Goal: Book appointment/travel/reservation

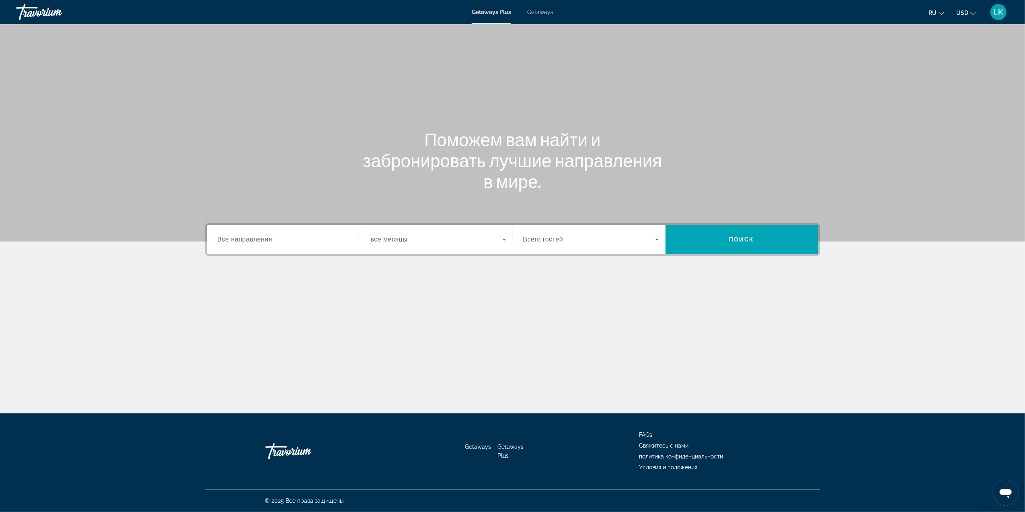
click at [540, 13] on span "Getaways" at bounding box center [540, 12] width 26 height 6
click at [333, 242] on input "Destination Все направления" at bounding box center [286, 240] width 136 height 10
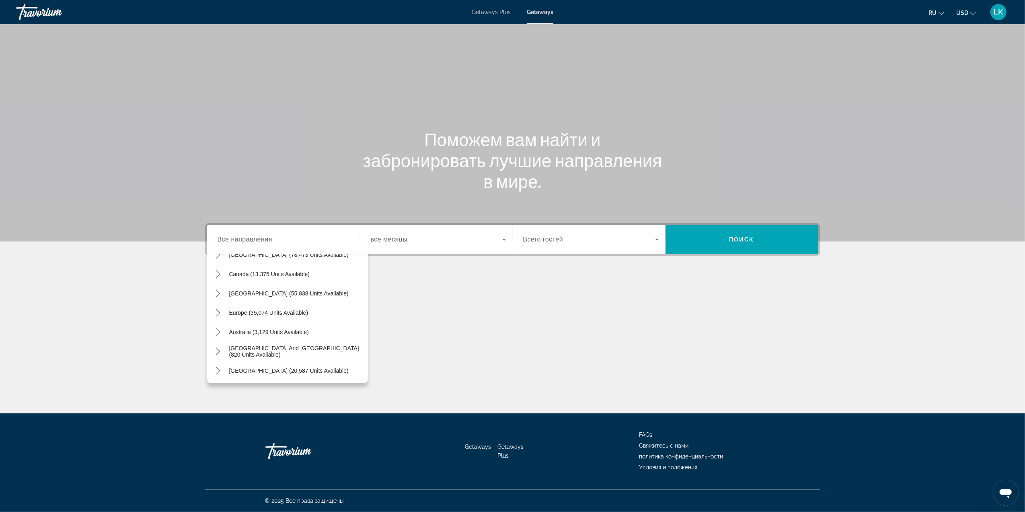
scroll to position [55, 0]
click at [255, 307] on span "Europe (35,074 units available)" at bounding box center [268, 310] width 79 height 6
type input "**********"
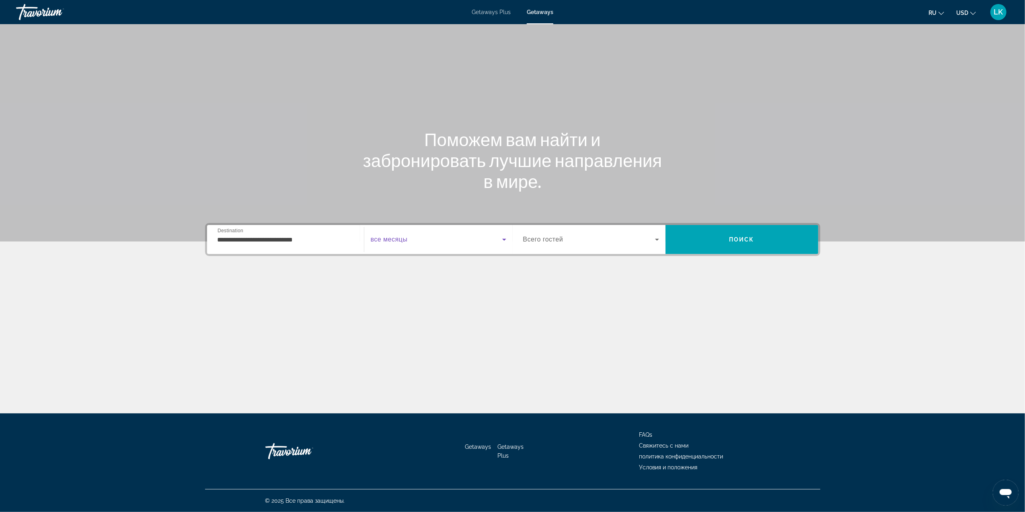
click at [506, 237] on icon "Search widget" at bounding box center [505, 240] width 10 height 10
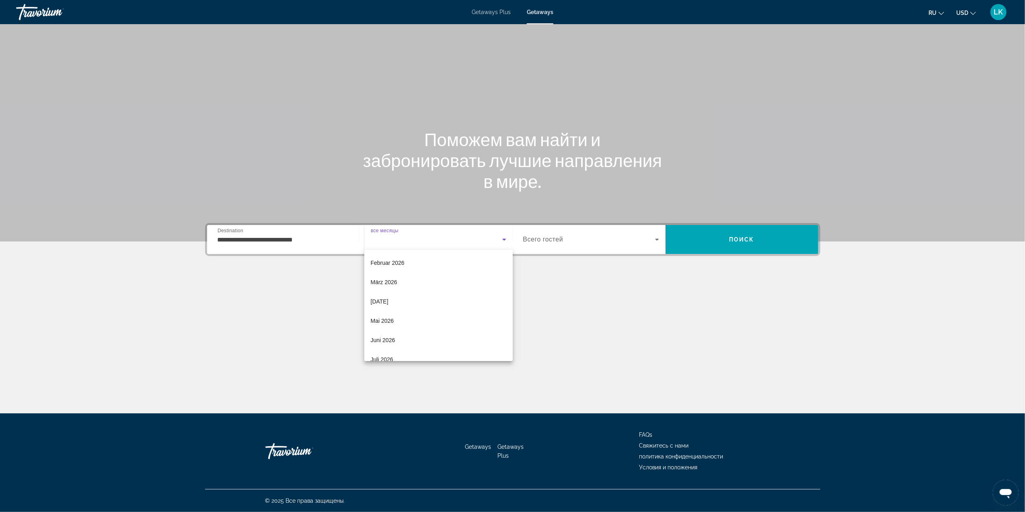
scroll to position [109, 0]
click at [410, 346] on mat-option "Juli 2026" at bounding box center [438, 347] width 148 height 19
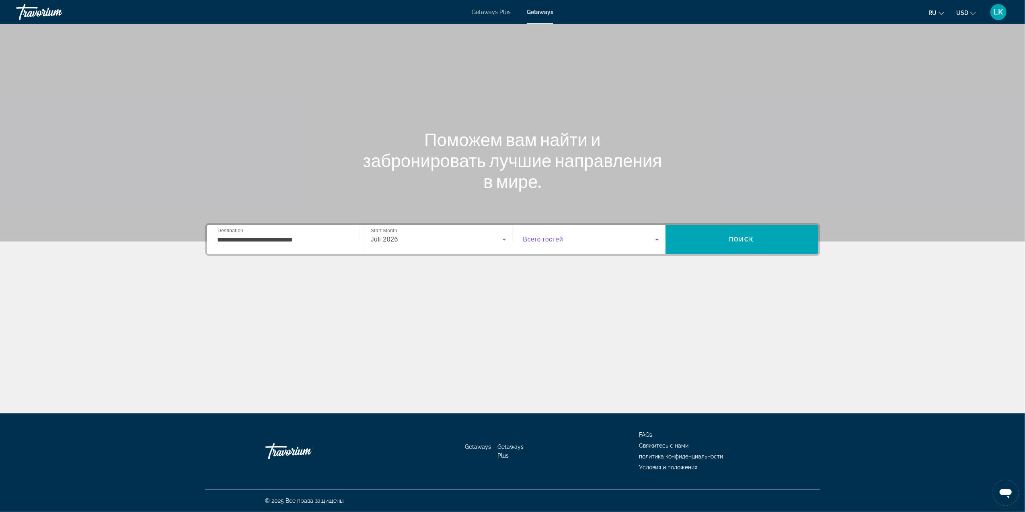
click at [655, 237] on icon "Search widget" at bounding box center [658, 240] width 10 height 10
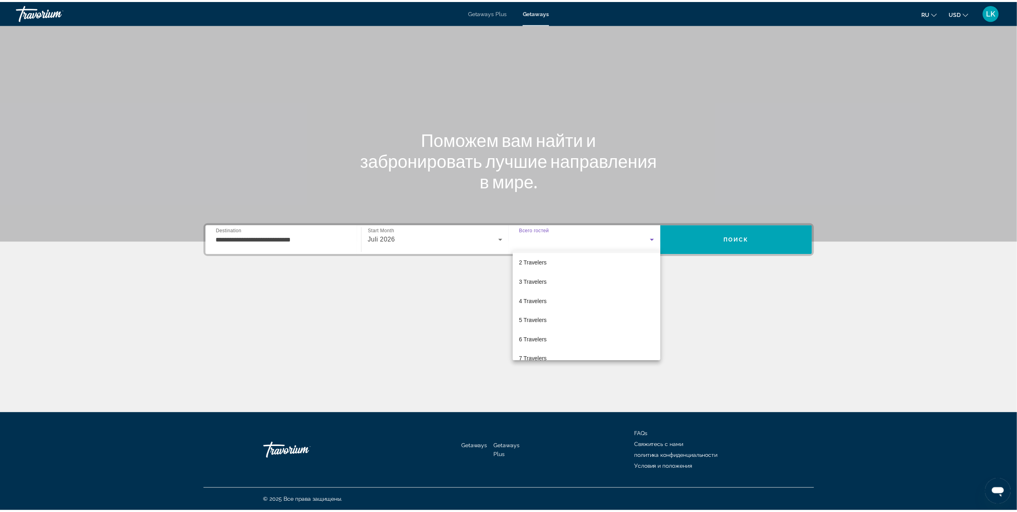
scroll to position [26, 0]
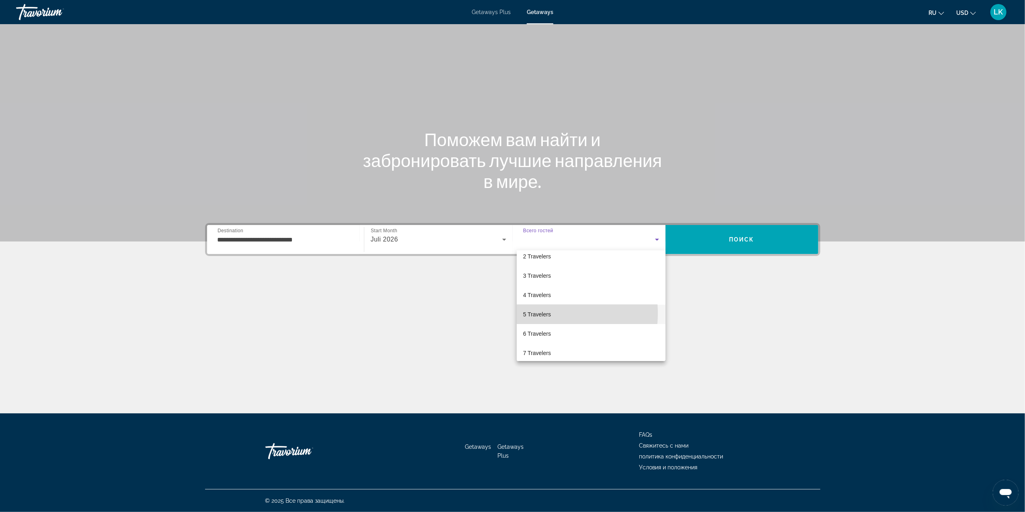
click at [548, 313] on span "5 Travelers" at bounding box center [537, 314] width 28 height 10
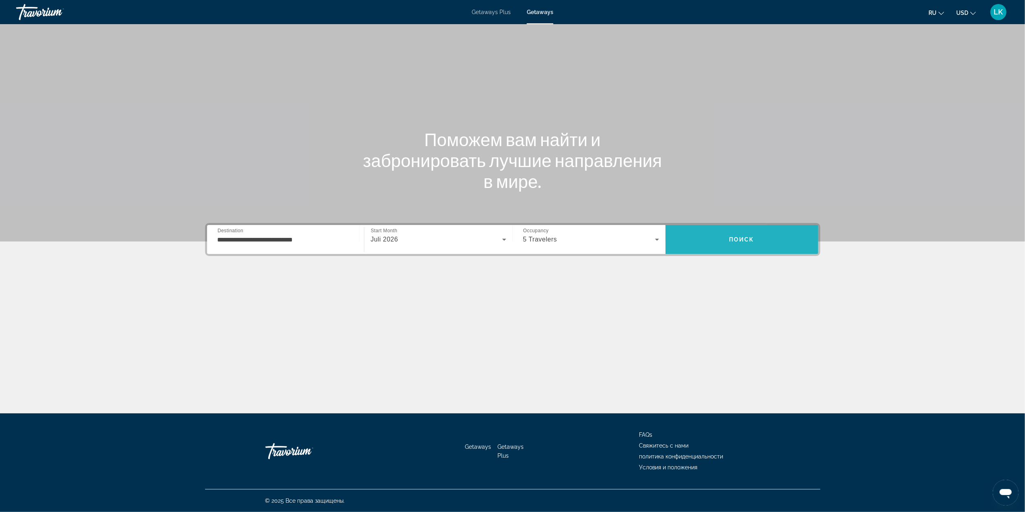
click at [771, 240] on span "Search" at bounding box center [742, 239] width 153 height 19
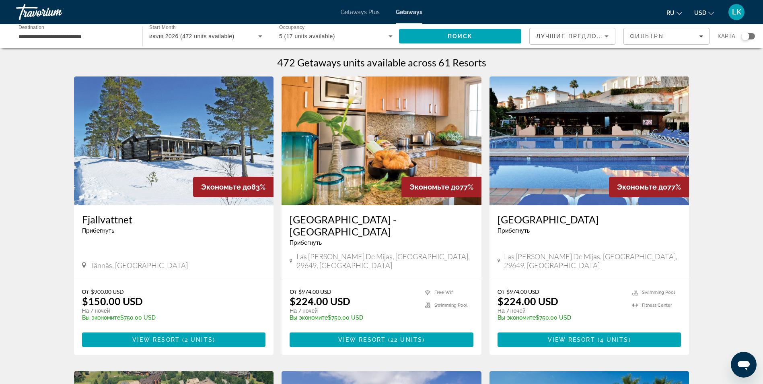
drag, startPoint x: 739, startPoint y: 10, endPoint x: 730, endPoint y: 283, distance: 272.9
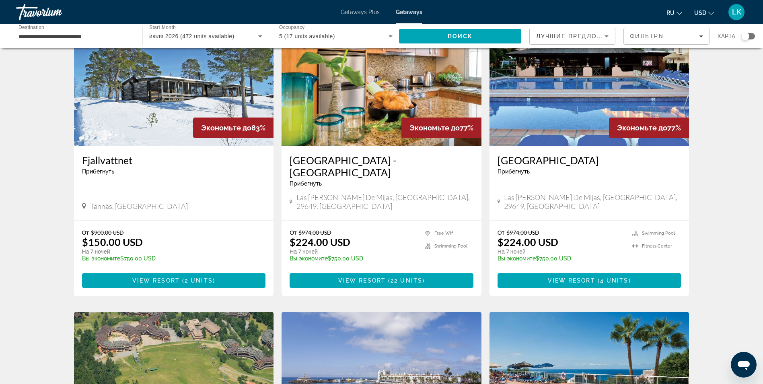
scroll to position [55, 0]
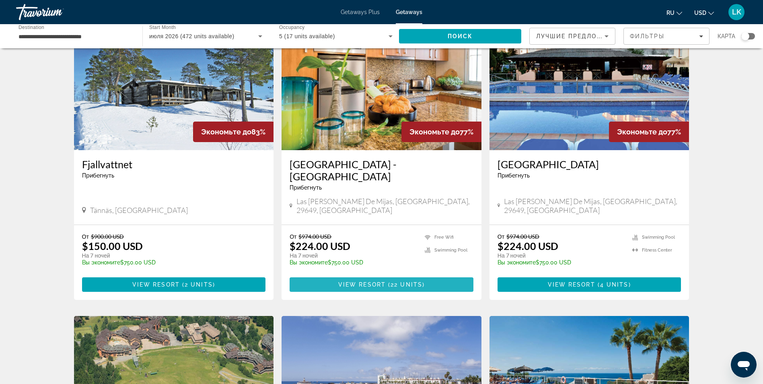
click at [383, 281] on span "View Resort" at bounding box center [361, 284] width 47 height 6
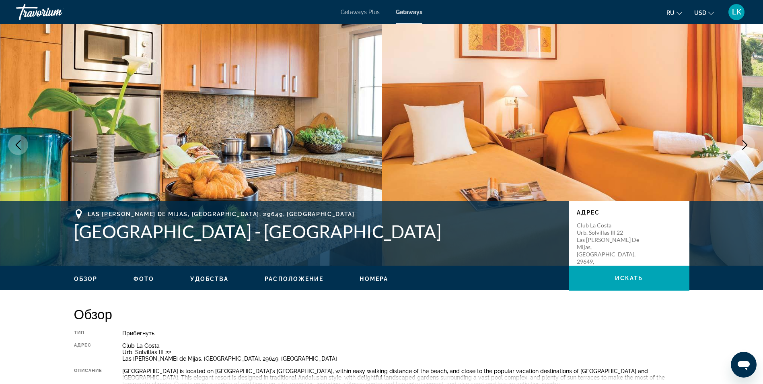
click at [744, 142] on icon "Next image" at bounding box center [745, 145] width 5 height 10
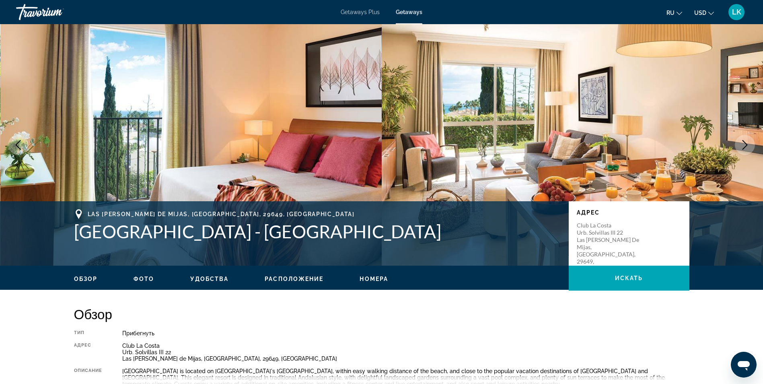
click at [744, 142] on icon "Next image" at bounding box center [745, 145] width 5 height 10
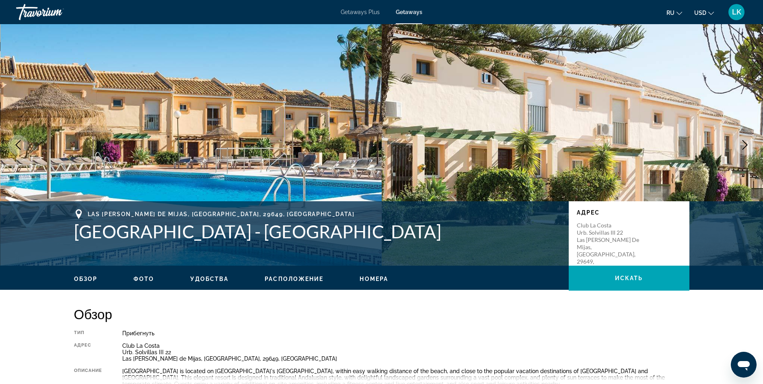
click at [744, 142] on icon "Next image" at bounding box center [745, 145] width 5 height 10
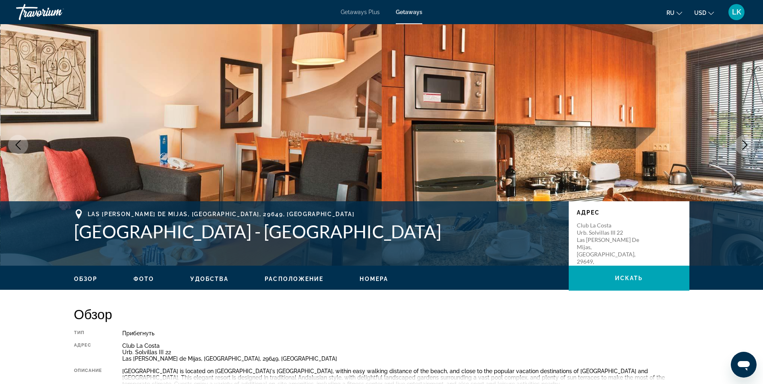
click at [744, 142] on icon "Next image" at bounding box center [745, 145] width 5 height 10
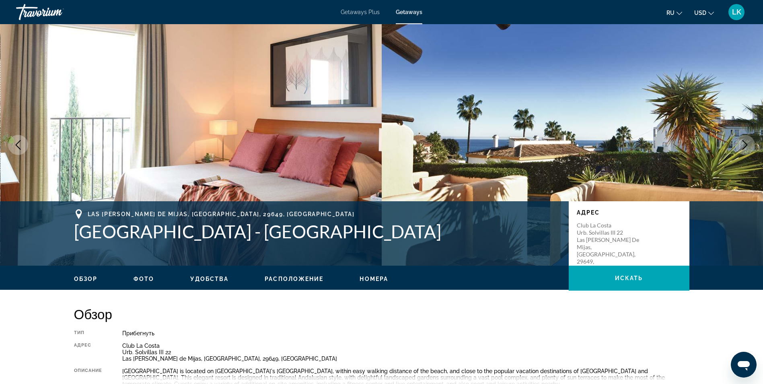
click at [744, 142] on icon "Next image" at bounding box center [745, 145] width 5 height 10
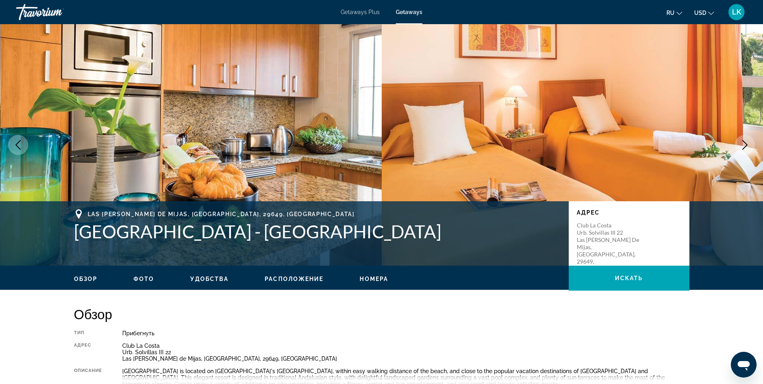
click at [744, 142] on icon "Next image" at bounding box center [745, 145] width 5 height 10
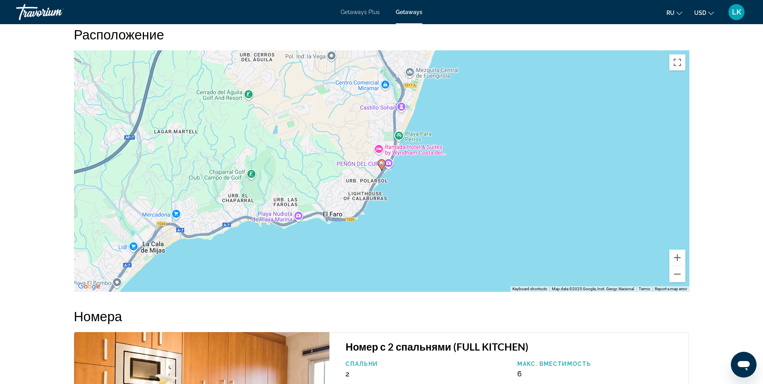
scroll to position [1026, 0]
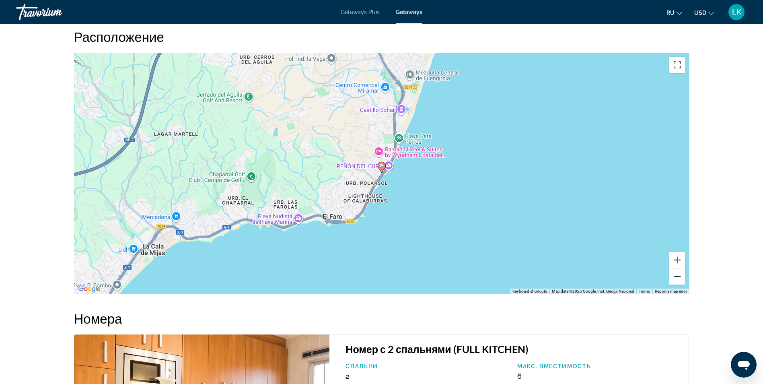
click at [677, 276] on button "Zoom out" at bounding box center [677, 276] width 16 height 16
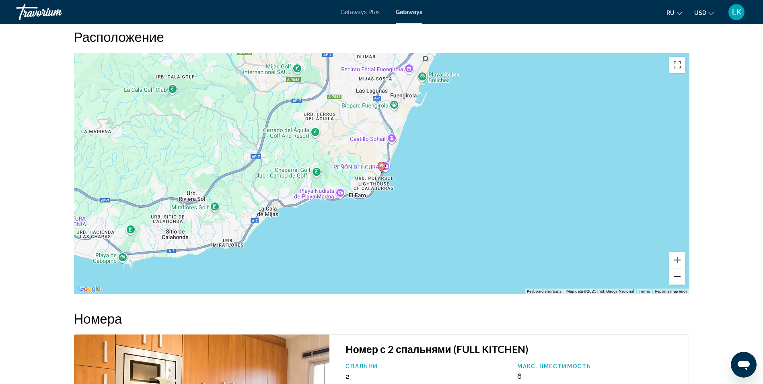
click at [677, 276] on button "Zoom out" at bounding box center [677, 276] width 16 height 16
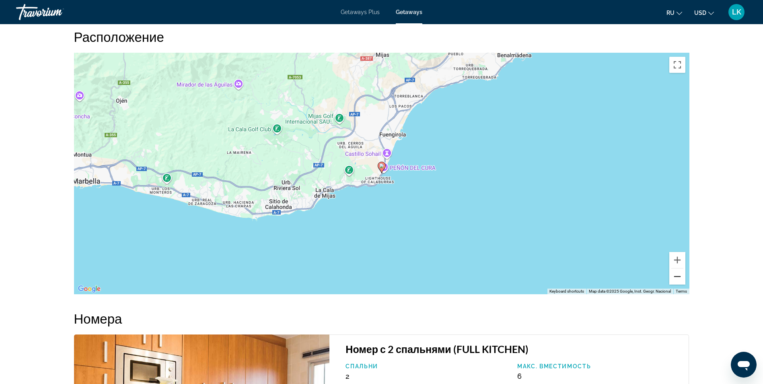
click at [677, 276] on button "Zoom out" at bounding box center [677, 276] width 16 height 16
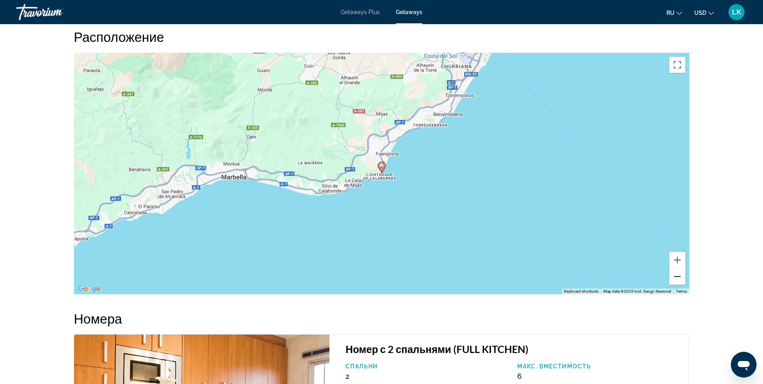
click at [677, 276] on button "Zoom out" at bounding box center [677, 276] width 16 height 16
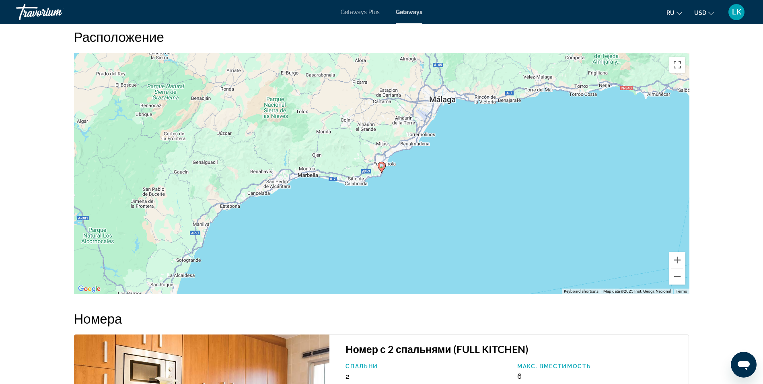
click at [381, 167] on image "Main content" at bounding box center [381, 165] width 5 height 5
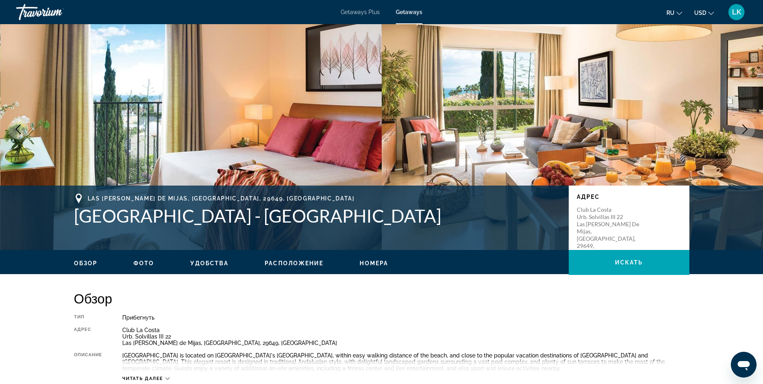
scroll to position [2, 0]
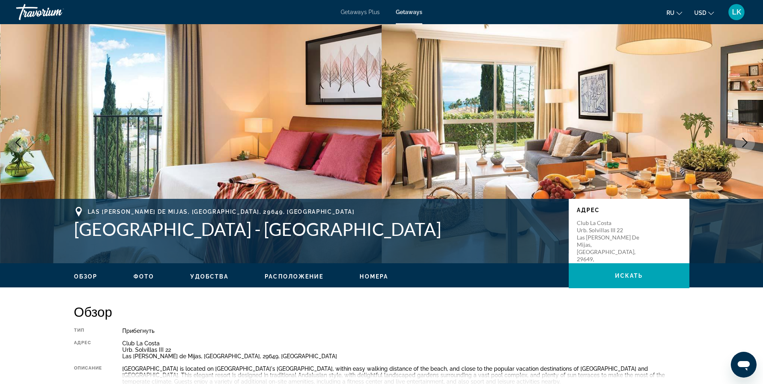
click at [745, 141] on icon "Next image" at bounding box center [745, 143] width 10 height 10
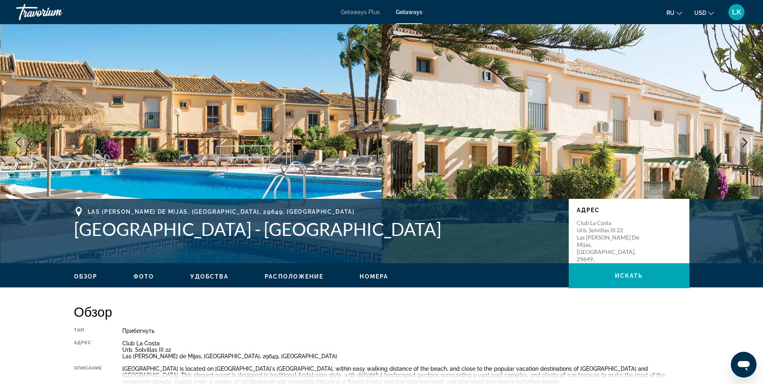
click at [745, 141] on icon "Next image" at bounding box center [745, 143] width 5 height 10
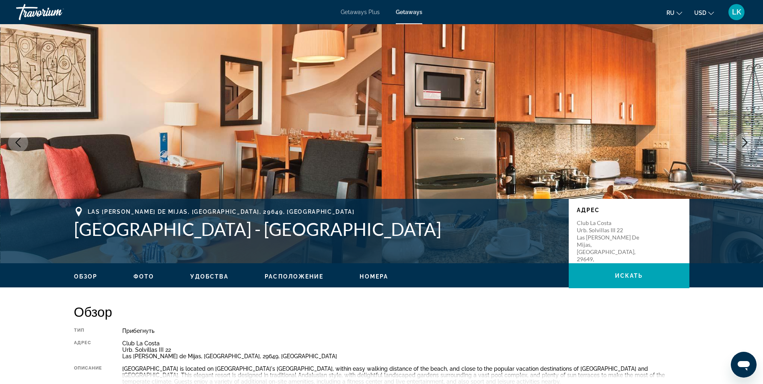
click at [745, 141] on icon "Next image" at bounding box center [745, 143] width 5 height 10
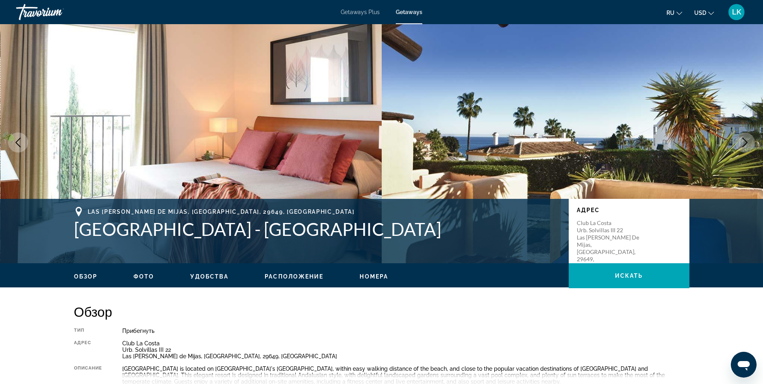
click at [745, 141] on icon "Next image" at bounding box center [745, 143] width 5 height 10
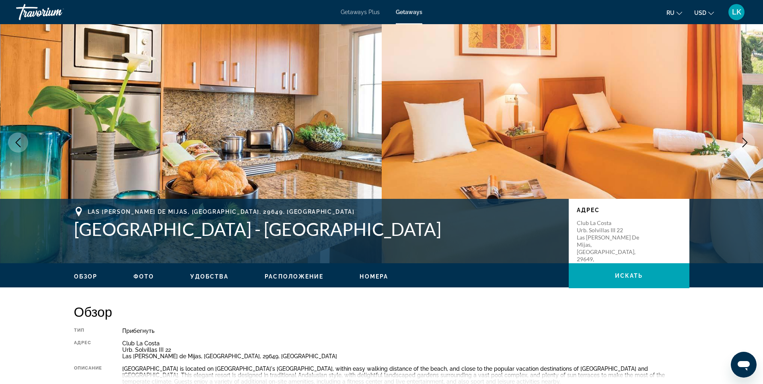
click at [745, 141] on icon "Next image" at bounding box center [745, 143] width 5 height 10
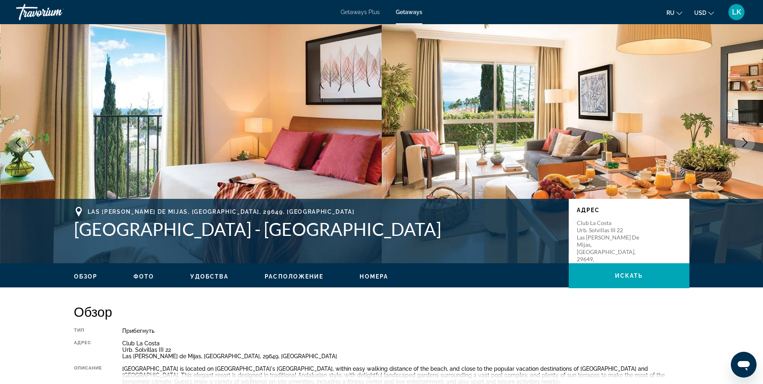
click at [745, 141] on icon "Next image" at bounding box center [745, 143] width 5 height 10
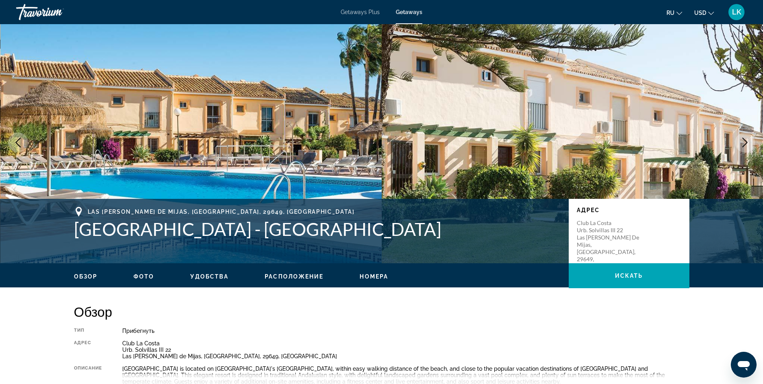
click at [745, 141] on icon "Next image" at bounding box center [745, 143] width 5 height 10
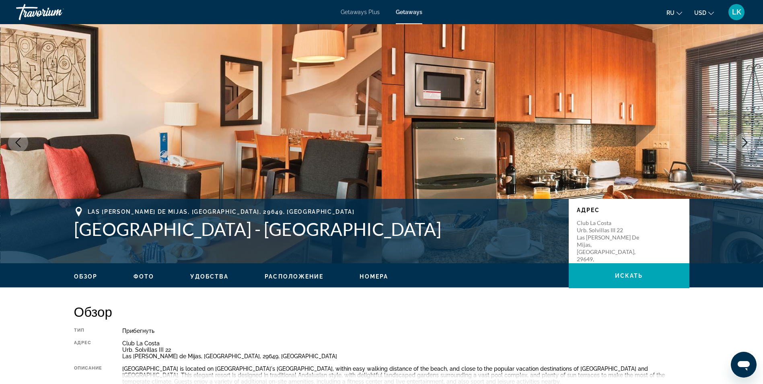
click at [745, 141] on icon "Next image" at bounding box center [745, 143] width 5 height 10
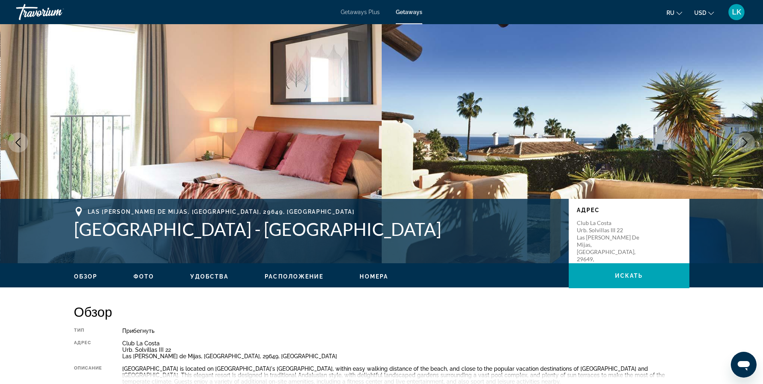
click at [745, 141] on icon "Next image" at bounding box center [745, 143] width 5 height 10
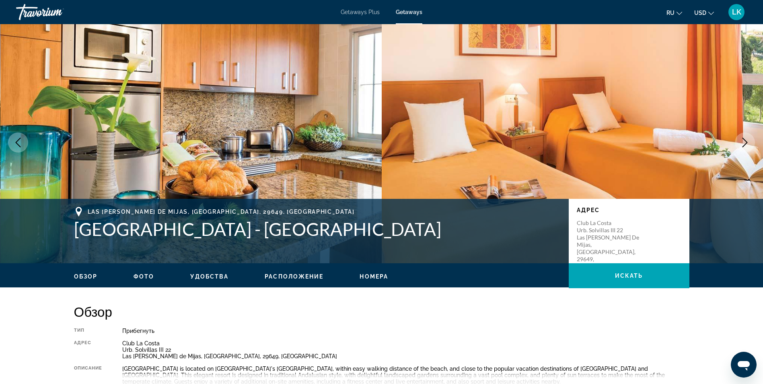
click at [745, 141] on icon "Next image" at bounding box center [745, 143] width 5 height 10
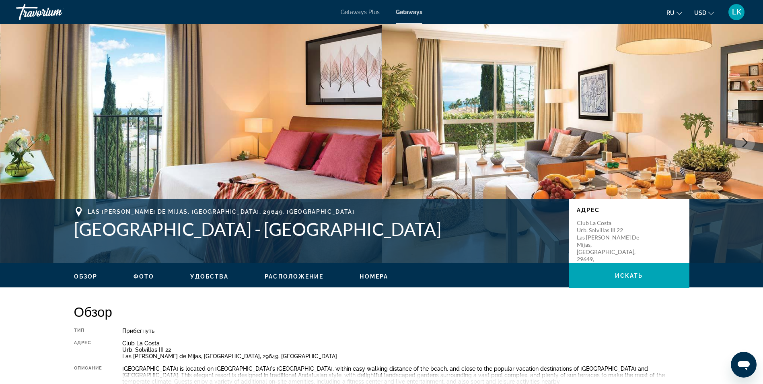
click at [745, 141] on icon "Next image" at bounding box center [745, 143] width 5 height 10
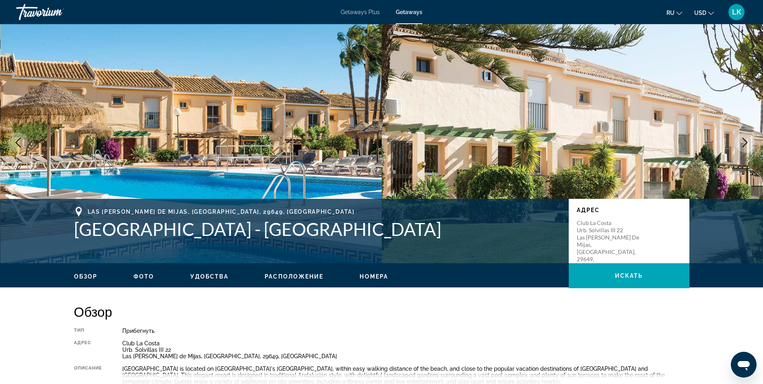
click at [745, 141] on icon "Next image" at bounding box center [745, 143] width 5 height 10
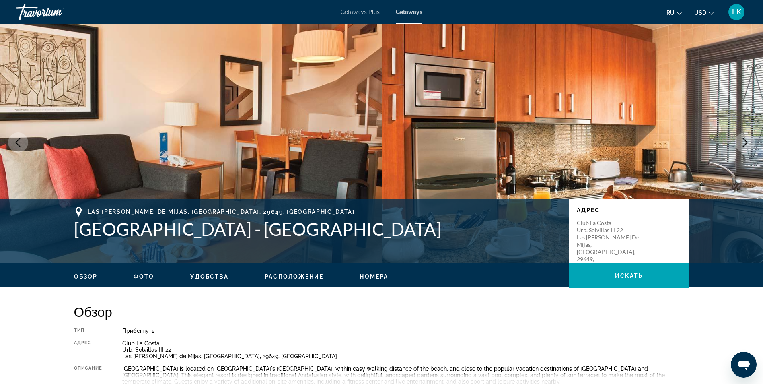
click at [745, 141] on icon "Next image" at bounding box center [745, 143] width 5 height 10
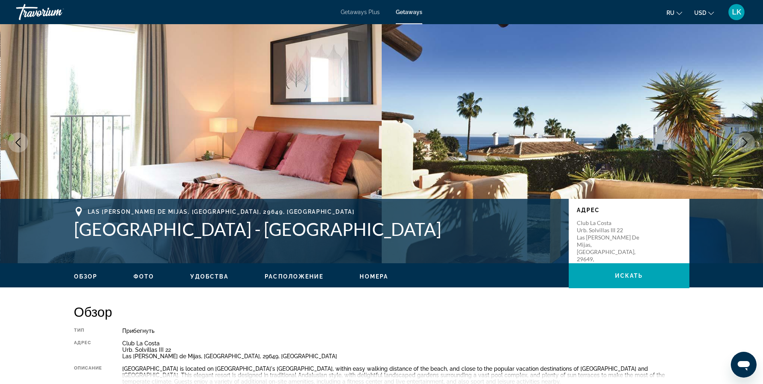
click at [745, 139] on icon "Next image" at bounding box center [745, 143] width 10 height 10
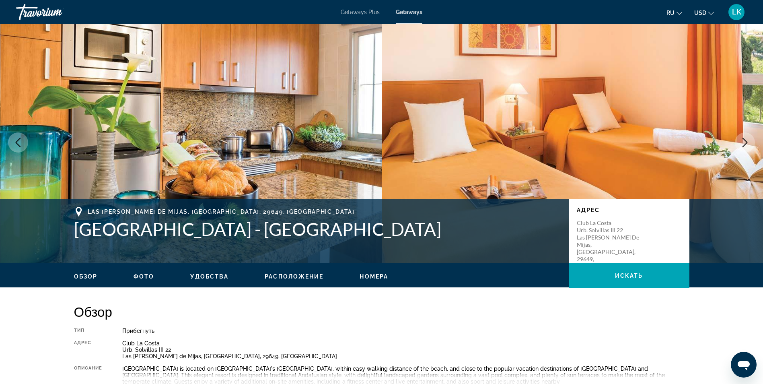
click at [745, 139] on icon "Next image" at bounding box center [745, 143] width 10 height 10
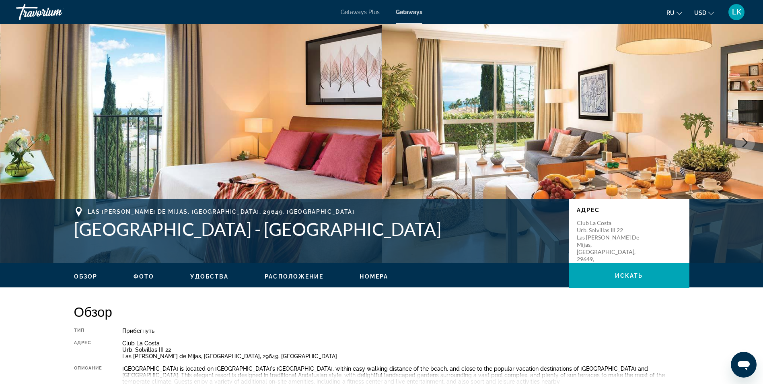
click at [745, 139] on icon "Next image" at bounding box center [745, 143] width 10 height 10
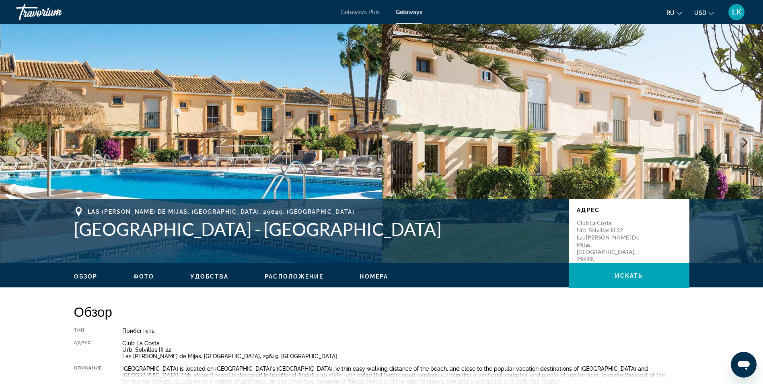
click at [745, 139] on icon "Next image" at bounding box center [745, 143] width 10 height 10
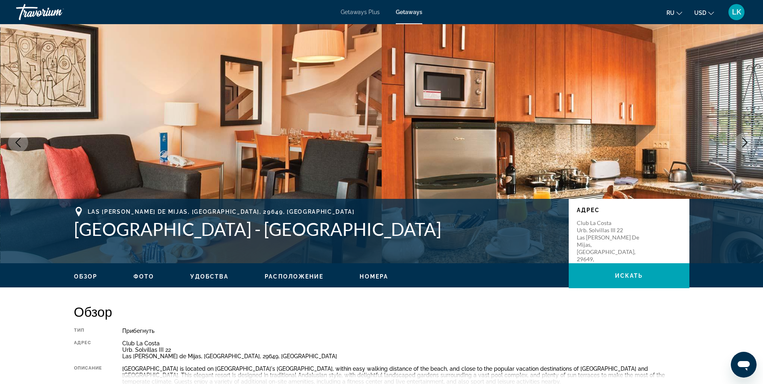
click at [745, 139] on icon "Next image" at bounding box center [745, 143] width 10 height 10
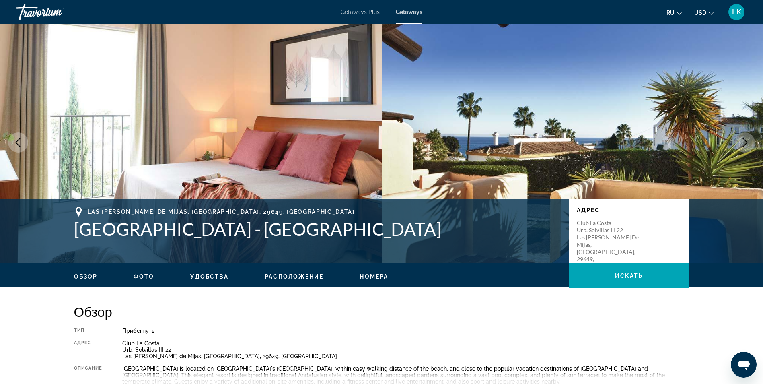
click at [745, 139] on icon "Next image" at bounding box center [745, 143] width 10 height 10
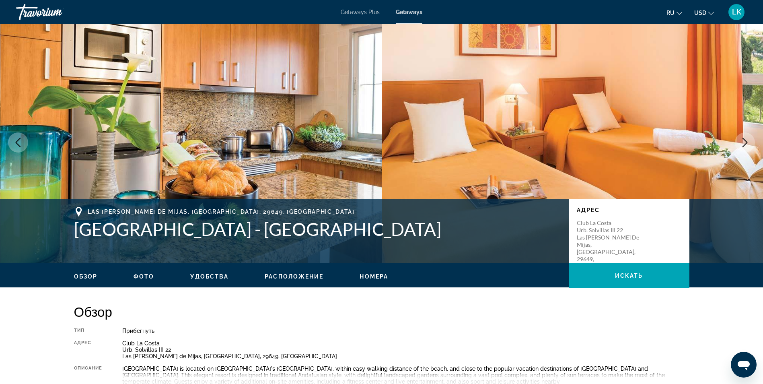
click at [745, 139] on icon "Next image" at bounding box center [745, 143] width 10 height 10
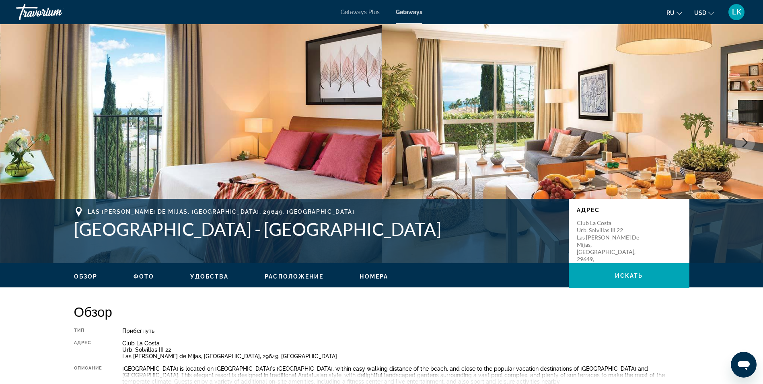
click at [745, 139] on icon "Next image" at bounding box center [745, 143] width 10 height 10
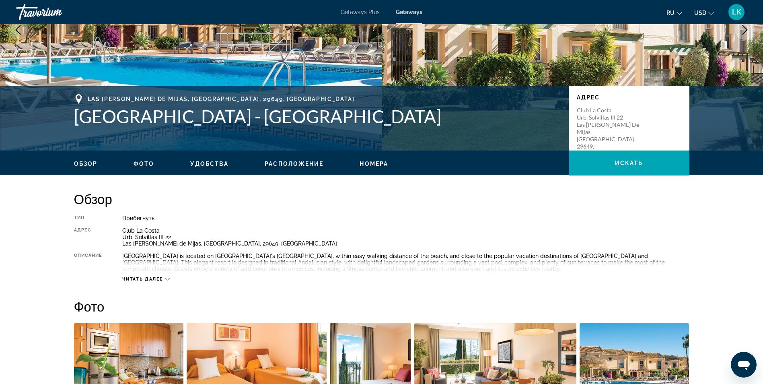
scroll to position [99, 0]
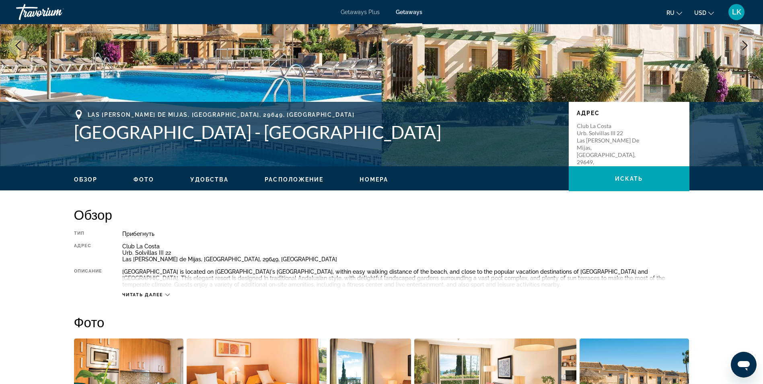
click at [292, 177] on span "Расположение" at bounding box center [294, 179] width 59 height 6
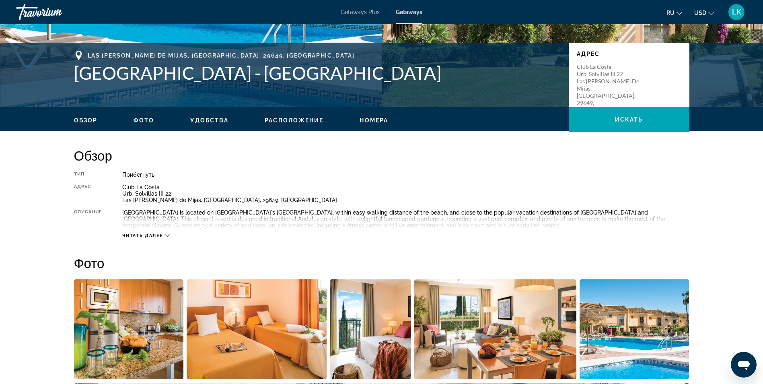
scroll to position [0, 0]
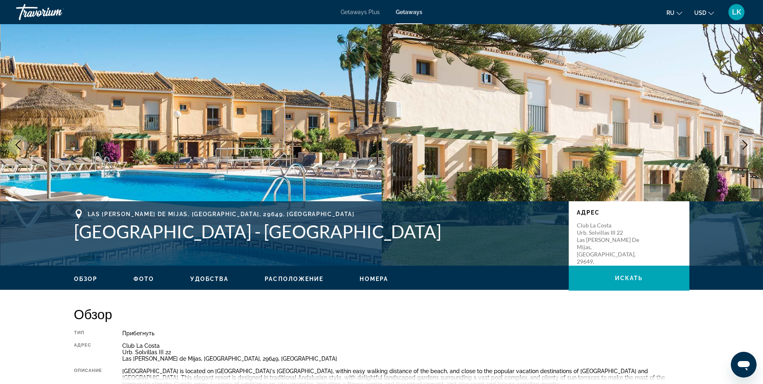
click at [159, 25] on img "Main content" at bounding box center [191, 144] width 382 height 241
click at [746, 140] on icon "Next image" at bounding box center [745, 145] width 10 height 10
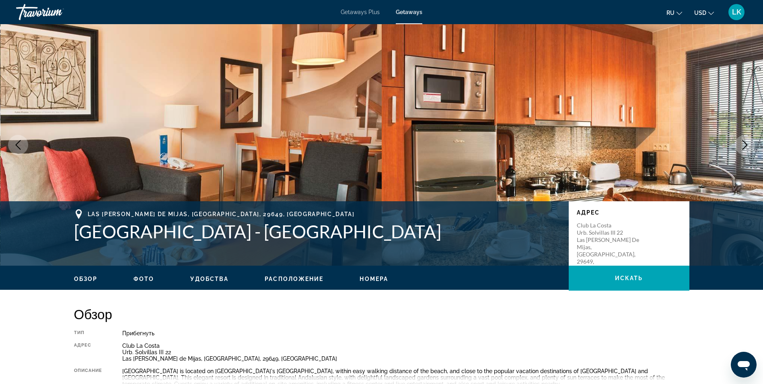
click at [746, 140] on icon "Next image" at bounding box center [745, 145] width 10 height 10
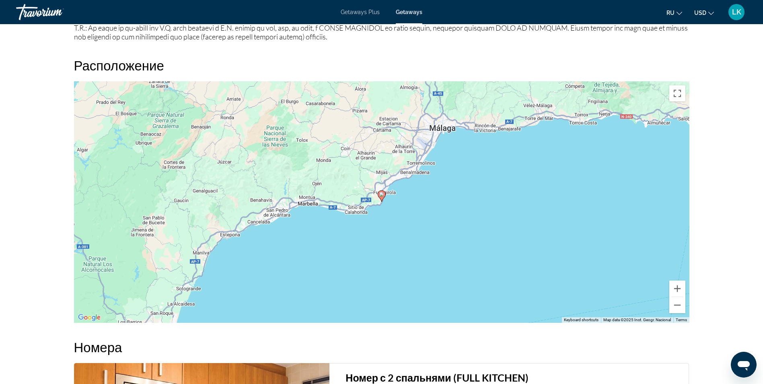
scroll to position [992, 0]
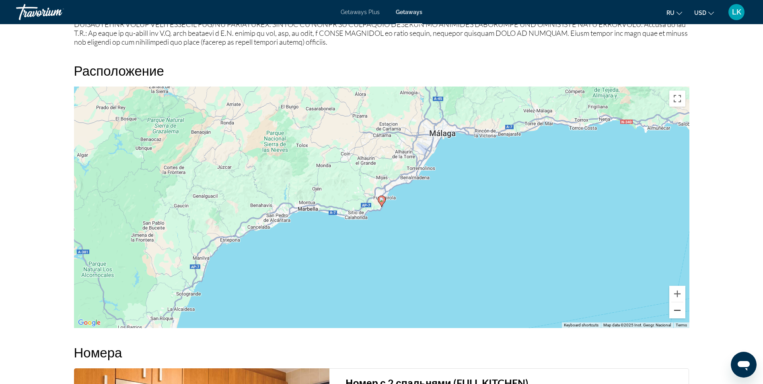
click at [673, 308] on button "Zoom out" at bounding box center [677, 310] width 16 height 16
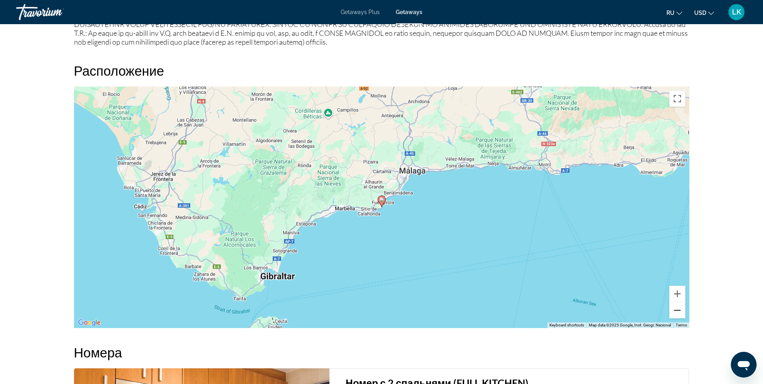
click at [673, 308] on button "Zoom out" at bounding box center [677, 310] width 16 height 16
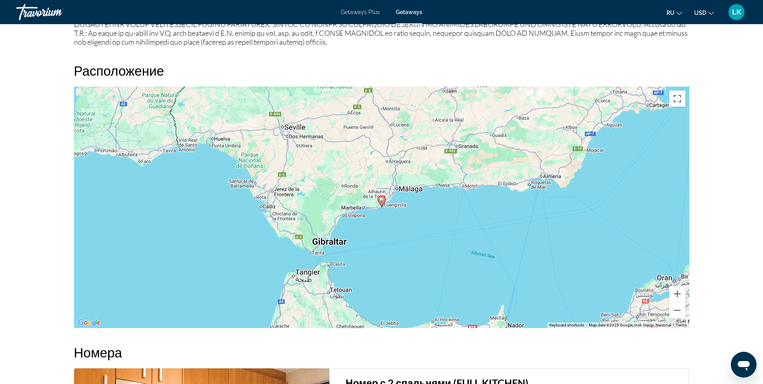
click at [382, 200] on image "Main content" at bounding box center [381, 199] width 5 height 5
click at [679, 290] on button "Zoom in" at bounding box center [677, 294] width 16 height 16
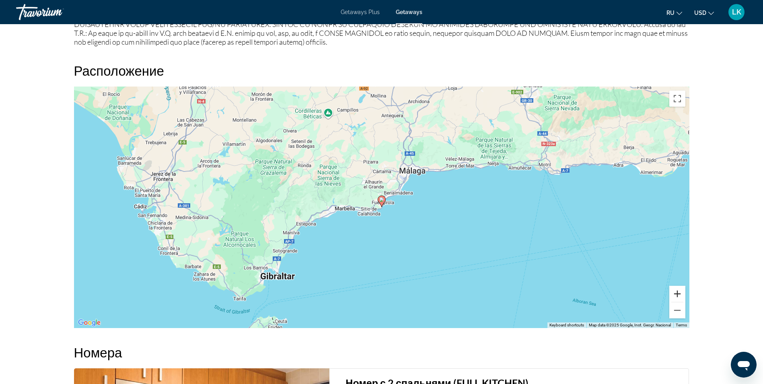
click at [679, 290] on button "Zoom in" at bounding box center [677, 294] width 16 height 16
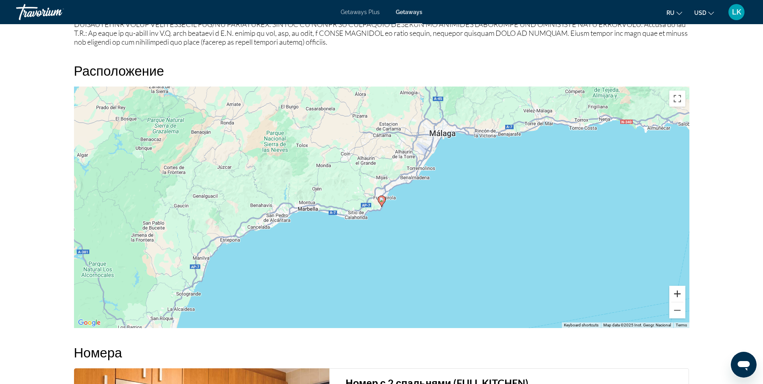
click at [679, 290] on button "Zoom in" at bounding box center [677, 294] width 16 height 16
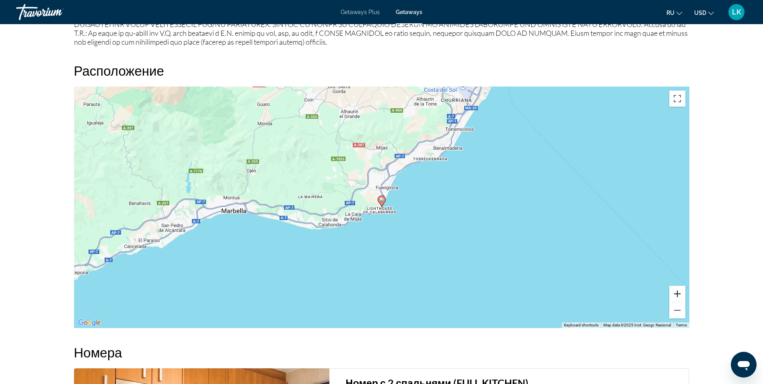
click at [679, 290] on button "Zoom in" at bounding box center [677, 294] width 16 height 16
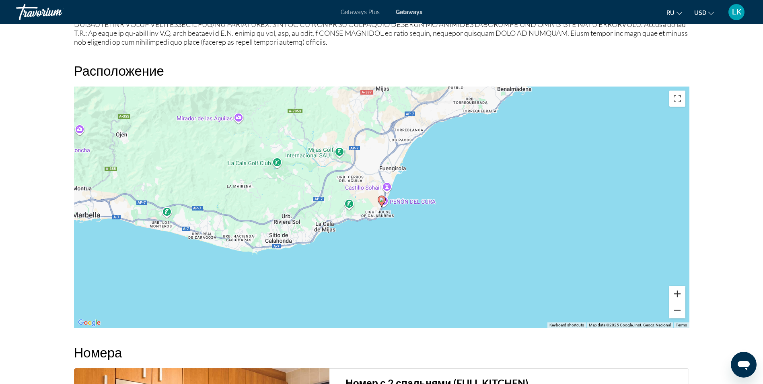
click at [679, 290] on button "Zoom in" at bounding box center [677, 294] width 16 height 16
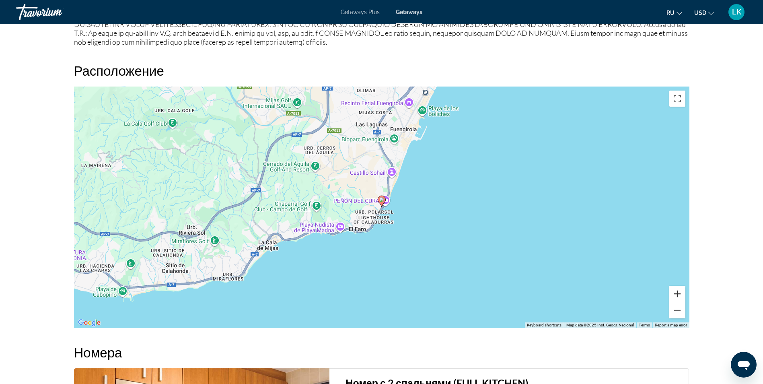
click at [679, 290] on button "Zoom in" at bounding box center [677, 294] width 16 height 16
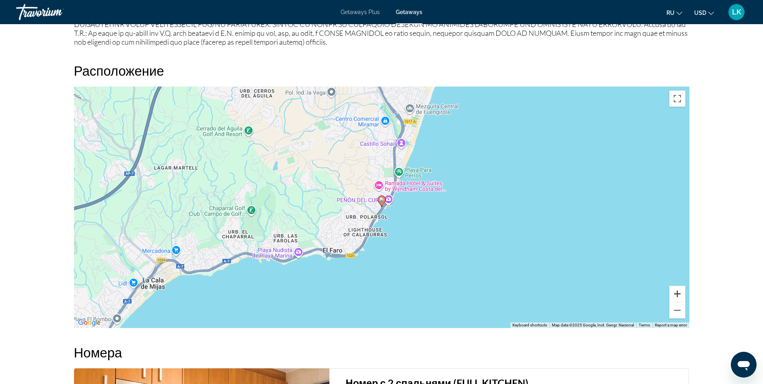
click at [679, 290] on button "Zoom in" at bounding box center [677, 294] width 16 height 16
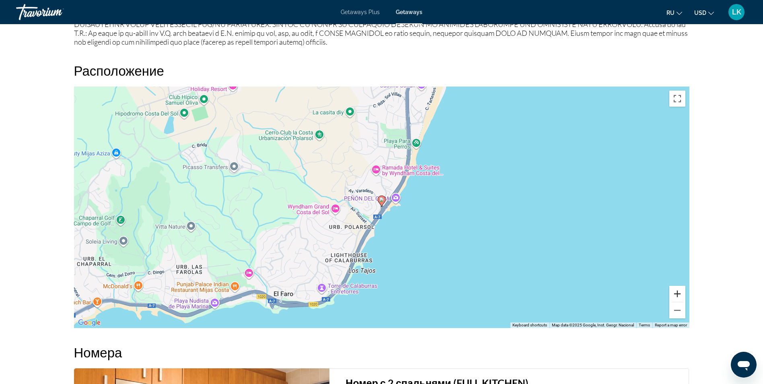
click at [674, 292] on button "Zoom in" at bounding box center [677, 294] width 16 height 16
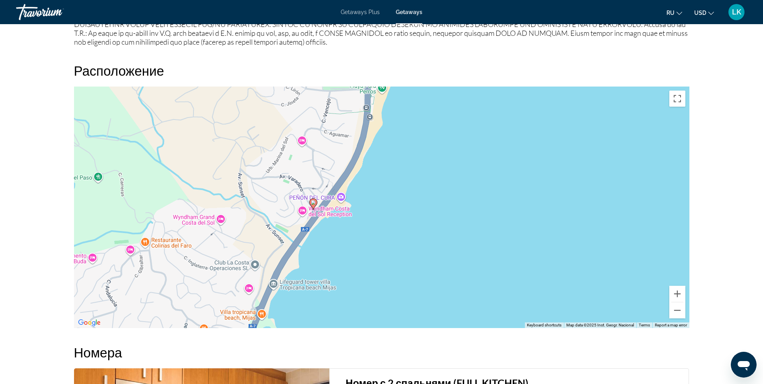
drag, startPoint x: 501, startPoint y: 201, endPoint x: 432, endPoint y: 204, distance: 69.3
click at [432, 204] on div "To activate drag with keyboard, press Alt + Enter. Once in keyboard drag state,…" at bounding box center [382, 206] width 616 height 241
click at [677, 294] on button "Zoom in" at bounding box center [677, 294] width 16 height 16
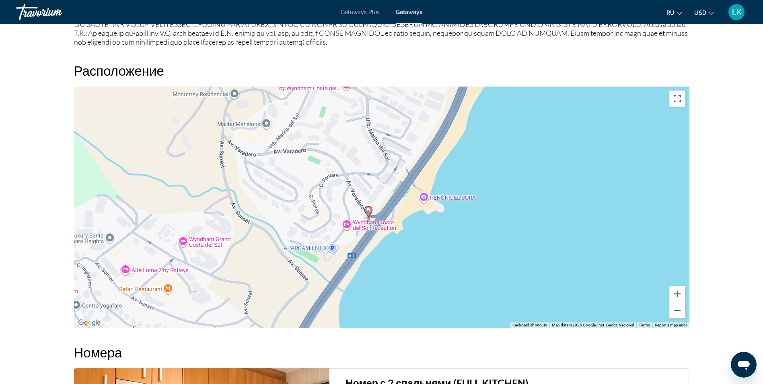
drag, startPoint x: 332, startPoint y: 215, endPoint x: 456, endPoint y: 220, distance: 124.0
click at [456, 220] on div "To activate drag with keyboard, press Alt + Enter. Once in keyboard drag state,…" at bounding box center [382, 206] width 616 height 241
click at [677, 293] on button "Zoom in" at bounding box center [677, 294] width 16 height 16
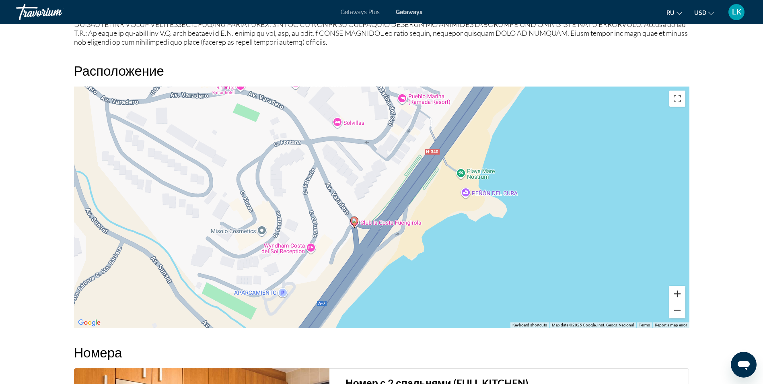
click at [677, 293] on button "Zoom in" at bounding box center [677, 294] width 16 height 16
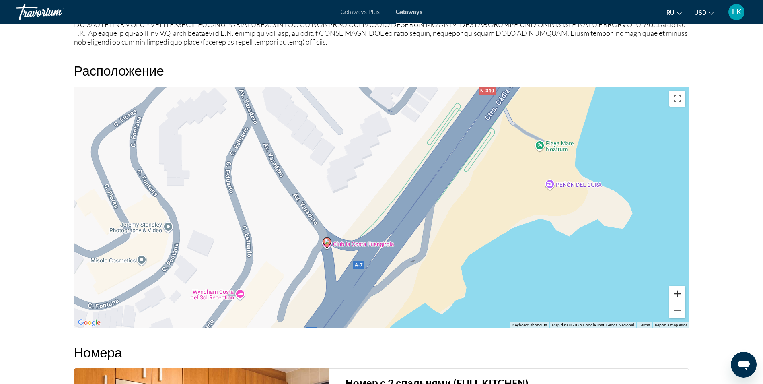
click at [677, 293] on button "Zoom in" at bounding box center [677, 294] width 16 height 16
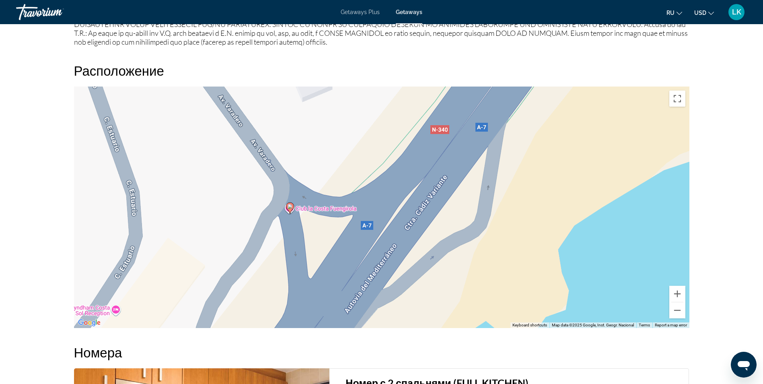
drag, startPoint x: 335, startPoint y: 252, endPoint x: 352, endPoint y: 174, distance: 79.6
click at [352, 174] on div "To activate drag with keyboard, press Alt + Enter. Once in keyboard drag state,…" at bounding box center [382, 206] width 616 height 241
click at [679, 290] on button "Zoom in" at bounding box center [677, 294] width 16 height 16
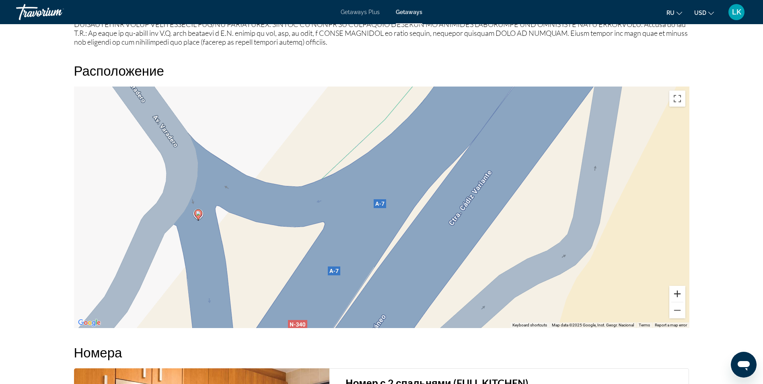
click at [679, 290] on button "Zoom in" at bounding box center [677, 294] width 16 height 16
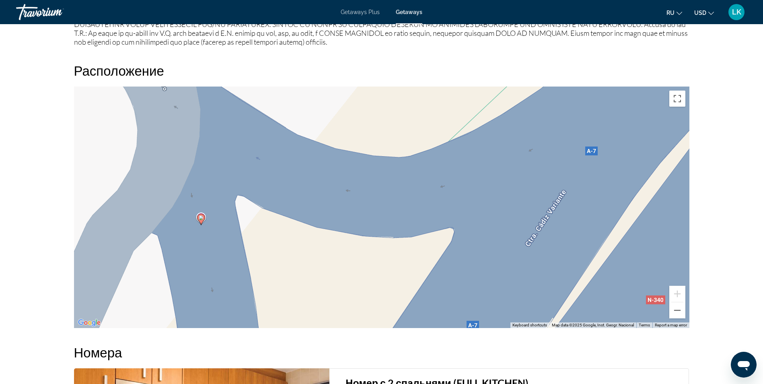
drag, startPoint x: 220, startPoint y: 170, endPoint x: 409, endPoint y: 161, distance: 188.5
click at [409, 161] on div "To activate drag with keyboard, press Alt + Enter. Once in keyboard drag state,…" at bounding box center [382, 206] width 616 height 241
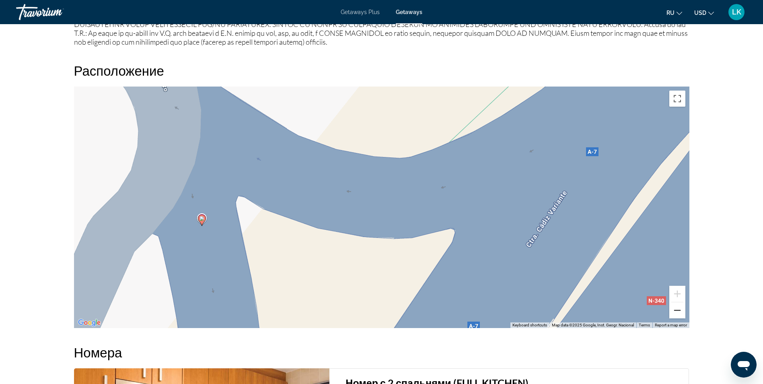
click at [680, 309] on button "Zoom out" at bounding box center [677, 310] width 16 height 16
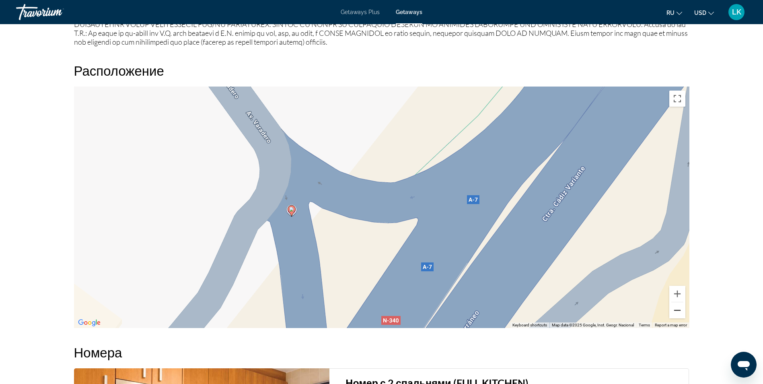
click at [680, 309] on button "Zoom out" at bounding box center [677, 310] width 16 height 16
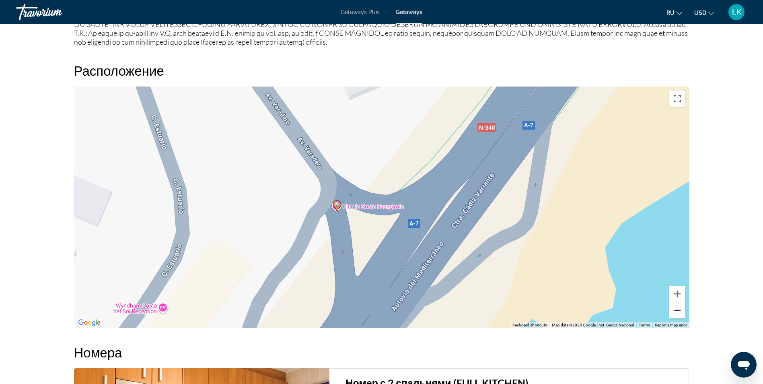
click at [679, 308] on button "Zoom out" at bounding box center [677, 310] width 16 height 16
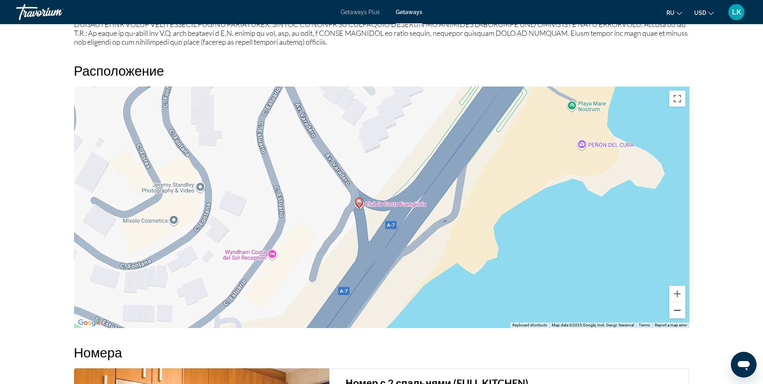
click at [679, 308] on button "Zoom out" at bounding box center [677, 310] width 16 height 16
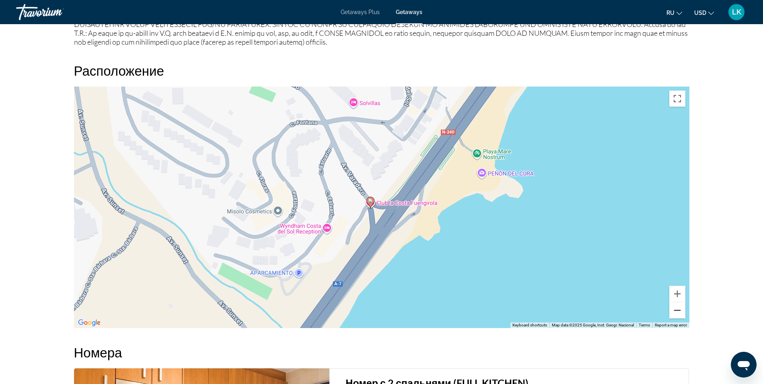
click at [679, 308] on button "Zoom out" at bounding box center [677, 310] width 16 height 16
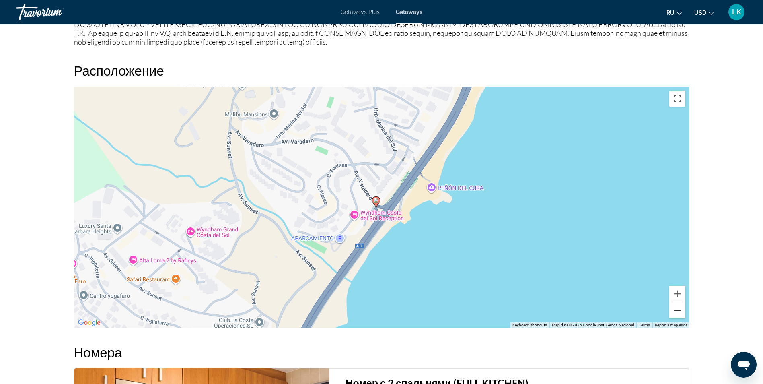
click at [679, 308] on button "Zoom out" at bounding box center [677, 310] width 16 height 16
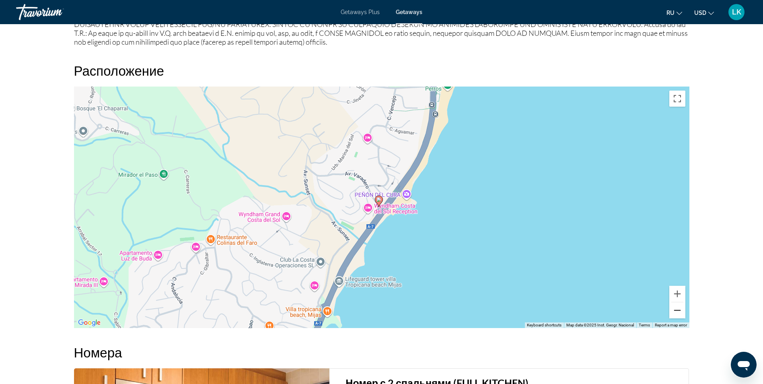
click at [679, 308] on button "Zoom out" at bounding box center [677, 310] width 16 height 16
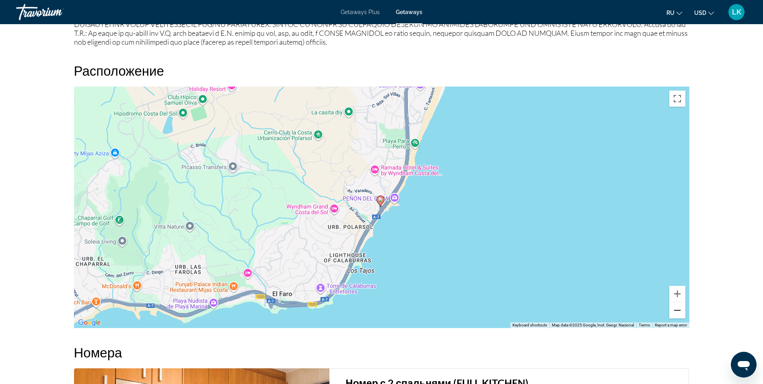
click at [679, 308] on button "Zoom out" at bounding box center [677, 310] width 16 height 16
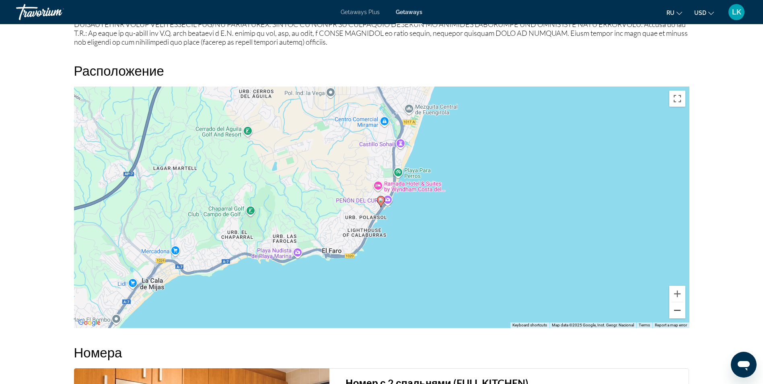
click at [679, 308] on button "Zoom out" at bounding box center [677, 310] width 16 height 16
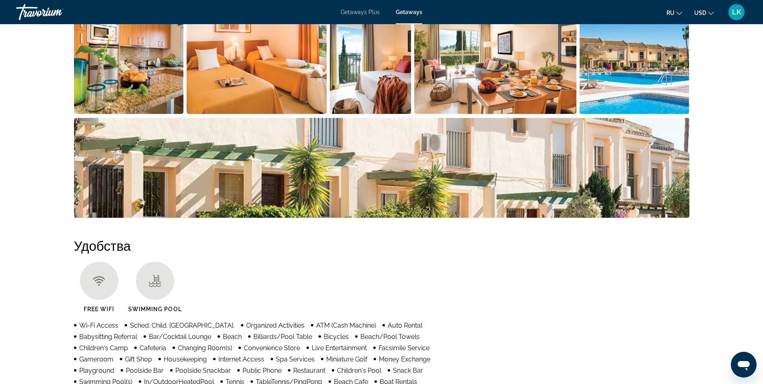
scroll to position [54, 0]
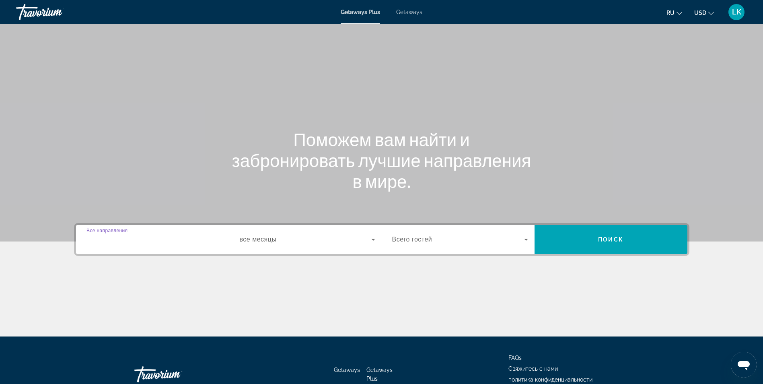
click at [221, 239] on input "Destination Все направления" at bounding box center [154, 240] width 136 height 10
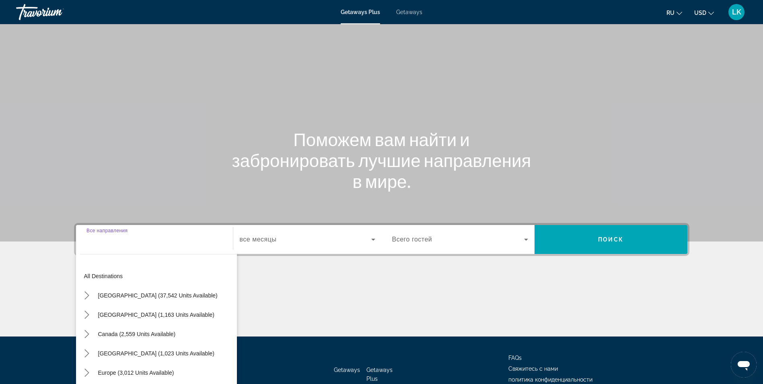
scroll to position [51, 0]
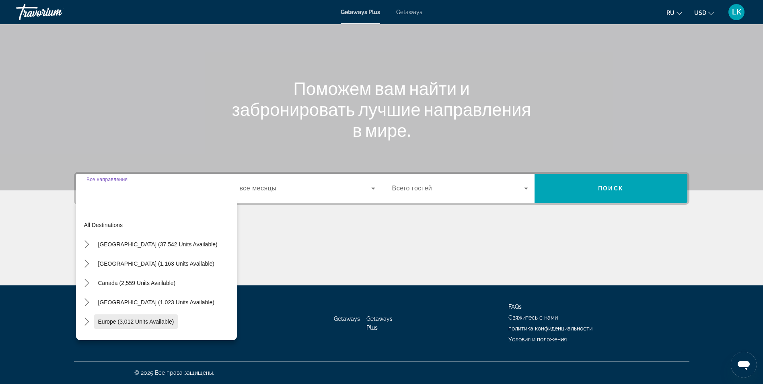
click at [169, 318] on span "Europe (3,012 units available)" at bounding box center [136, 321] width 76 height 6
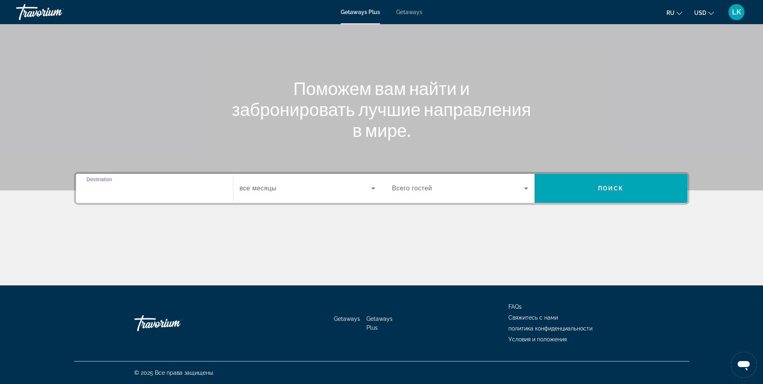
type input "**********"
click at [374, 185] on icon "Search widget" at bounding box center [374, 188] width 10 height 10
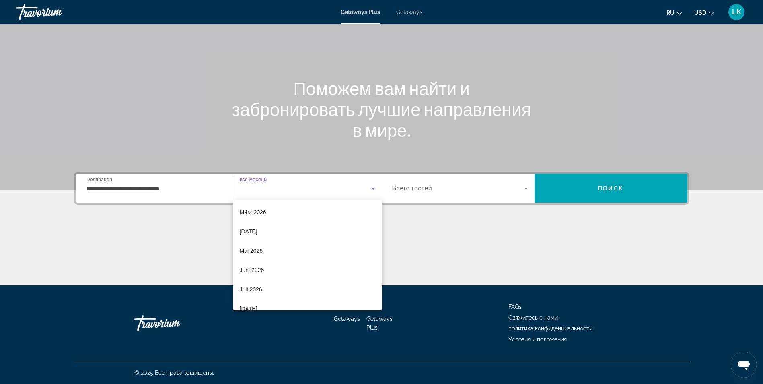
scroll to position [120, 0]
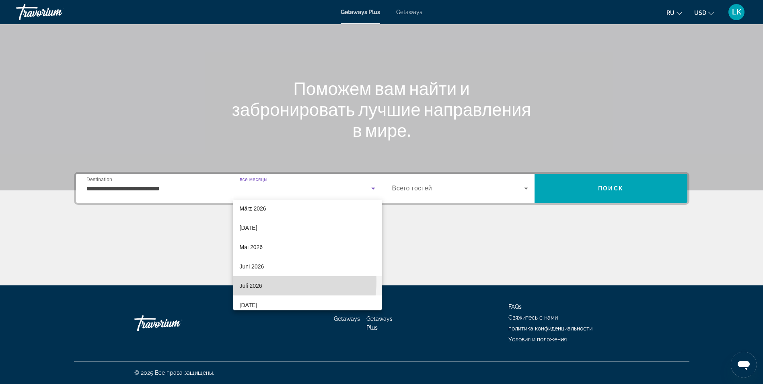
click at [264, 281] on mat-option "Juli 2026" at bounding box center [307, 285] width 148 height 19
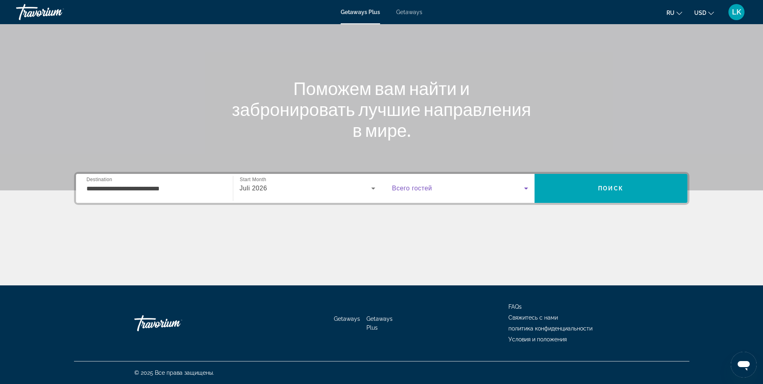
click at [527, 191] on icon "Search widget" at bounding box center [526, 188] width 10 height 10
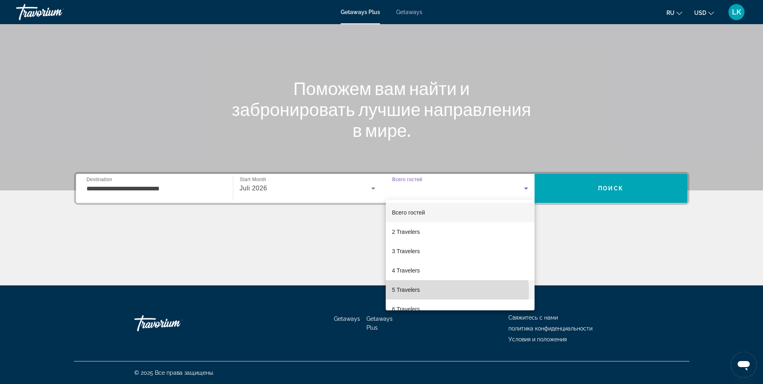
click at [418, 292] on span "5 Travelers" at bounding box center [406, 290] width 28 height 10
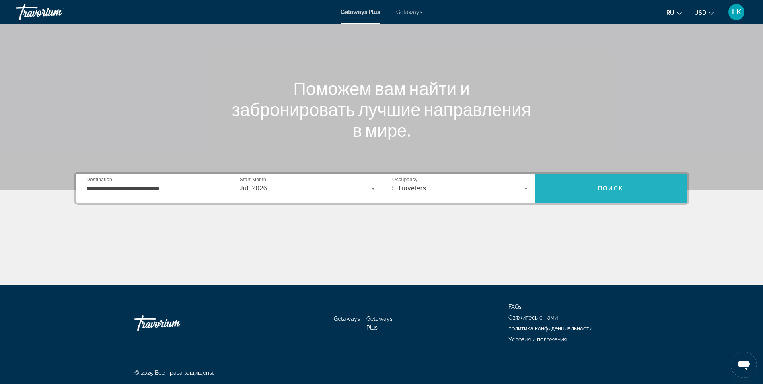
click at [572, 192] on span "Search" at bounding box center [611, 188] width 153 height 19
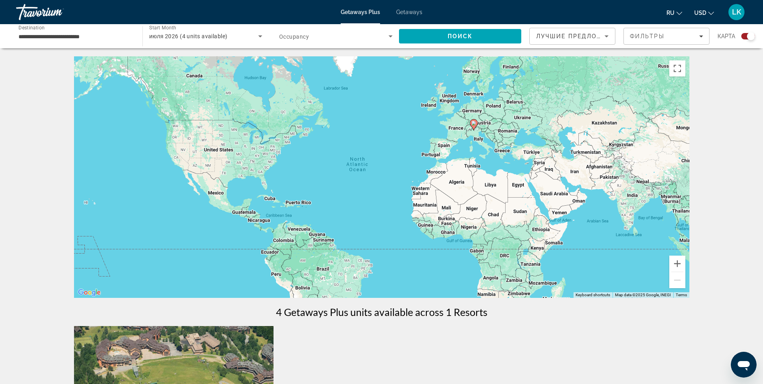
click at [406, 9] on span "Getaways" at bounding box center [409, 12] width 26 height 6
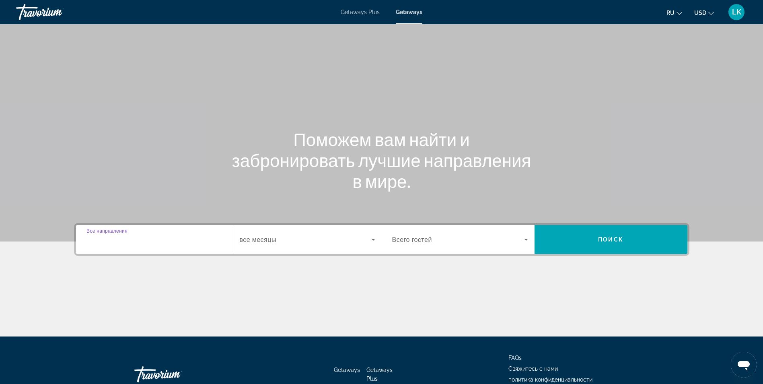
click at [214, 241] on input "Destination Все направления" at bounding box center [154, 240] width 136 height 10
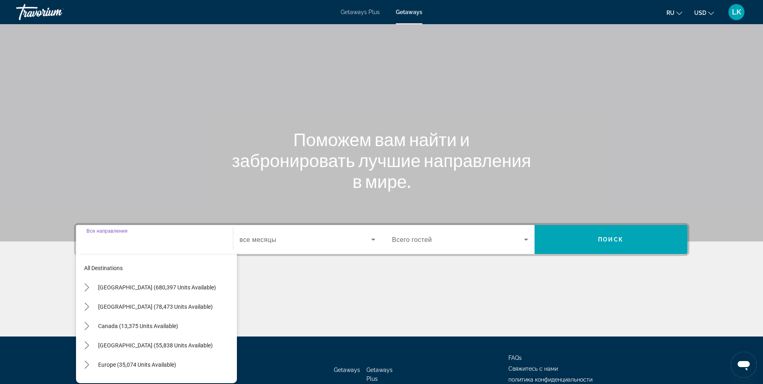
scroll to position [51, 0]
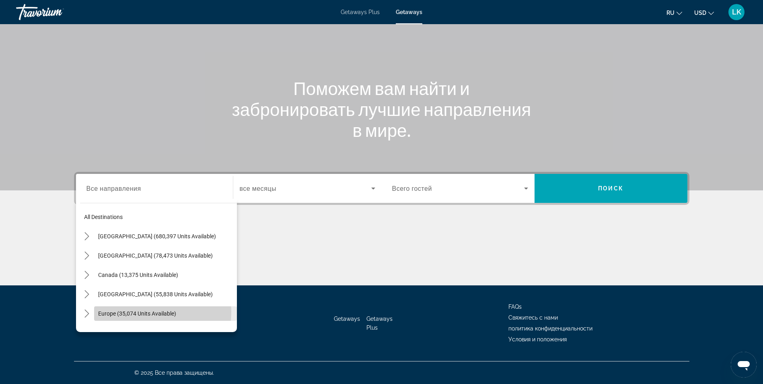
click at [150, 312] on span "Europe (35,074 units available)" at bounding box center [137, 313] width 78 height 6
type input "**********"
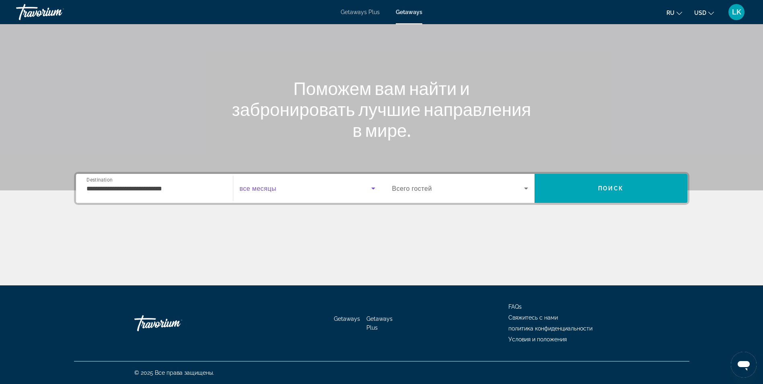
click at [373, 191] on icon "Search widget" at bounding box center [374, 188] width 10 height 10
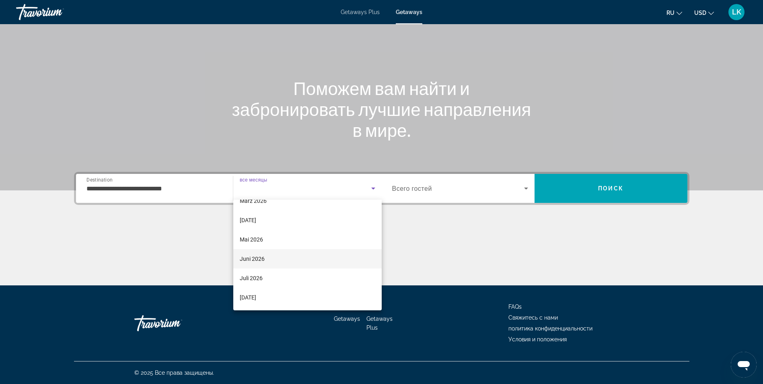
scroll to position [129, 0]
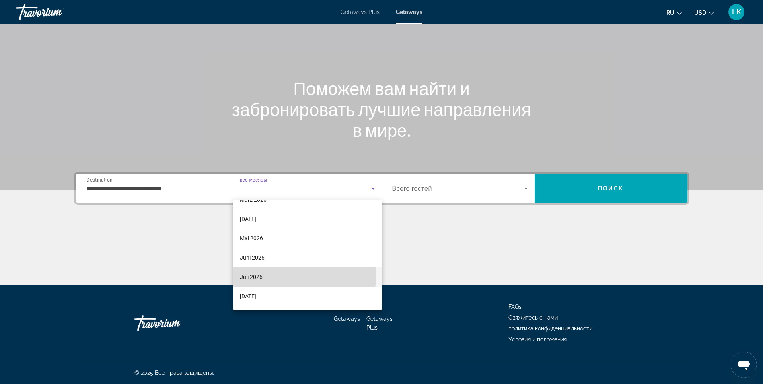
click at [278, 275] on mat-option "Juli 2026" at bounding box center [307, 276] width 148 height 19
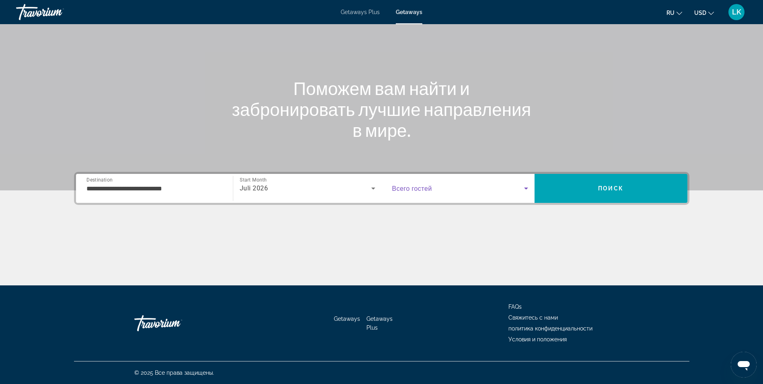
click at [529, 186] on icon "Search widget" at bounding box center [526, 188] width 10 height 10
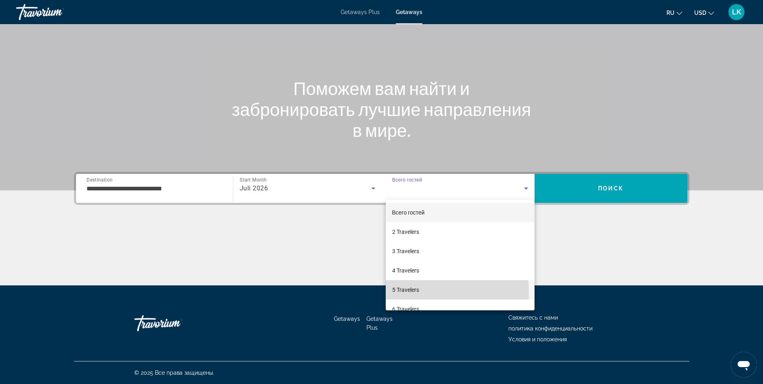
click at [416, 292] on span "5 Travelers" at bounding box center [405, 290] width 27 height 10
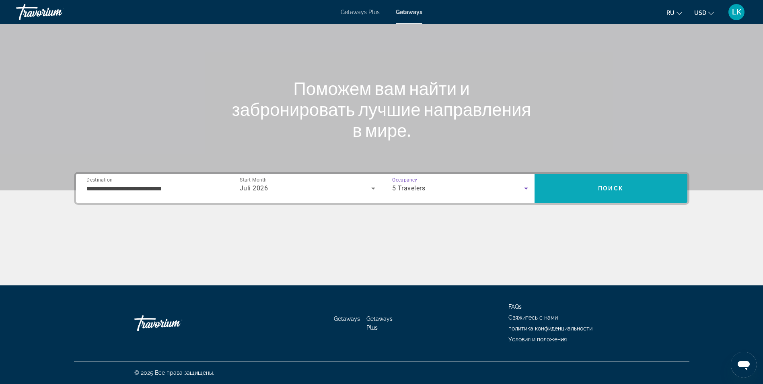
click at [589, 185] on span "Search" at bounding box center [611, 188] width 153 height 19
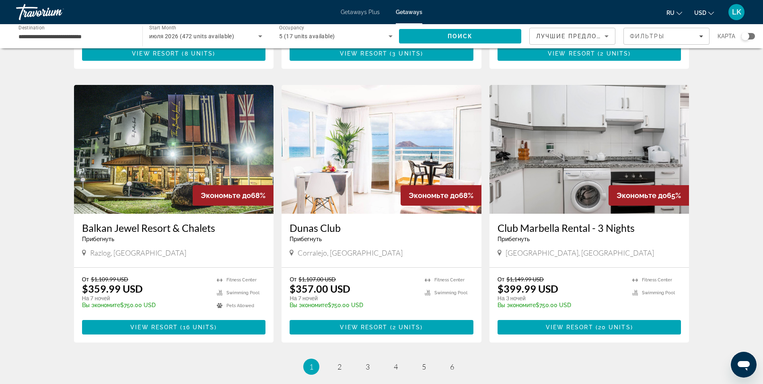
scroll to position [865, 0]
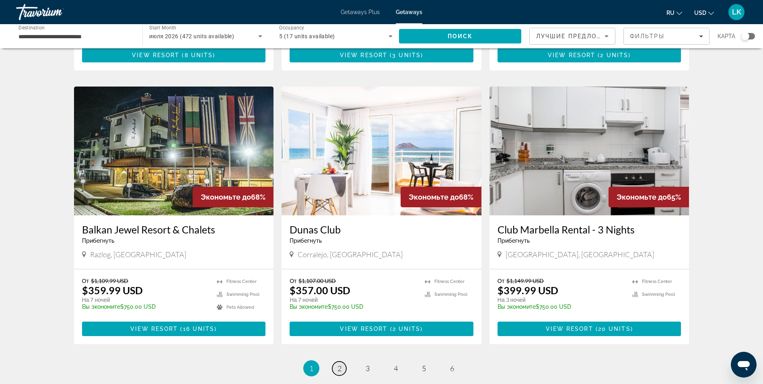
click at [342, 361] on link "page 2" at bounding box center [339, 368] width 14 height 14
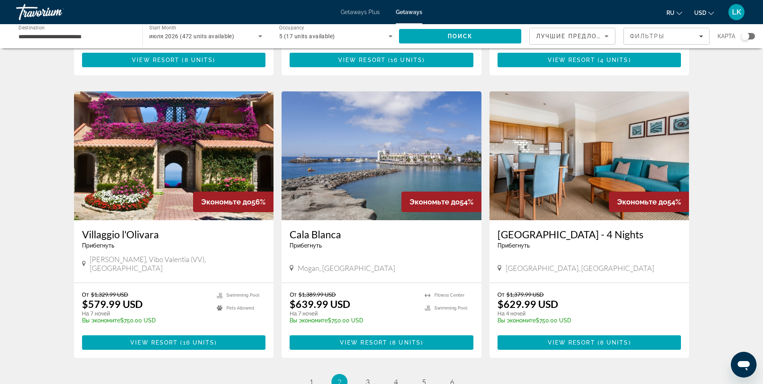
scroll to position [843, 0]
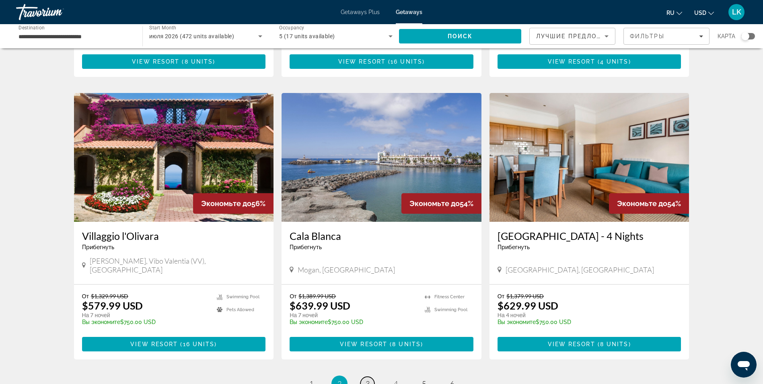
click at [369, 379] on span "3" at bounding box center [368, 383] width 4 height 9
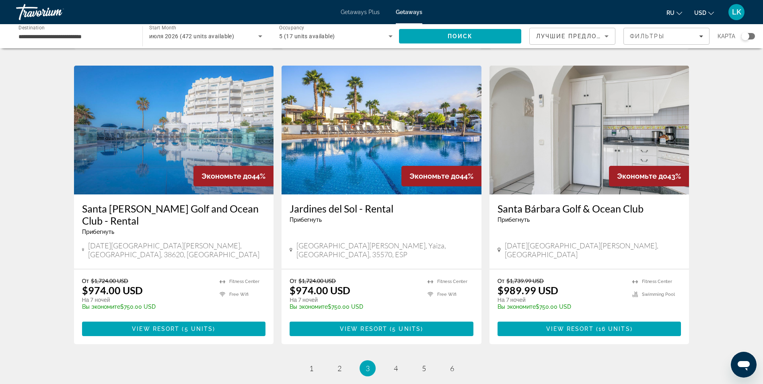
scroll to position [869, 0]
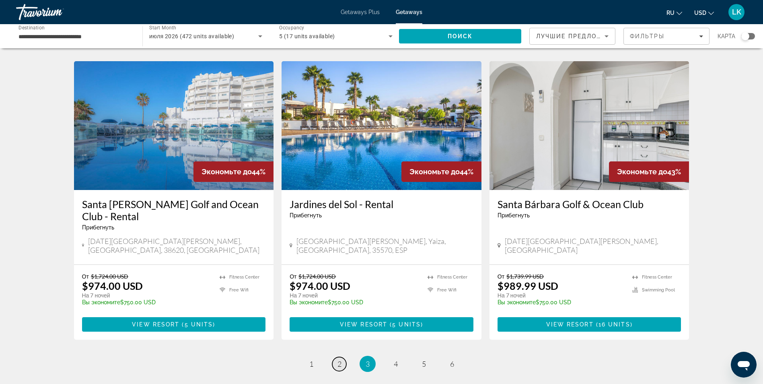
click at [342, 357] on link "page 2" at bounding box center [339, 364] width 14 height 14
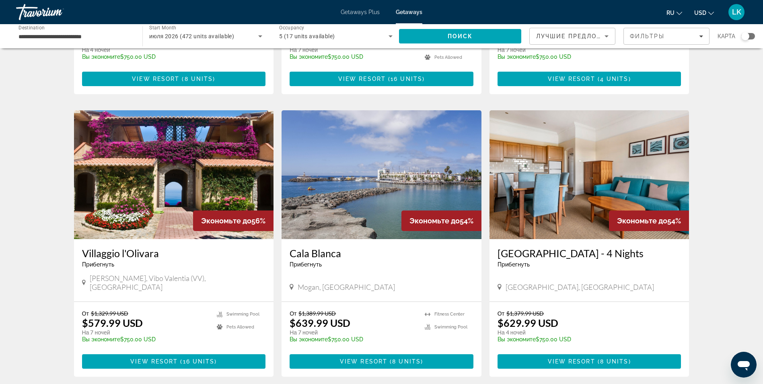
scroll to position [824, 0]
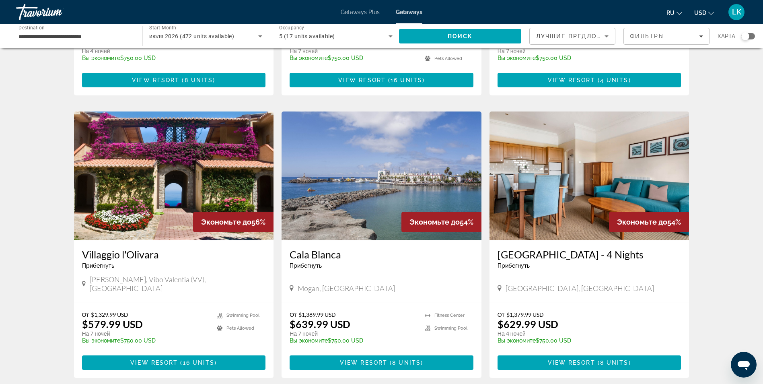
click at [421, 157] on img "Main content" at bounding box center [382, 175] width 200 height 129
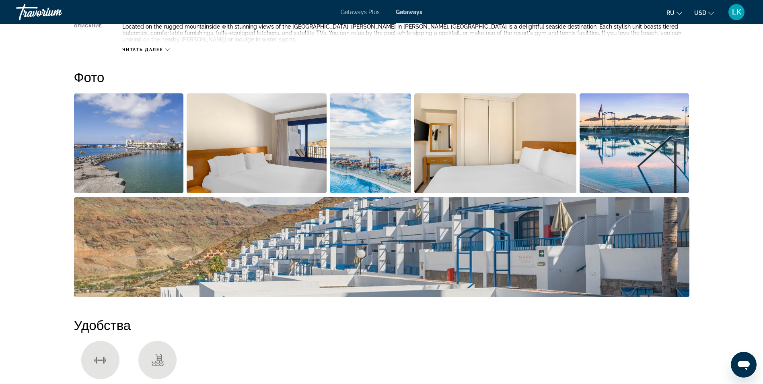
scroll to position [349, 0]
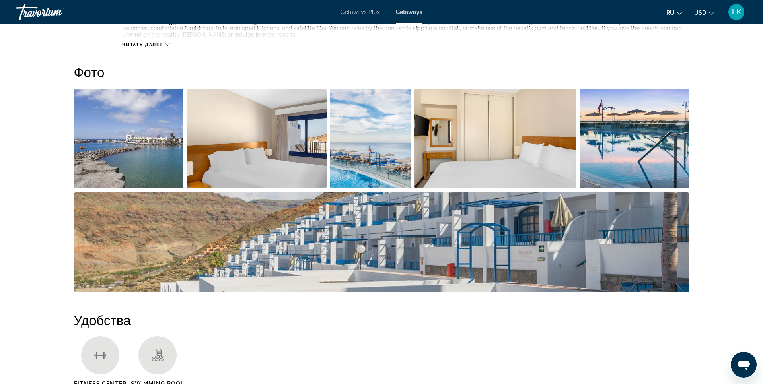
click at [154, 149] on img "Open full-screen image slider" at bounding box center [129, 139] width 110 height 100
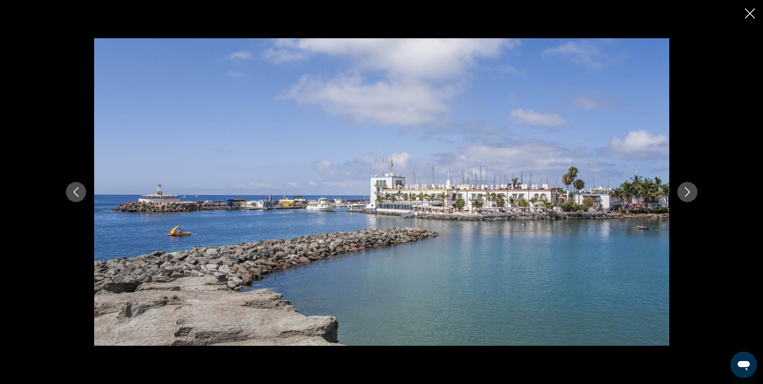
click at [689, 188] on icon "Next image" at bounding box center [688, 192] width 10 height 10
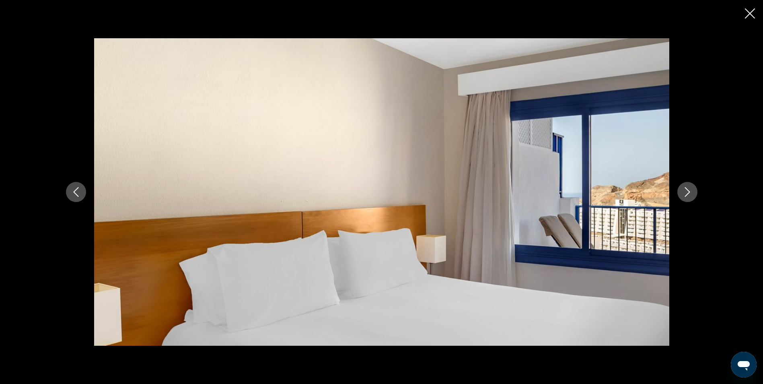
click at [689, 189] on icon "Next image" at bounding box center [688, 192] width 10 height 10
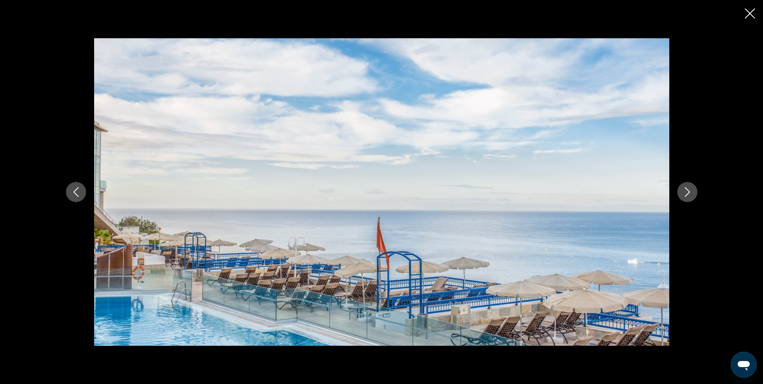
click at [689, 189] on icon "Next image" at bounding box center [688, 192] width 10 height 10
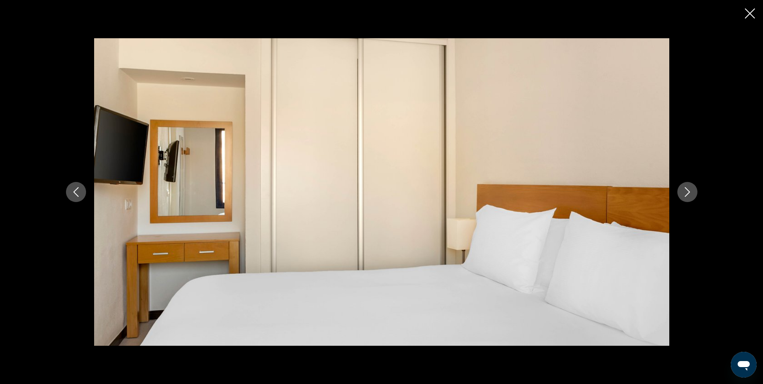
click at [689, 189] on icon "Next image" at bounding box center [688, 192] width 10 height 10
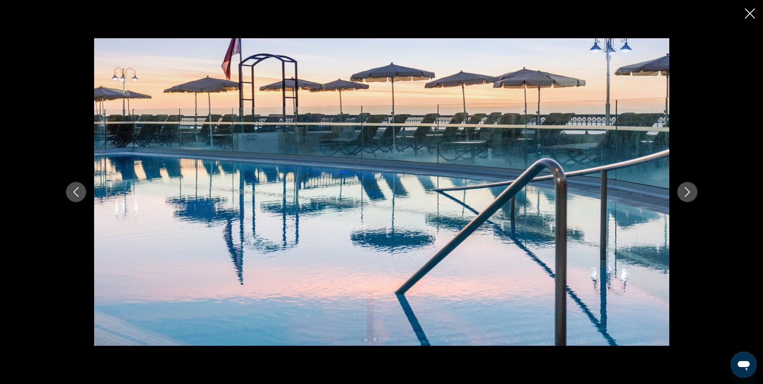
click at [689, 189] on icon "Next image" at bounding box center [688, 192] width 10 height 10
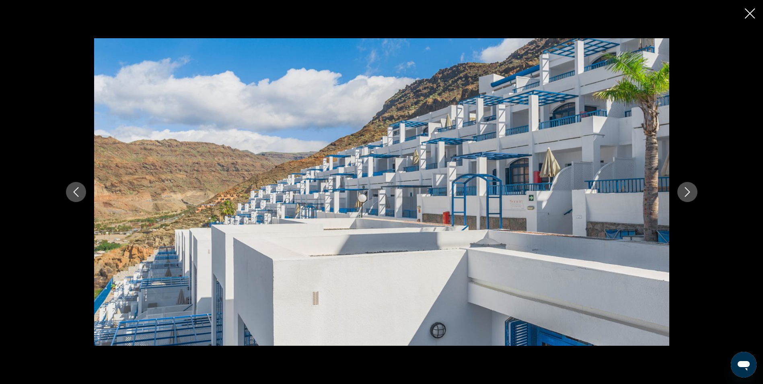
click at [689, 189] on icon "Next image" at bounding box center [688, 192] width 10 height 10
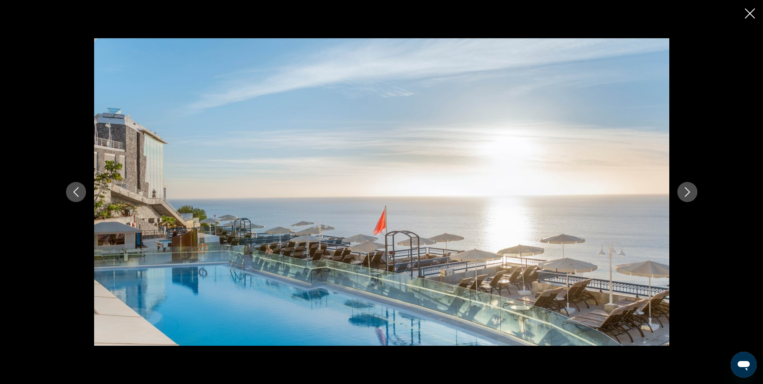
click at [689, 189] on icon "Next image" at bounding box center [688, 192] width 10 height 10
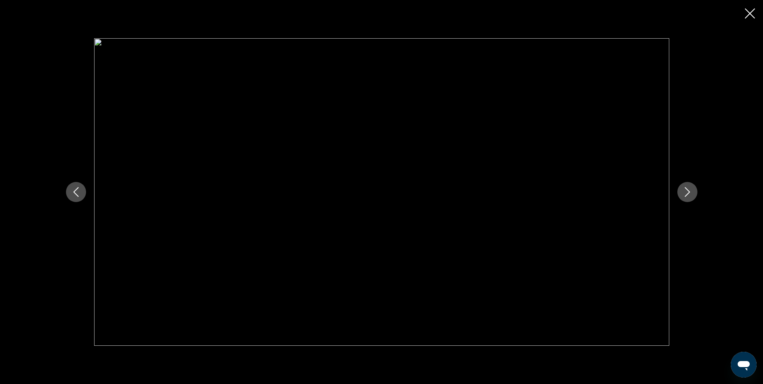
click at [689, 189] on icon "Next image" at bounding box center [688, 192] width 10 height 10
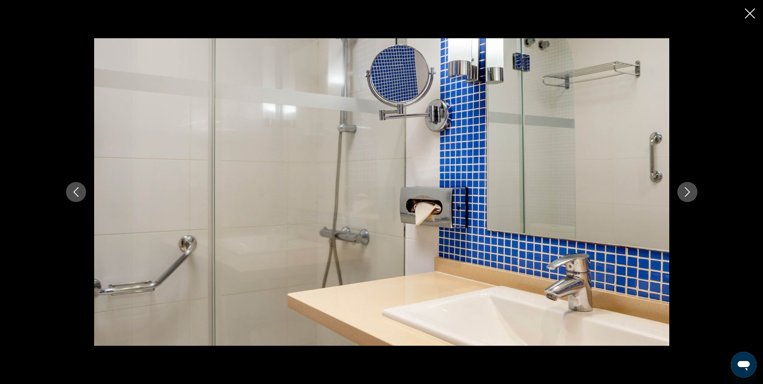
click at [689, 189] on icon "Next image" at bounding box center [688, 192] width 10 height 10
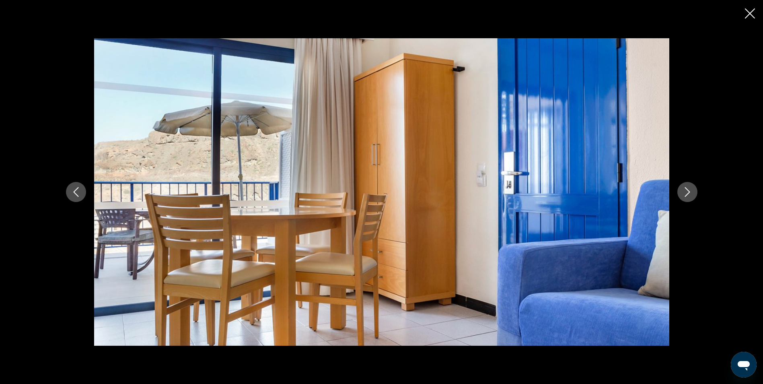
click at [689, 189] on icon "Next image" at bounding box center [688, 192] width 10 height 10
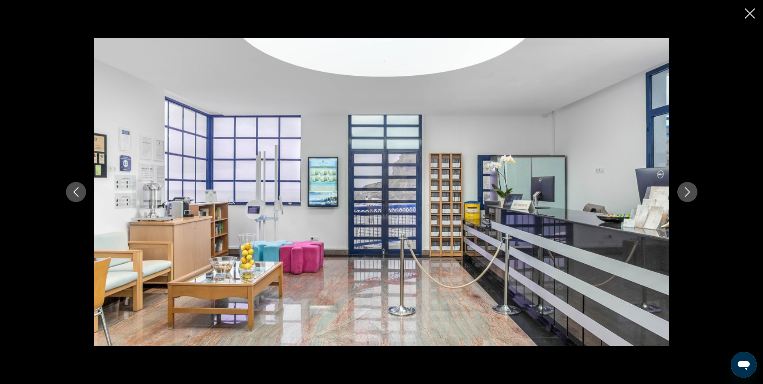
click at [689, 189] on icon "Next image" at bounding box center [688, 192] width 10 height 10
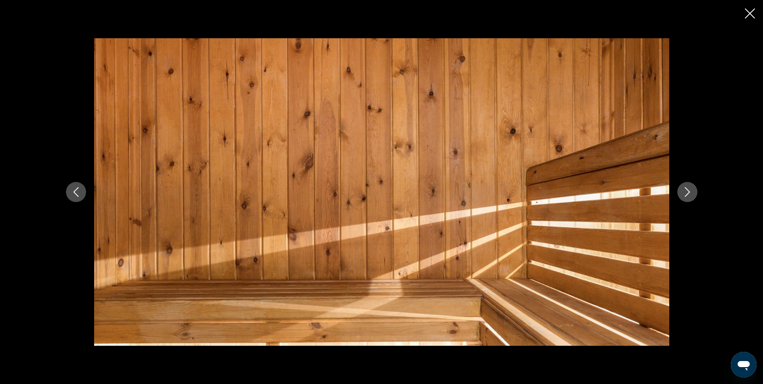
click at [689, 189] on icon "Next image" at bounding box center [688, 192] width 10 height 10
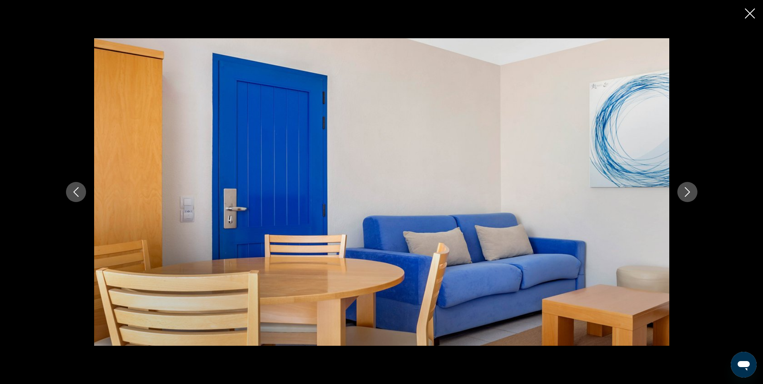
click at [752, 14] on icon "Close slideshow" at bounding box center [750, 13] width 10 height 10
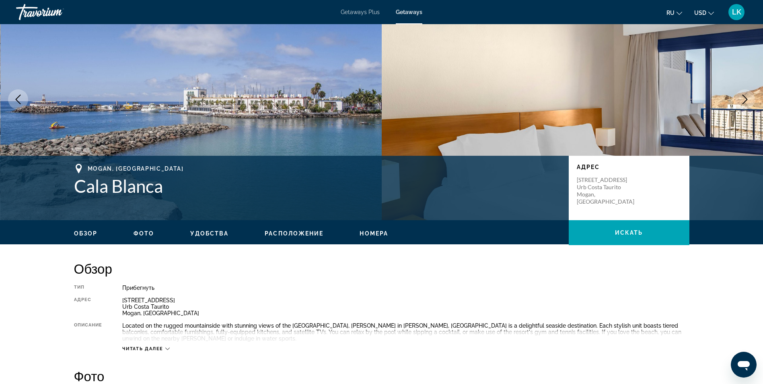
scroll to position [0, 0]
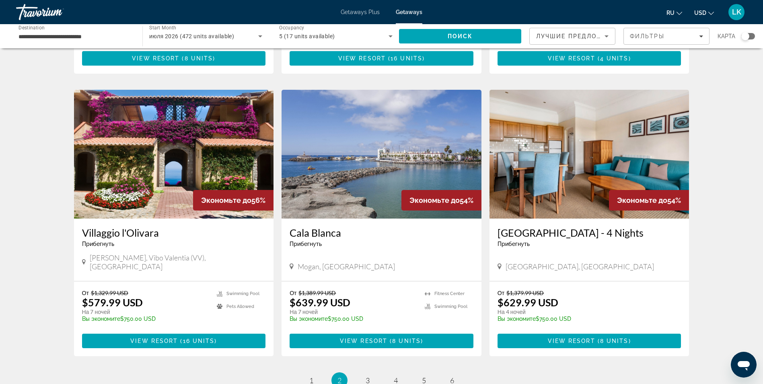
scroll to position [842, 0]
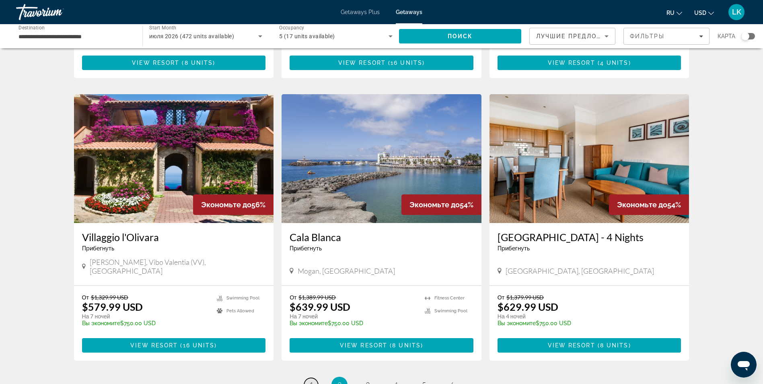
click at [310, 380] on span "1" at bounding box center [311, 384] width 4 height 9
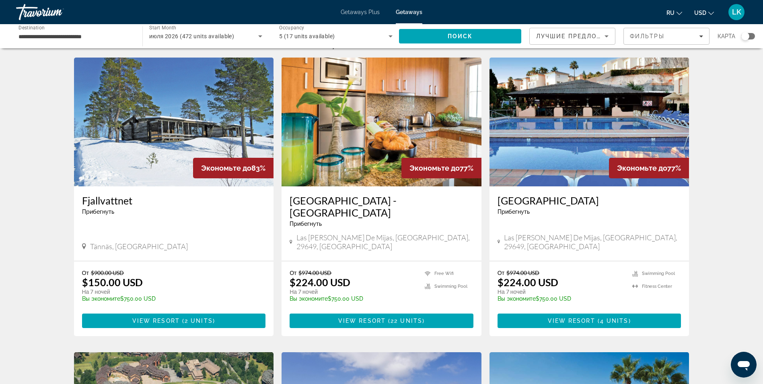
scroll to position [17, 0]
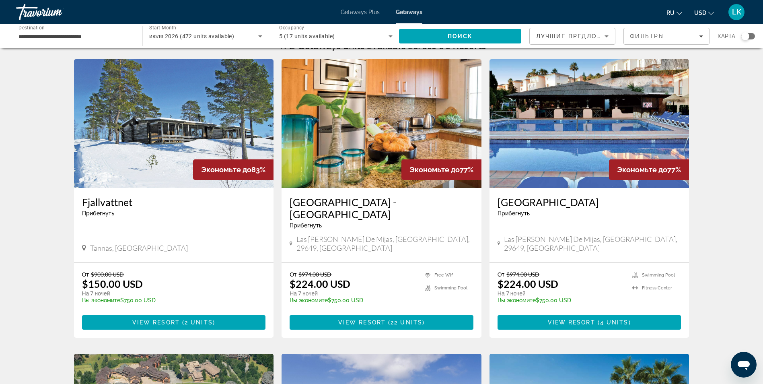
click at [559, 126] on img "Main content" at bounding box center [590, 123] width 200 height 129
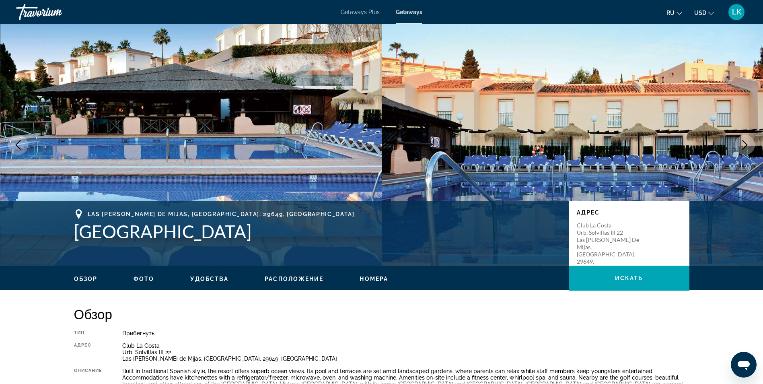
click at [744, 138] on button "Next image" at bounding box center [745, 145] width 20 height 20
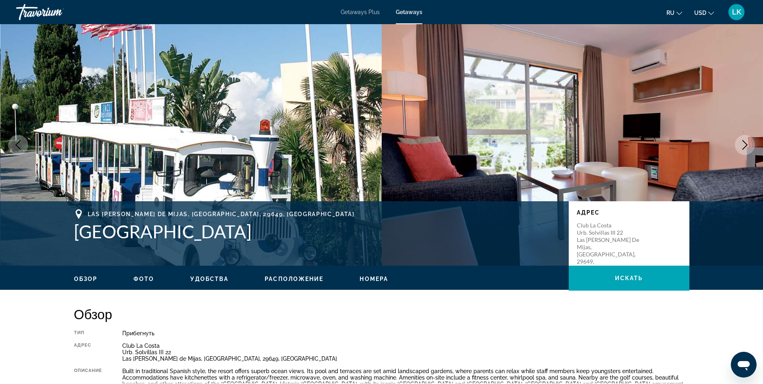
click at [744, 138] on button "Next image" at bounding box center [745, 145] width 20 height 20
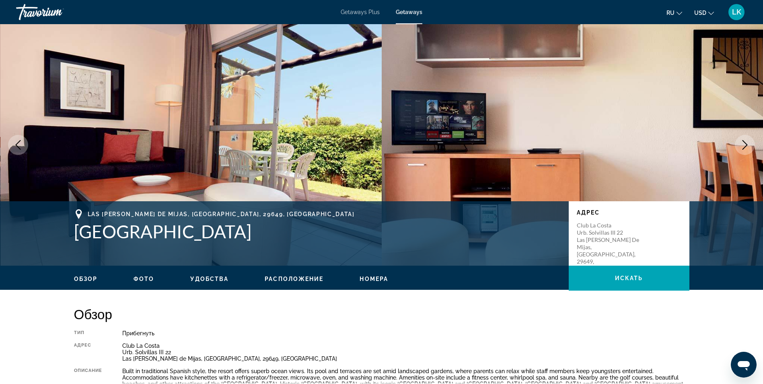
click at [744, 138] on button "Next image" at bounding box center [745, 145] width 20 height 20
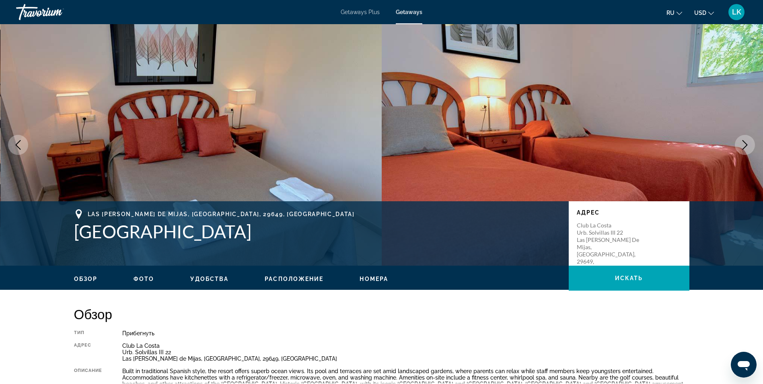
click at [744, 138] on button "Next image" at bounding box center [745, 145] width 20 height 20
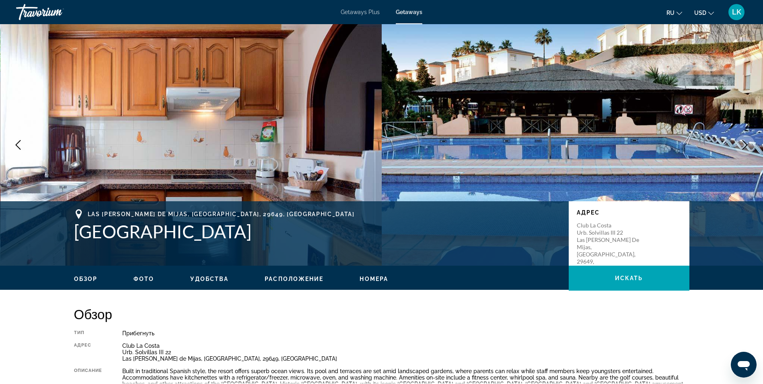
click at [744, 138] on button "Next image" at bounding box center [745, 145] width 20 height 20
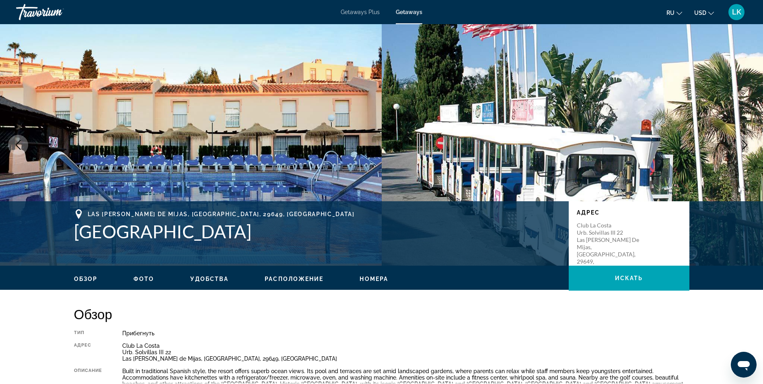
click at [744, 138] on button "Next image" at bounding box center [745, 145] width 20 height 20
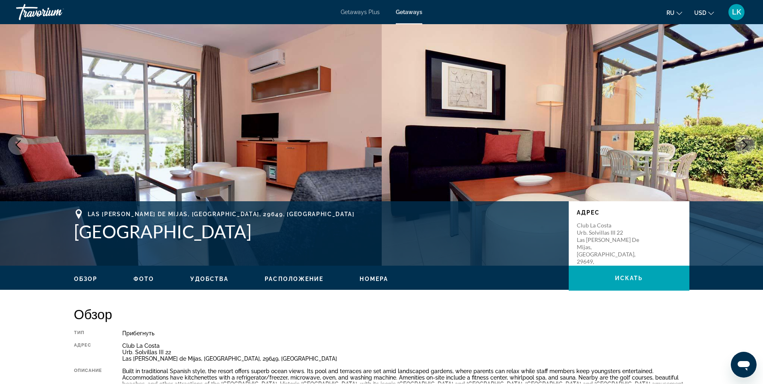
click at [744, 138] on button "Next image" at bounding box center [745, 145] width 20 height 20
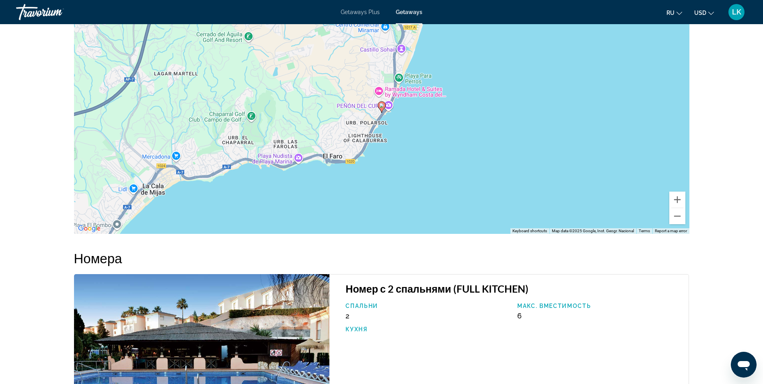
scroll to position [1128, 0]
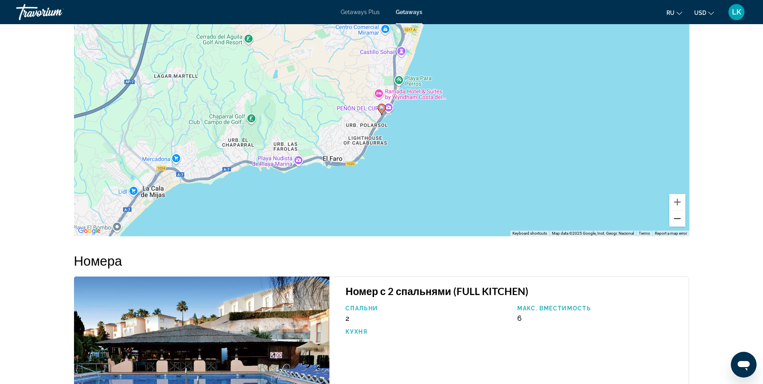
click at [675, 210] on button "Zoom out" at bounding box center [677, 218] width 16 height 16
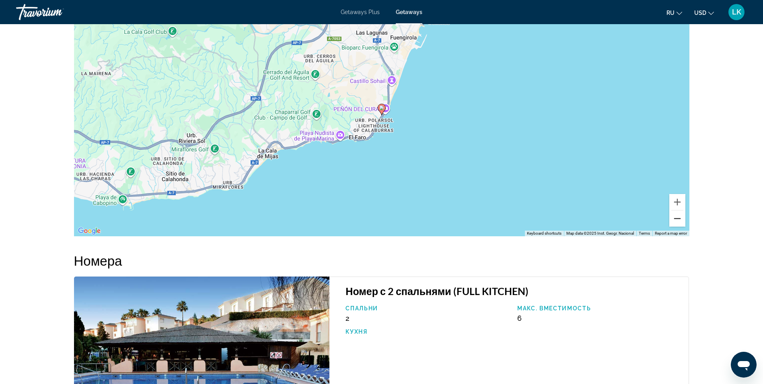
click at [675, 210] on button "Zoom out" at bounding box center [677, 218] width 16 height 16
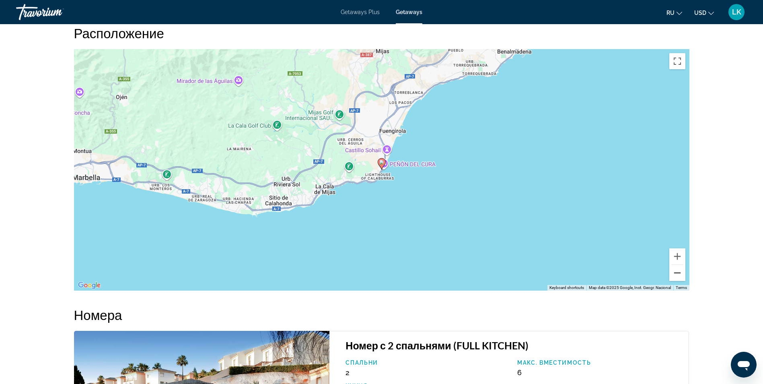
scroll to position [1081, 0]
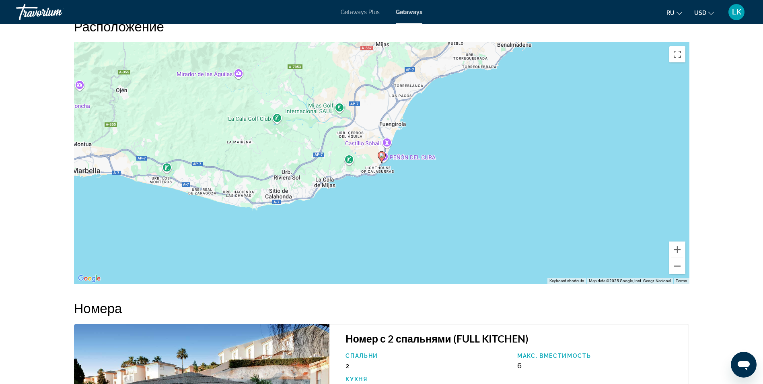
click at [675, 258] on button "Zoom out" at bounding box center [677, 266] width 16 height 16
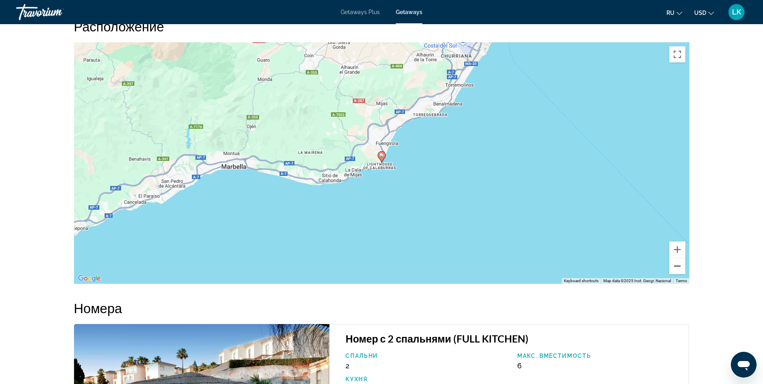
click at [675, 258] on button "Zoom out" at bounding box center [677, 266] width 16 height 16
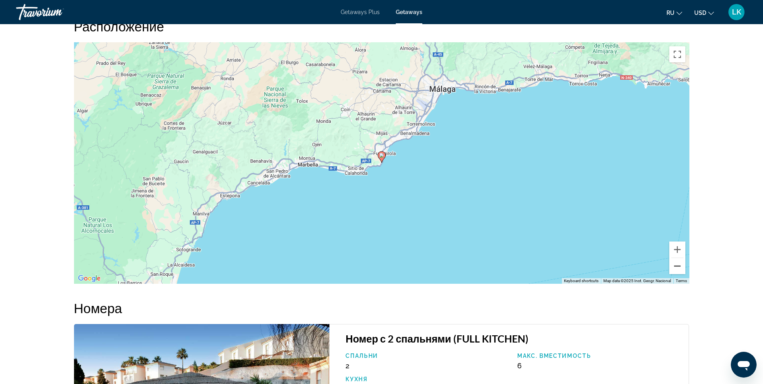
click at [675, 258] on button "Zoom out" at bounding box center [677, 266] width 16 height 16
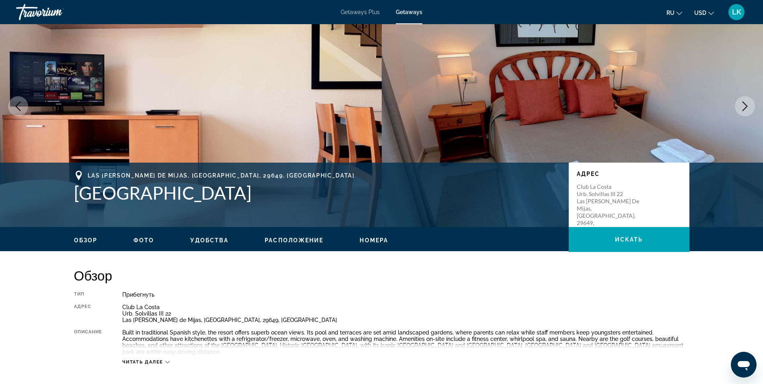
scroll to position [47, 0]
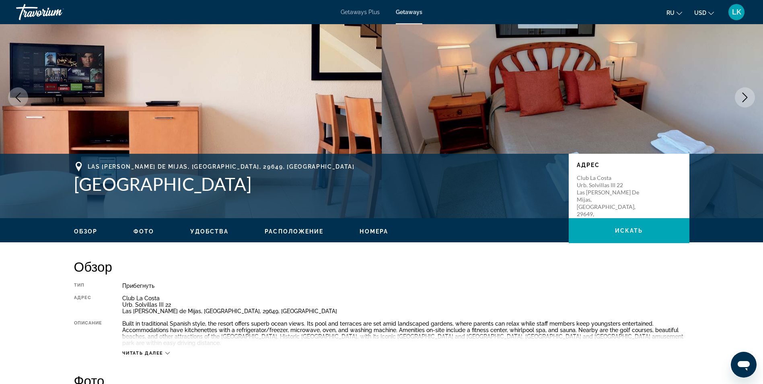
drag, startPoint x: 70, startPoint y: 165, endPoint x: 362, endPoint y: 191, distance: 293.7
click at [362, 191] on div "[GEOGRAPHIC_DATA][PERSON_NAME], [GEOGRAPHIC_DATA] [GEOGRAPHIC_DATA] [GEOGRAPHIC…" at bounding box center [382, 186] width 648 height 48
copy div "[GEOGRAPHIC_DATA][PERSON_NAME], [GEOGRAPHIC_DATA]"
click at [219, 97] on img "Main content" at bounding box center [191, 97] width 382 height 241
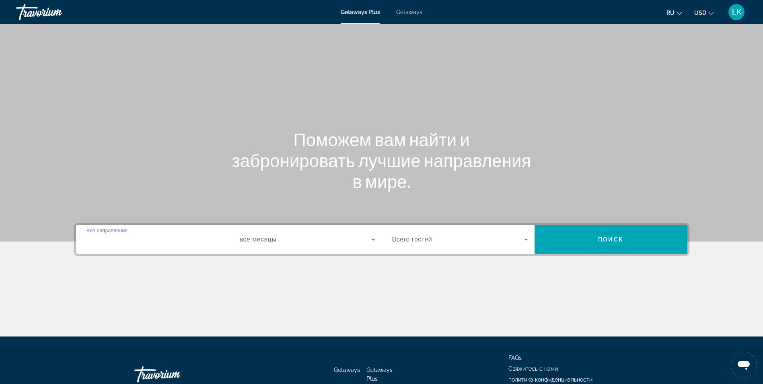
click at [186, 242] on input "Destination Все направления" at bounding box center [154, 240] width 136 height 10
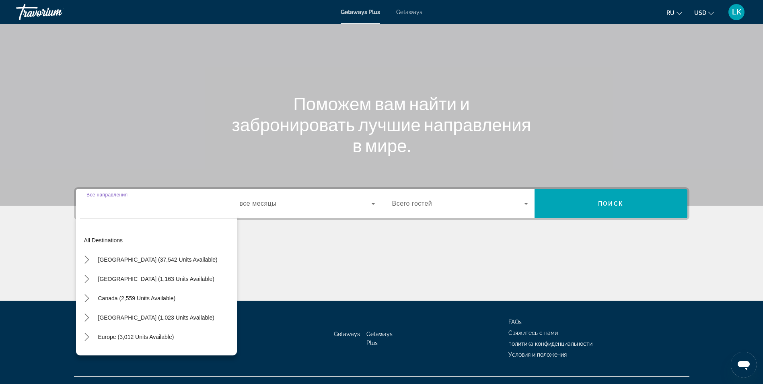
scroll to position [51, 0]
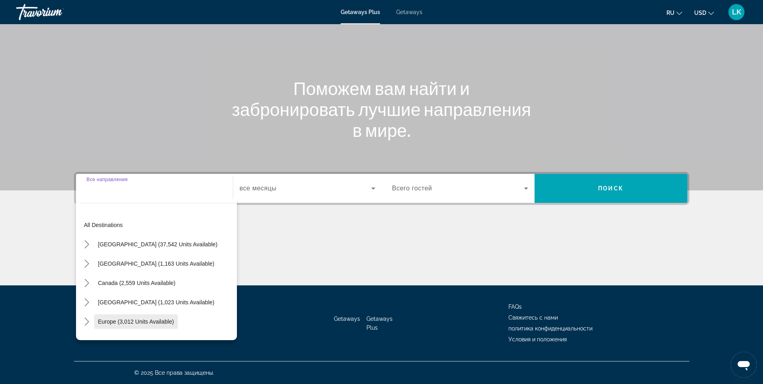
click at [138, 322] on span "Europe (3,012 units available)" at bounding box center [136, 321] width 76 height 6
type input "**********"
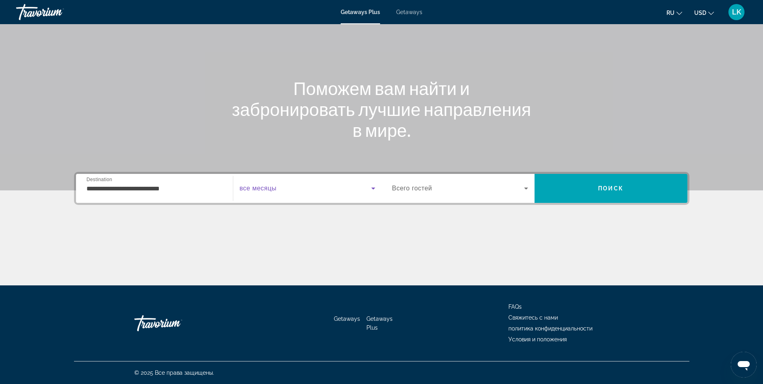
click at [374, 186] on icon "Search widget" at bounding box center [374, 188] width 10 height 10
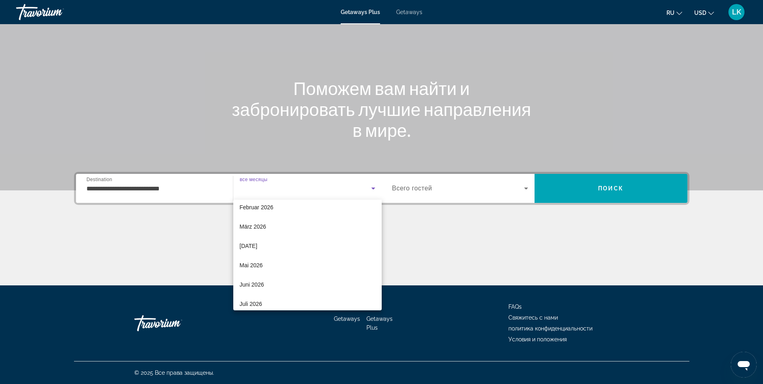
scroll to position [103, 0]
click at [253, 305] on span "Juli 2026" at bounding box center [251, 303] width 23 height 10
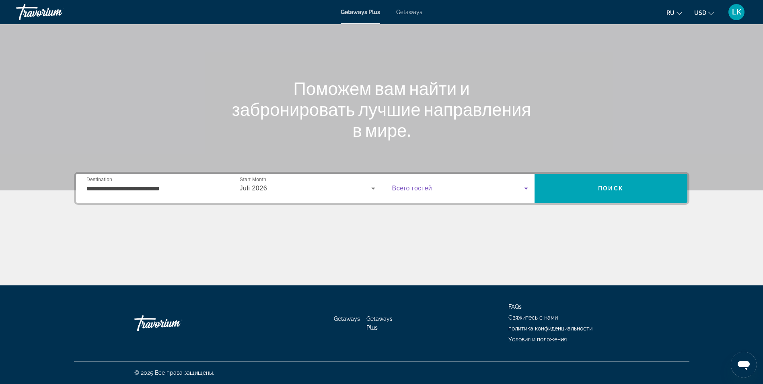
click at [525, 188] on icon "Search widget" at bounding box center [526, 188] width 4 height 2
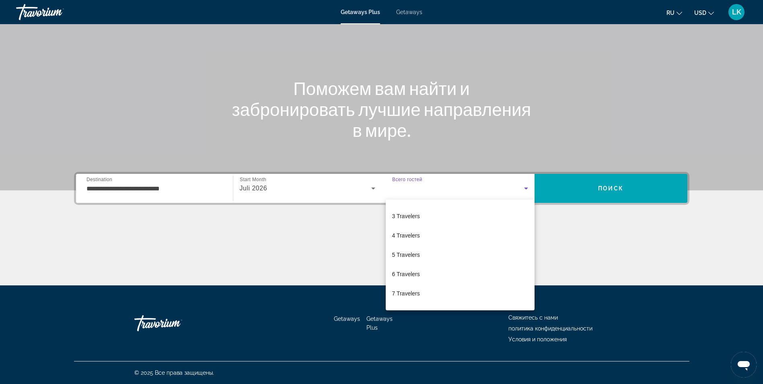
scroll to position [37, 0]
click at [421, 254] on mat-option "5 Travelers" at bounding box center [460, 252] width 149 height 19
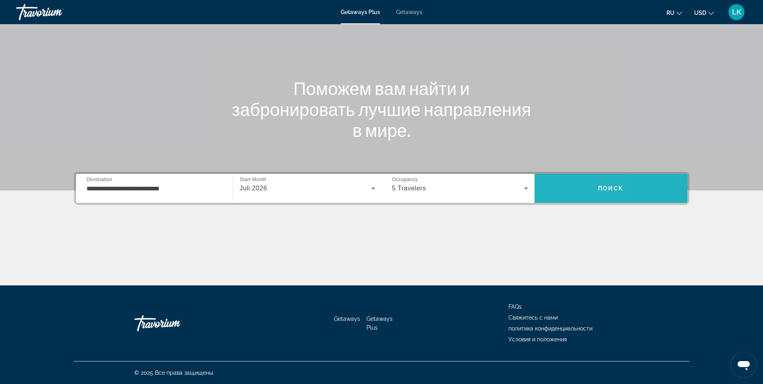
click at [557, 188] on span "Search" at bounding box center [611, 188] width 153 height 19
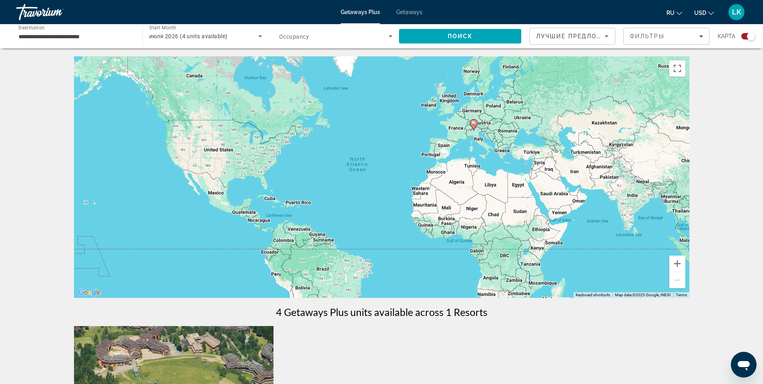
click at [405, 12] on span "Getaways" at bounding box center [409, 12] width 26 height 6
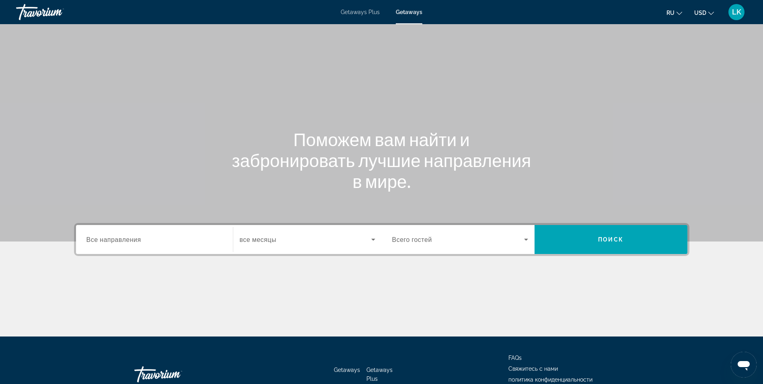
click at [210, 238] on input "Destination Все направления" at bounding box center [154, 240] width 136 height 10
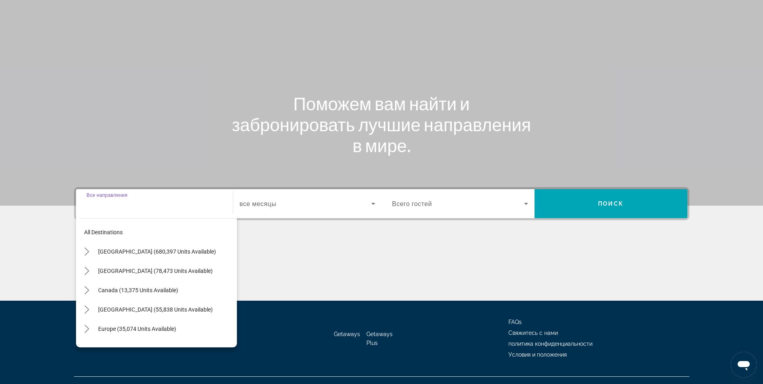
scroll to position [51, 0]
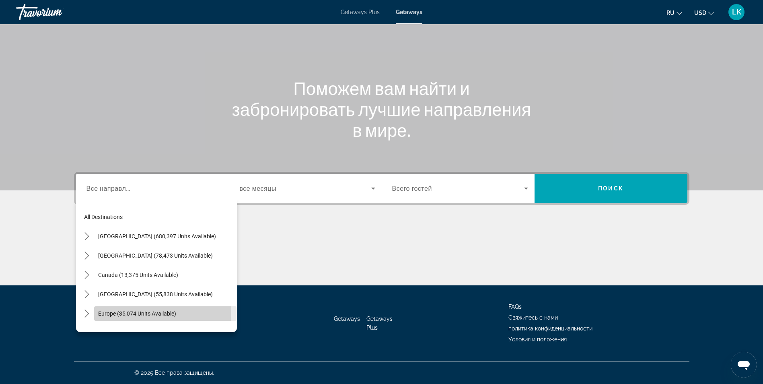
click at [145, 312] on span "Europe (35,074 units available)" at bounding box center [137, 313] width 78 height 6
type input "**********"
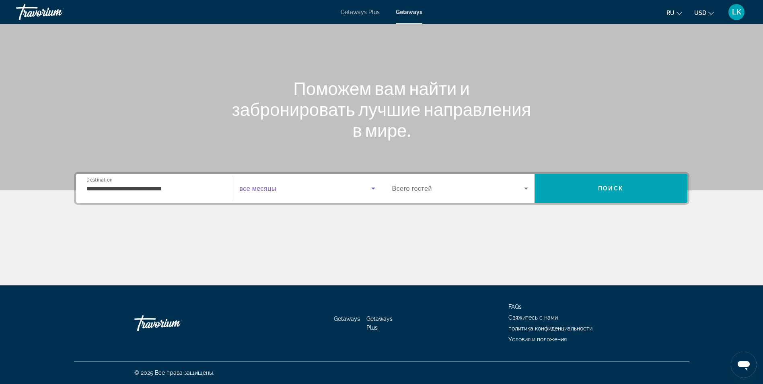
click at [374, 186] on icon "Search widget" at bounding box center [374, 188] width 10 height 10
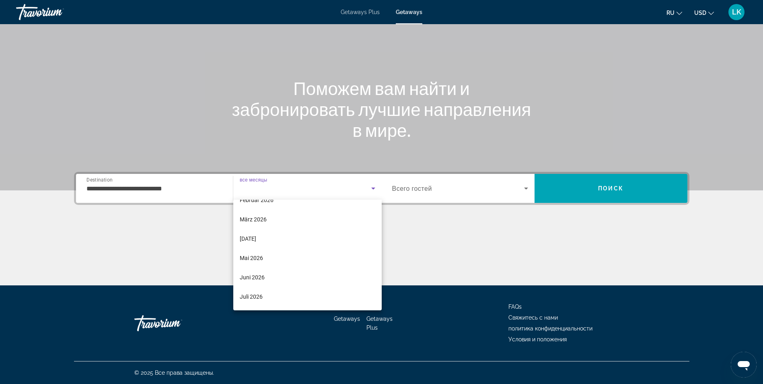
scroll to position [117, 0]
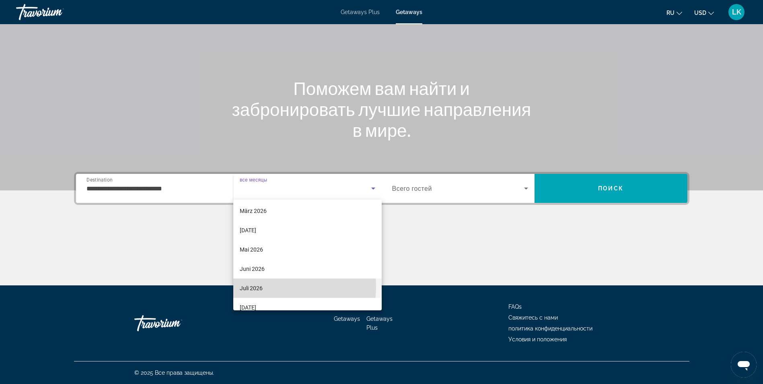
click at [251, 286] on span "Juli 2026" at bounding box center [251, 288] width 23 height 10
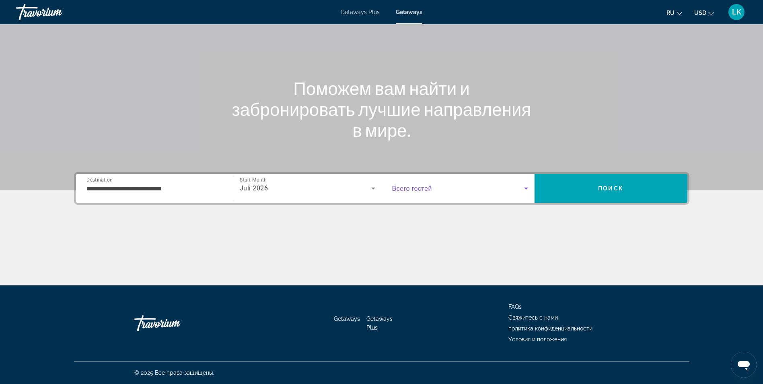
click at [524, 187] on icon "Search widget" at bounding box center [526, 188] width 10 height 10
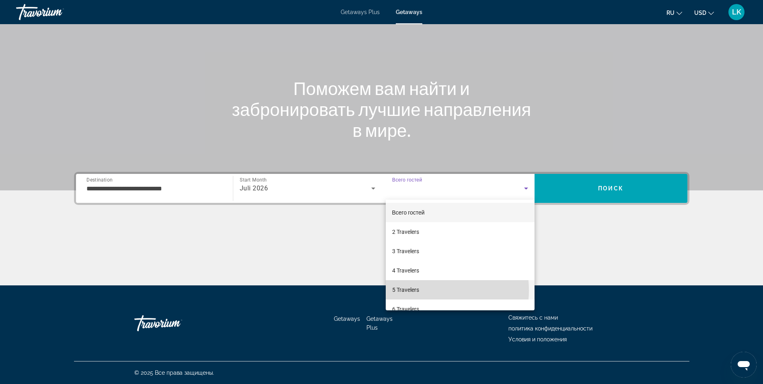
click at [427, 290] on mat-option "5 Travelers" at bounding box center [460, 289] width 149 height 19
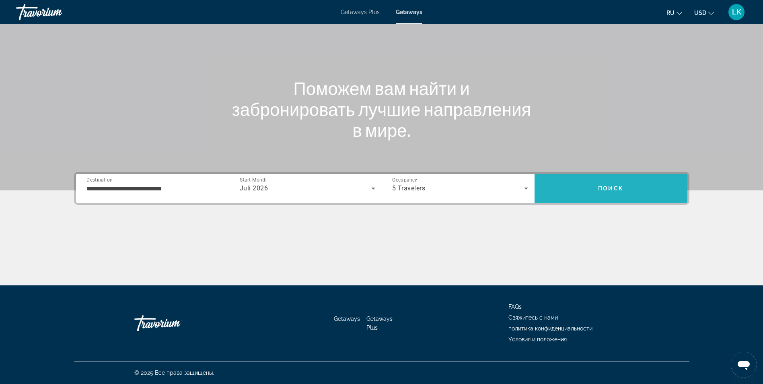
click at [592, 189] on span "Search" at bounding box center [611, 188] width 153 height 19
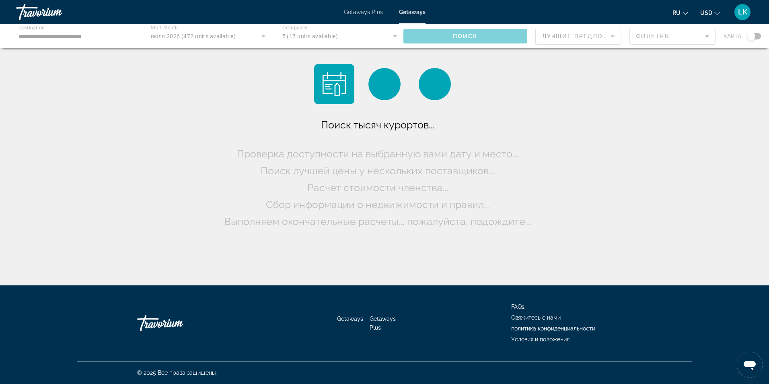
click at [752, 33] on div "Main content" at bounding box center [384, 36] width 769 height 24
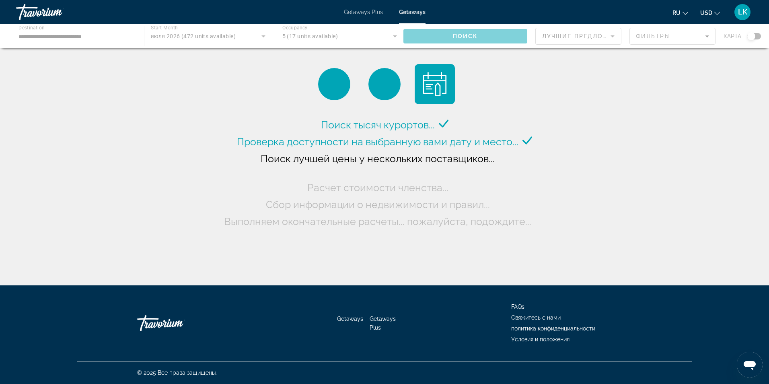
drag, startPoint x: 752, startPoint y: 37, endPoint x: 759, endPoint y: 37, distance: 6.8
click at [759, 37] on div "Main content" at bounding box center [384, 36] width 769 height 24
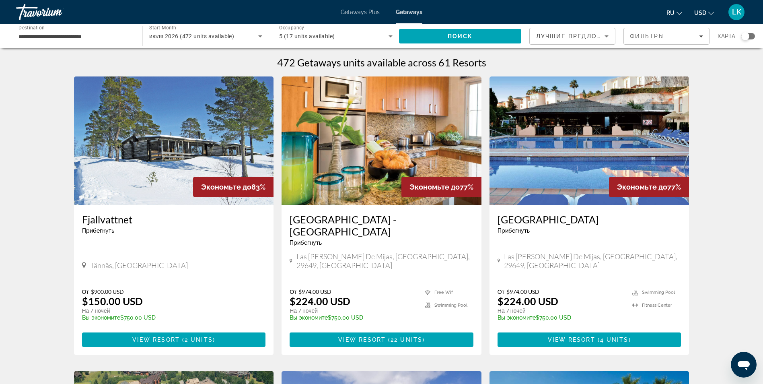
click at [748, 34] on div "Search widget" at bounding box center [745, 36] width 8 height 8
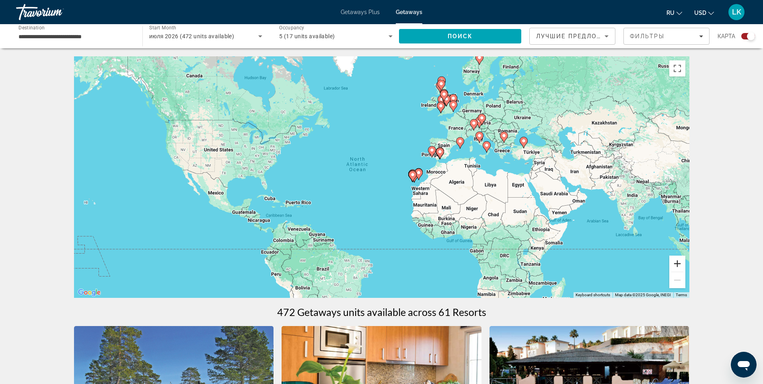
click at [676, 266] on button "Zoom in" at bounding box center [677, 263] width 16 height 16
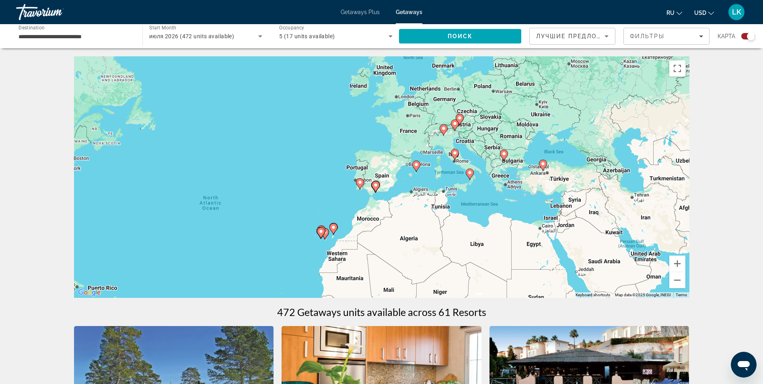
drag, startPoint x: 571, startPoint y: 139, endPoint x: 448, endPoint y: 191, distance: 133.6
click at [448, 191] on div "To activate drag with keyboard, press Alt + Enter. Once in keyboard drag state,…" at bounding box center [382, 176] width 616 height 241
click at [680, 261] on button "Zoom in" at bounding box center [677, 263] width 16 height 16
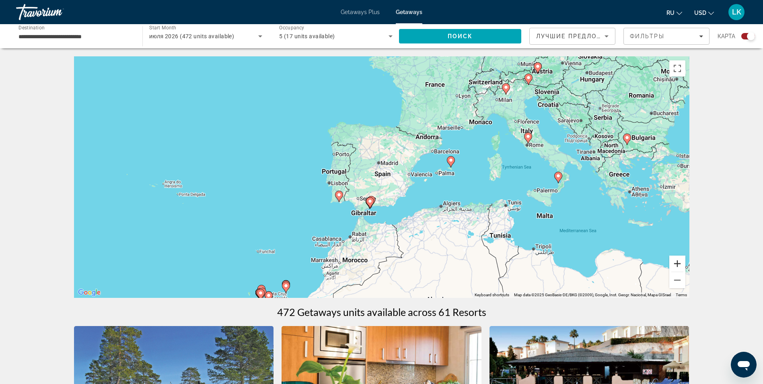
click at [680, 261] on button "Zoom in" at bounding box center [677, 263] width 16 height 16
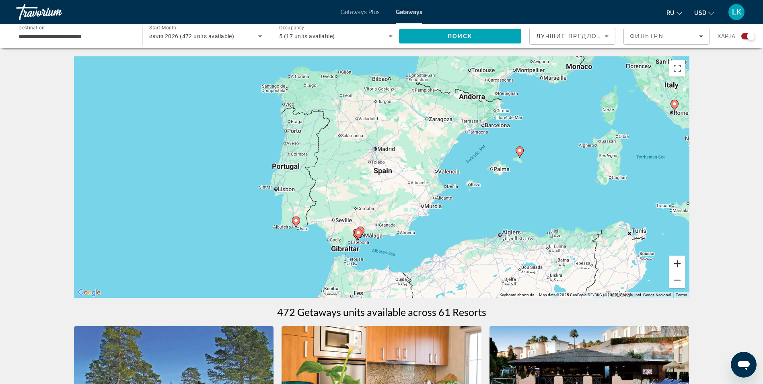
click at [680, 261] on button "Zoom in" at bounding box center [677, 263] width 16 height 16
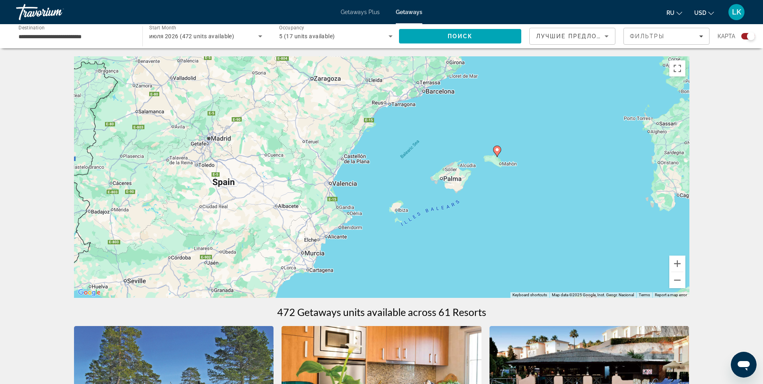
drag, startPoint x: 557, startPoint y: 227, endPoint x: 393, endPoint y: 242, distance: 164.5
click at [393, 242] on div "To activate drag with keyboard, press Alt + Enter. Once in keyboard drag state,…" at bounding box center [382, 176] width 616 height 241
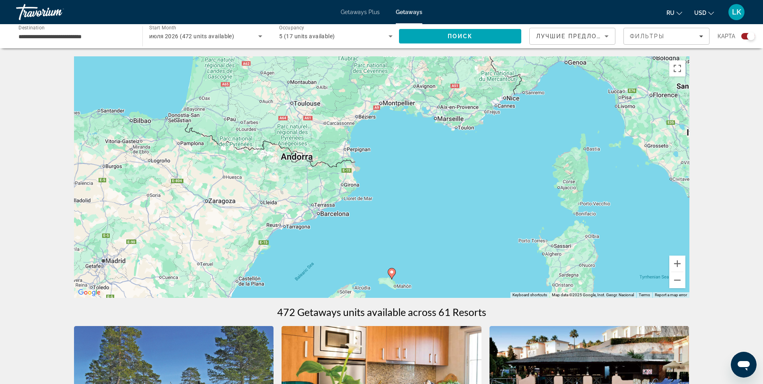
drag, startPoint x: 415, startPoint y: 145, endPoint x: 308, endPoint y: 272, distance: 166.1
click at [308, 272] on div "To activate drag with keyboard, press Alt + Enter. Once in keyboard drag state,…" at bounding box center [382, 176] width 616 height 241
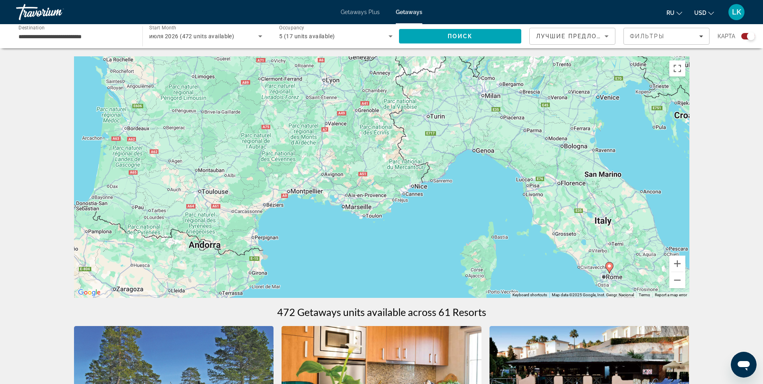
drag, startPoint x: 508, startPoint y: 165, endPoint x: 418, endPoint y: 264, distance: 134.1
click at [418, 264] on div "To activate drag with keyboard, press Alt + Enter. Once in keyboard drag state,…" at bounding box center [382, 176] width 616 height 241
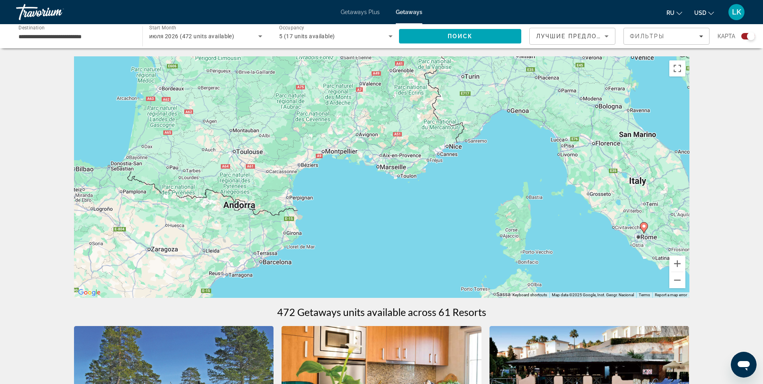
drag, startPoint x: 516, startPoint y: 220, endPoint x: 431, endPoint y: 91, distance: 155.2
click at [546, 165] on div "To activate drag with keyboard, press Alt + Enter. Once in keyboard drag state,…" at bounding box center [382, 176] width 616 height 241
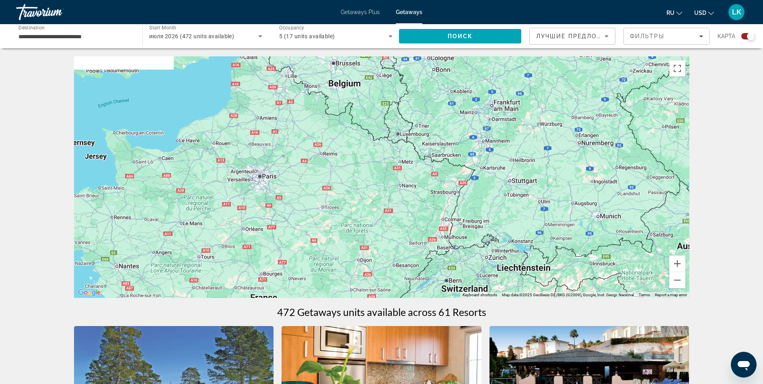
drag, startPoint x: 411, startPoint y: 93, endPoint x: 408, endPoint y: 404, distance: 311.8
click at [408, 383] on html "**********" at bounding box center [381, 192] width 763 height 384
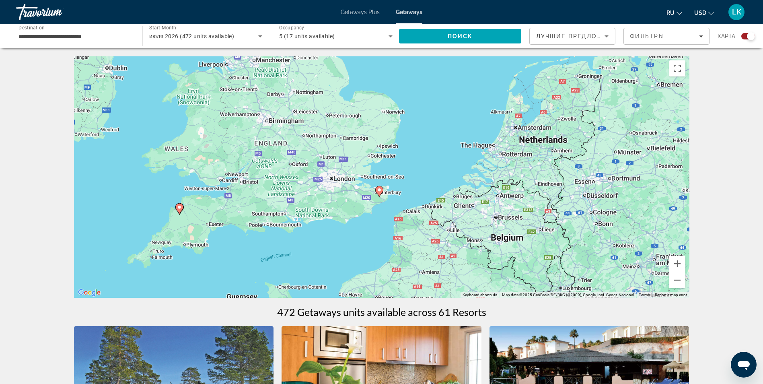
drag, startPoint x: 441, startPoint y: 119, endPoint x: 605, endPoint y: 276, distance: 226.8
click at [605, 276] on div "To activate drag with keyboard, press Alt + Enter. Once in keyboard drag state,…" at bounding box center [382, 176] width 616 height 241
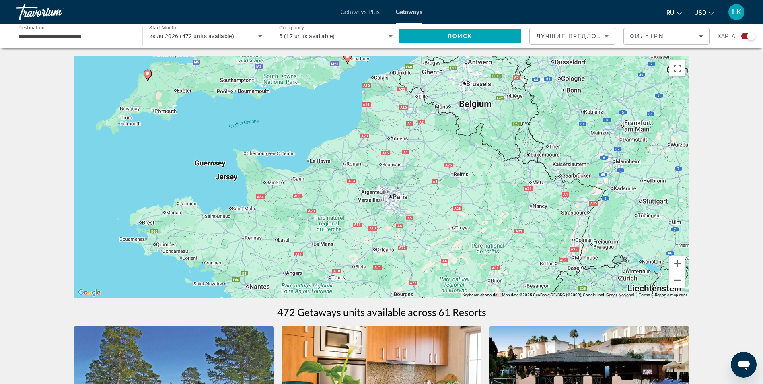
drag, startPoint x: 613, startPoint y: 102, endPoint x: 581, endPoint y: -30, distance: 135.7
click at [581, 0] on html "**********" at bounding box center [381, 192] width 763 height 384
click at [678, 278] on button "Zoom out" at bounding box center [677, 280] width 16 height 16
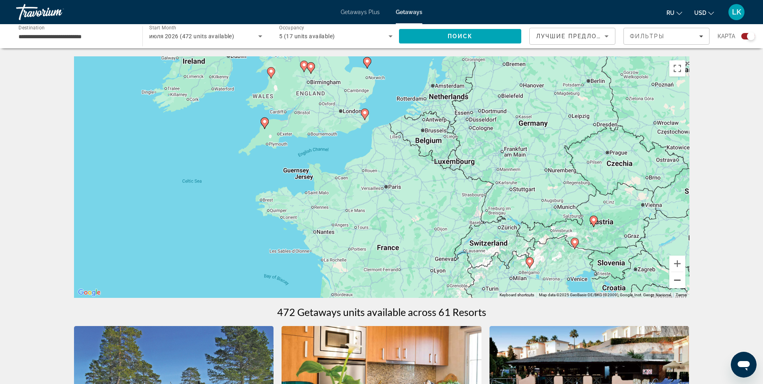
click at [678, 278] on button "Zoom out" at bounding box center [677, 280] width 16 height 16
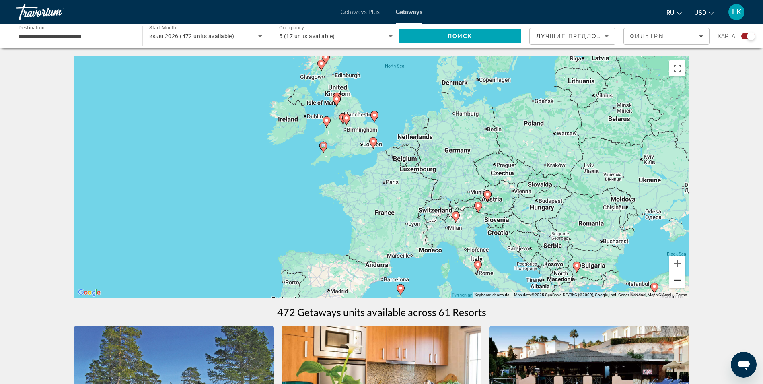
click at [678, 278] on button "Zoom out" at bounding box center [677, 280] width 16 height 16
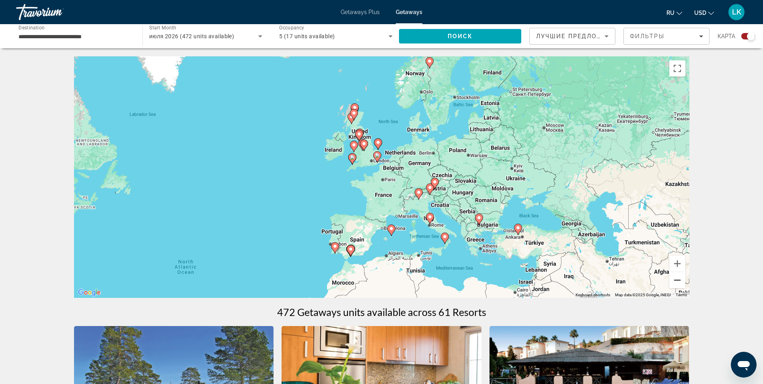
click at [680, 277] on button "Zoom out" at bounding box center [677, 280] width 16 height 16
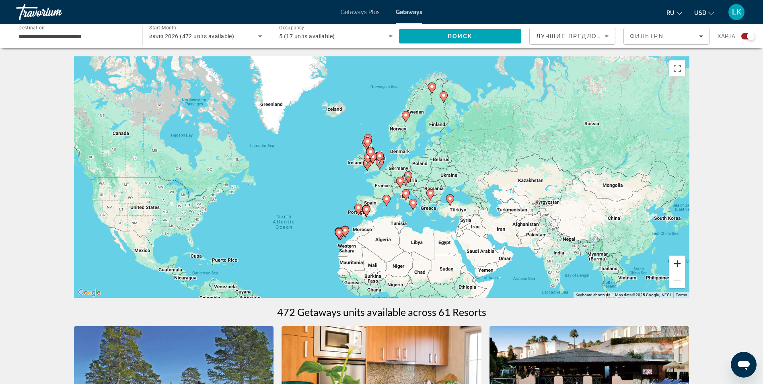
click at [676, 264] on button "Zoom in" at bounding box center [677, 263] width 16 height 16
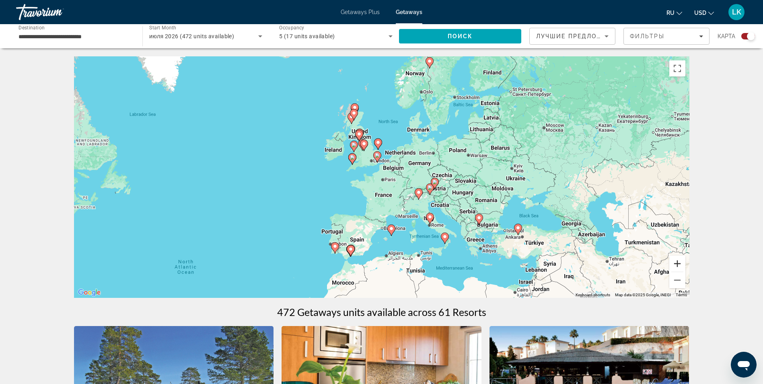
click at [676, 263] on button "Zoom in" at bounding box center [677, 263] width 16 height 16
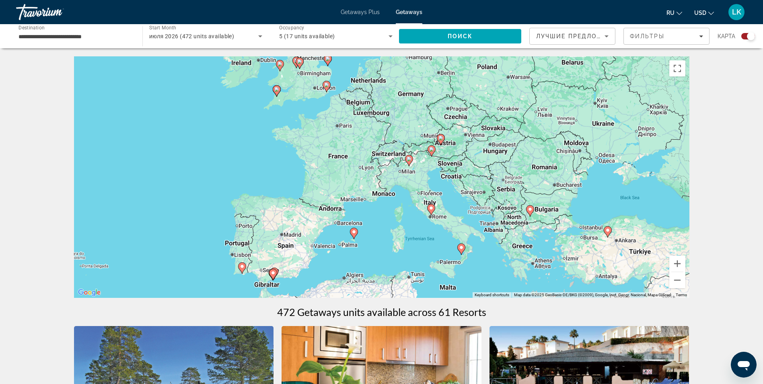
drag, startPoint x: 568, startPoint y: 222, endPoint x: 521, endPoint y: 165, distance: 74.0
click at [521, 165] on div "To activate drag with keyboard, press Alt + Enter. Once in keyboard drag state,…" at bounding box center [382, 176] width 616 height 241
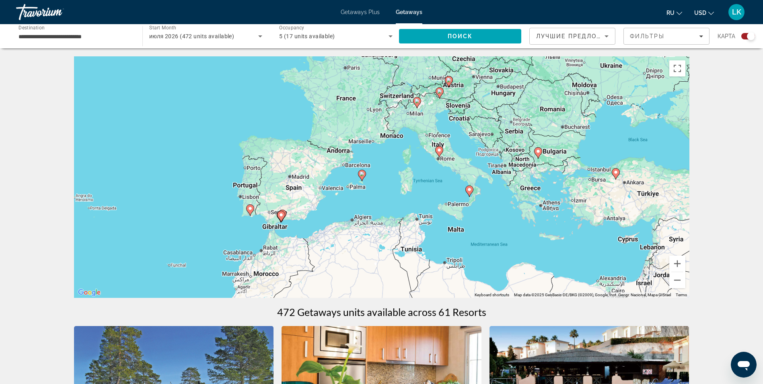
drag, startPoint x: 507, startPoint y: 253, endPoint x: 516, endPoint y: 193, distance: 60.1
click at [516, 193] on div "To activate drag with keyboard, press Alt + Enter. Once in keyboard drag state,…" at bounding box center [382, 176] width 616 height 241
click at [678, 263] on button "Zoom in" at bounding box center [677, 263] width 16 height 16
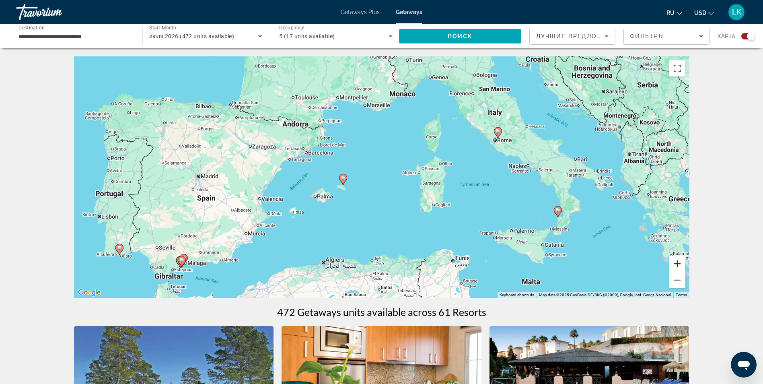
click at [678, 263] on button "Zoom in" at bounding box center [677, 263] width 16 height 16
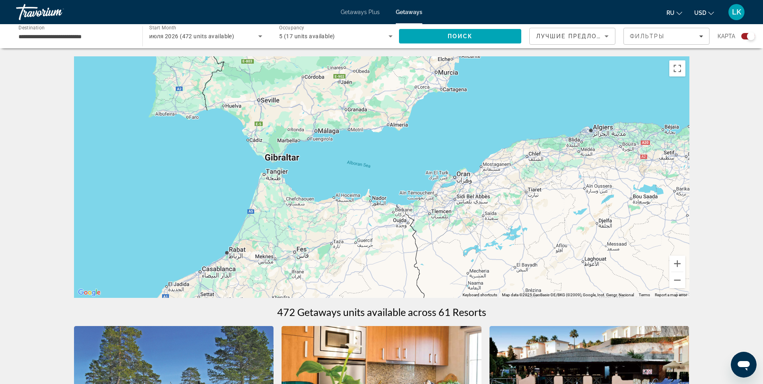
drag, startPoint x: 334, startPoint y: 228, endPoint x: 668, endPoint y: 7, distance: 400.1
click at [668, 7] on div "**********" at bounding box center [381, 192] width 763 height 384
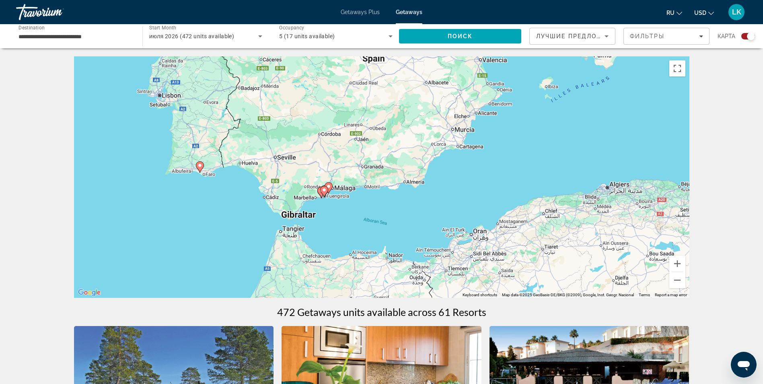
drag, startPoint x: 371, startPoint y: 145, endPoint x: 385, endPoint y: 201, distance: 58.0
click at [385, 201] on div "To activate drag with keyboard, press Alt + Enter. Once in keyboard drag state,…" at bounding box center [382, 176] width 616 height 241
click at [202, 167] on image "Main content" at bounding box center [200, 165] width 5 height 5
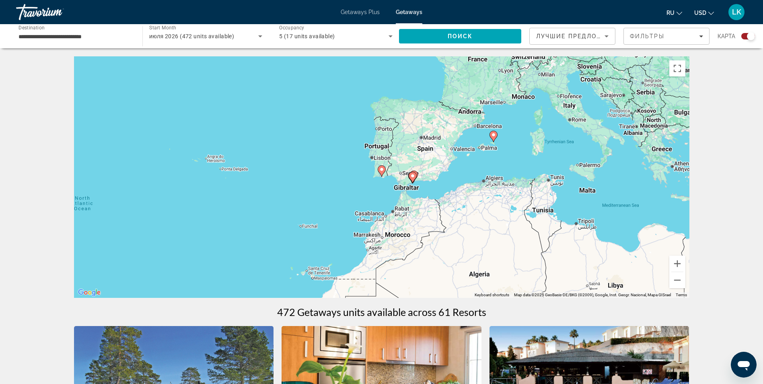
click at [384, 172] on icon "Main content" at bounding box center [381, 171] width 7 height 10
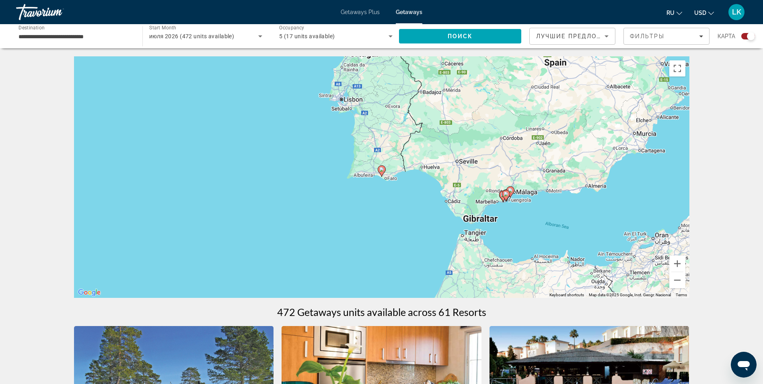
click at [383, 168] on image "Main content" at bounding box center [381, 169] width 5 height 5
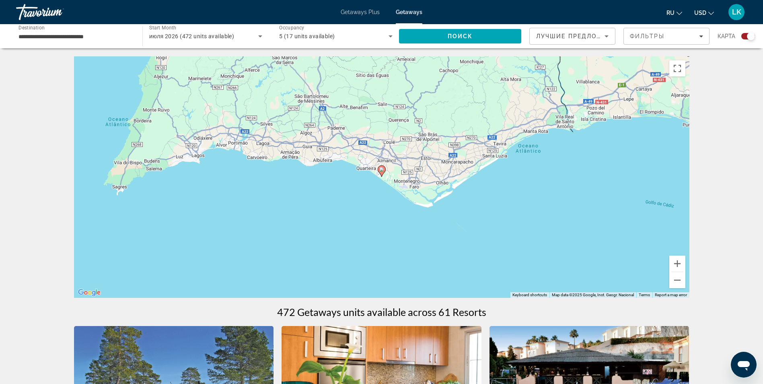
click at [383, 168] on image "Main content" at bounding box center [381, 169] width 5 height 5
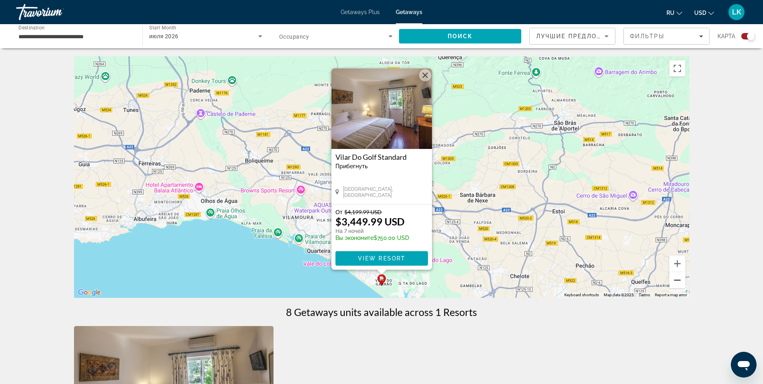
click at [680, 280] on button "Zoom out" at bounding box center [677, 280] width 16 height 16
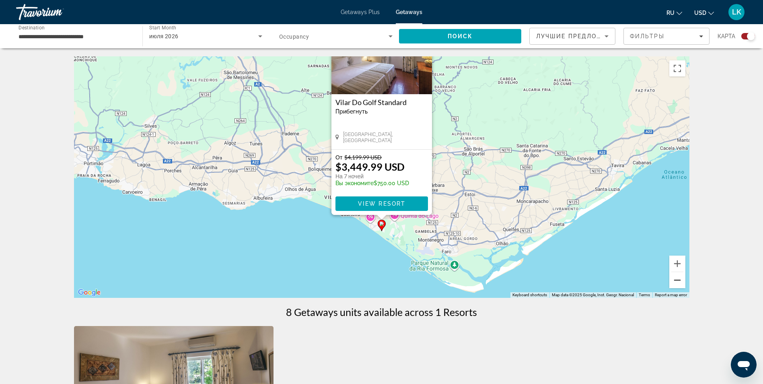
click at [680, 280] on button "Zoom out" at bounding box center [677, 280] width 16 height 16
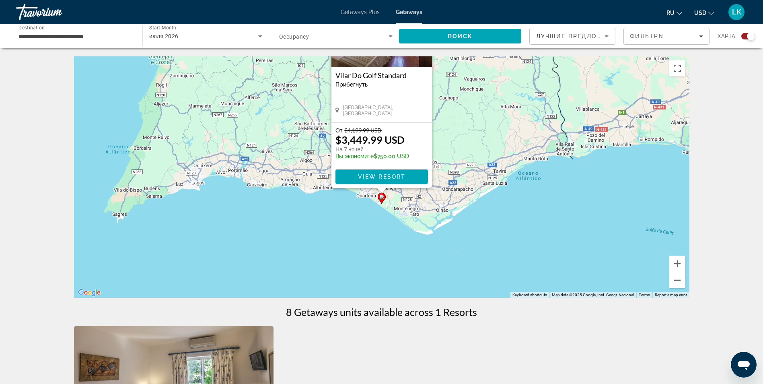
click at [680, 280] on button "Zoom out" at bounding box center [677, 280] width 16 height 16
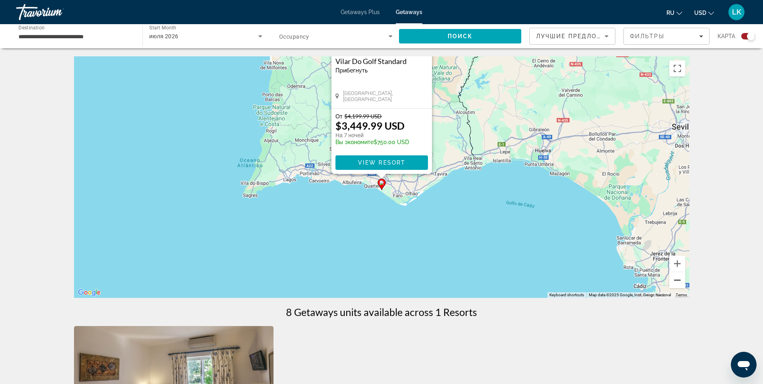
click at [680, 280] on button "Zoom out" at bounding box center [677, 280] width 16 height 16
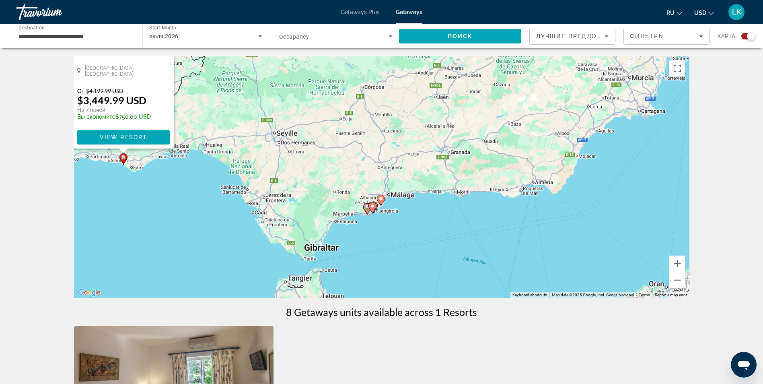
drag, startPoint x: 602, startPoint y: 214, endPoint x: 282, endPoint y: 189, distance: 320.8
click at [282, 189] on div "To activate drag with keyboard, press Alt + Enter. Once in keyboard drag state,…" at bounding box center [382, 176] width 616 height 241
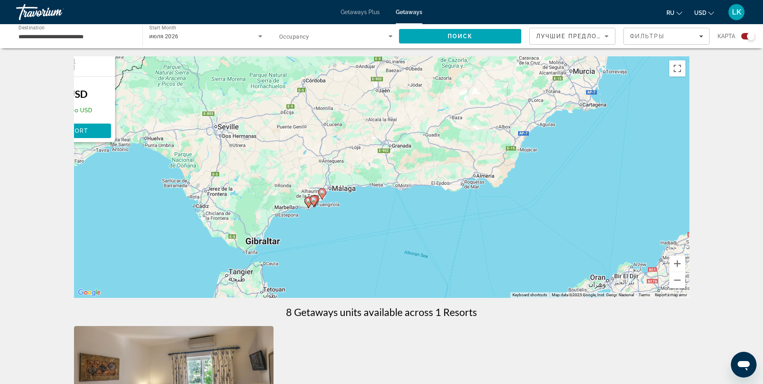
click at [308, 202] on image "Main content" at bounding box center [308, 200] width 5 height 5
type input "**********"
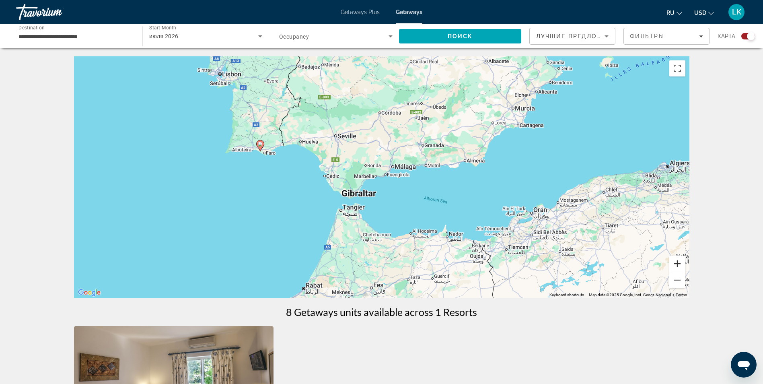
click at [679, 259] on button "Zoom in" at bounding box center [677, 263] width 16 height 16
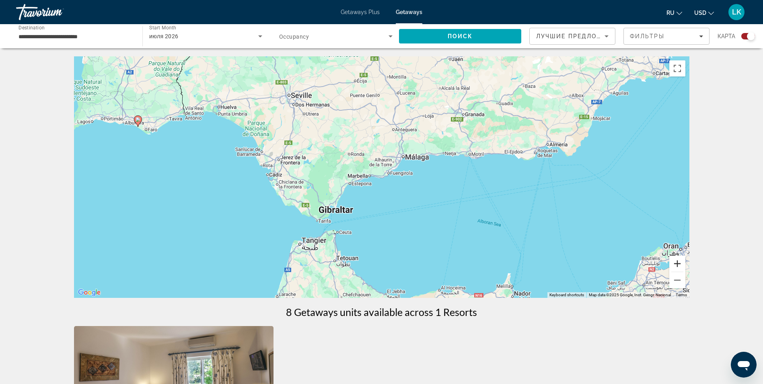
click at [679, 259] on button "Zoom in" at bounding box center [677, 263] width 16 height 16
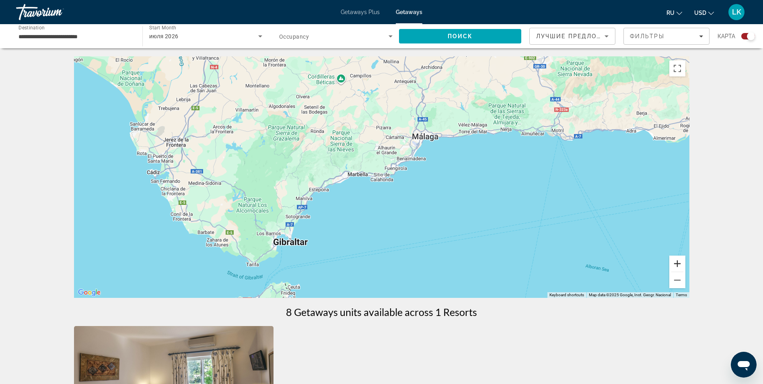
click at [679, 259] on button "Zoom in" at bounding box center [677, 263] width 16 height 16
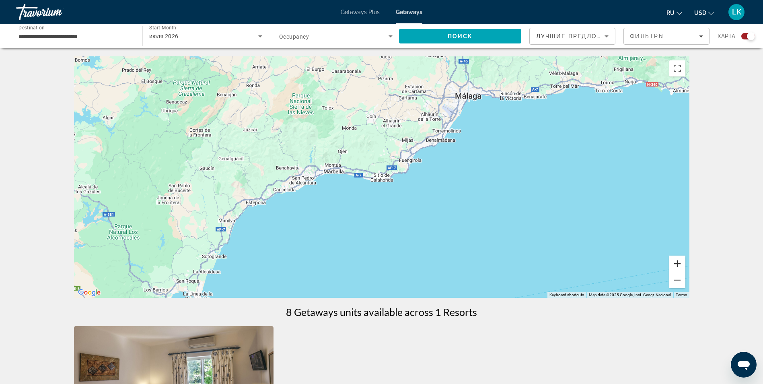
click at [679, 259] on button "Zoom in" at bounding box center [677, 263] width 16 height 16
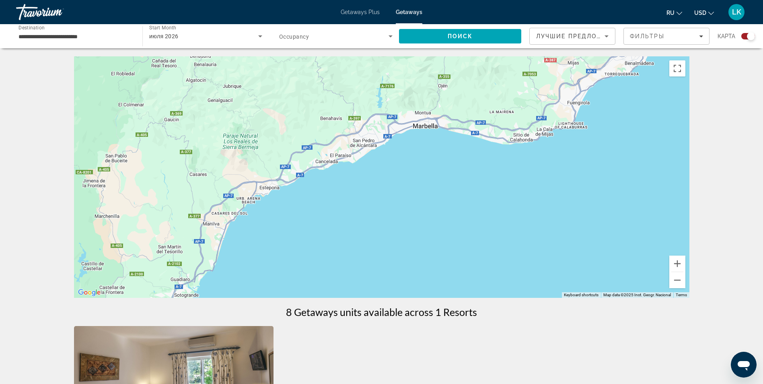
drag, startPoint x: 341, startPoint y: 221, endPoint x: 512, endPoint y: 145, distance: 186.8
click at [512, 145] on div "Main content" at bounding box center [382, 176] width 616 height 241
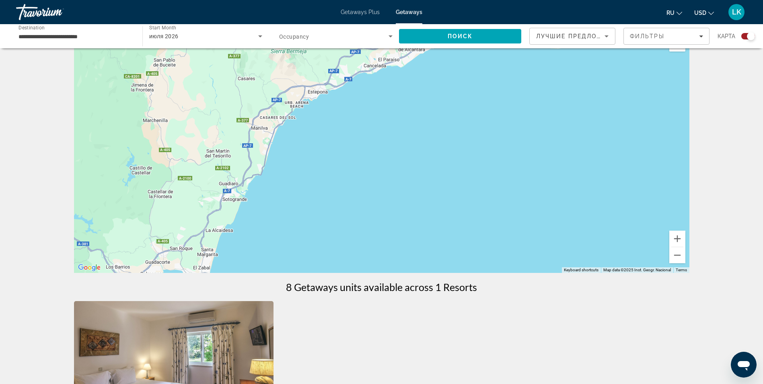
scroll to position [8, 0]
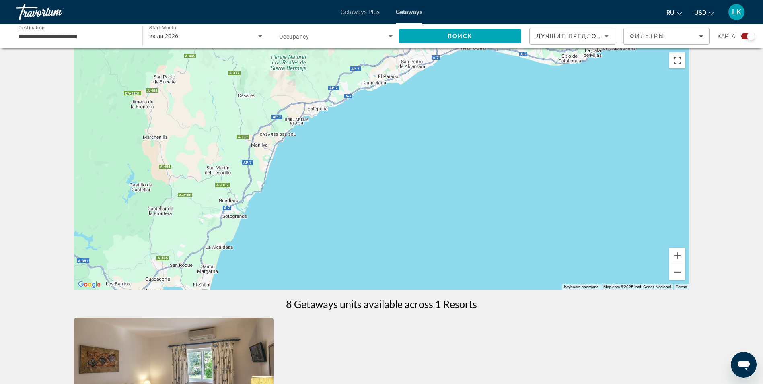
click at [412, 13] on span "Getaways" at bounding box center [409, 12] width 27 height 6
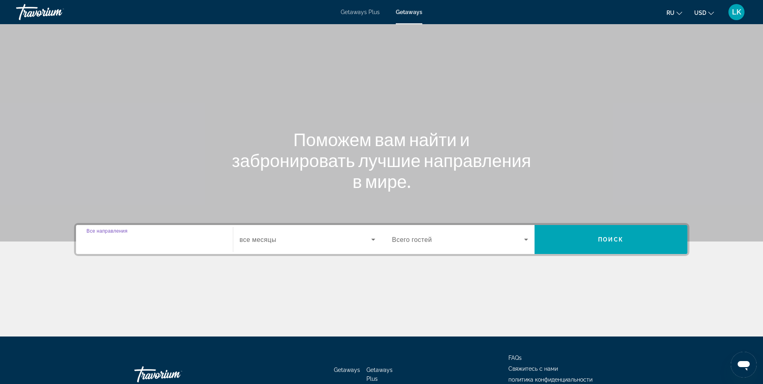
click at [212, 241] on input "Destination Все направления" at bounding box center [154, 240] width 136 height 10
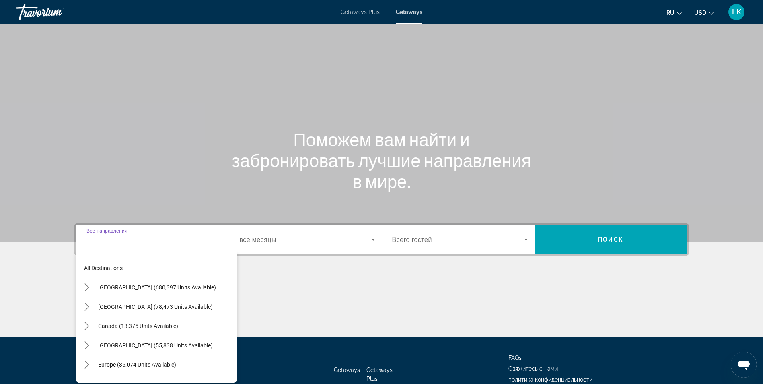
scroll to position [51, 0]
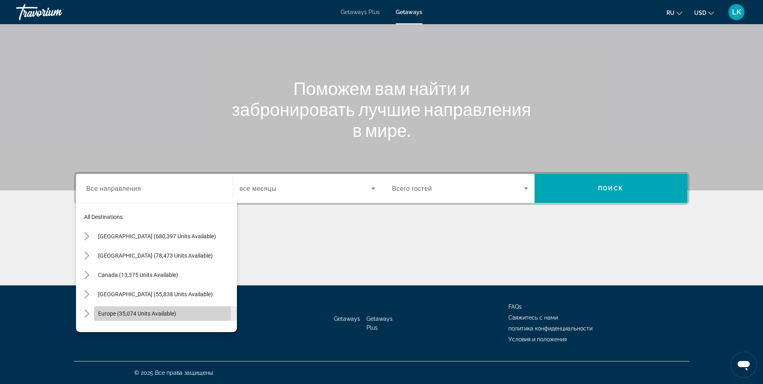
click at [142, 313] on span "Europe (35,074 units available)" at bounding box center [137, 313] width 78 height 6
type input "**********"
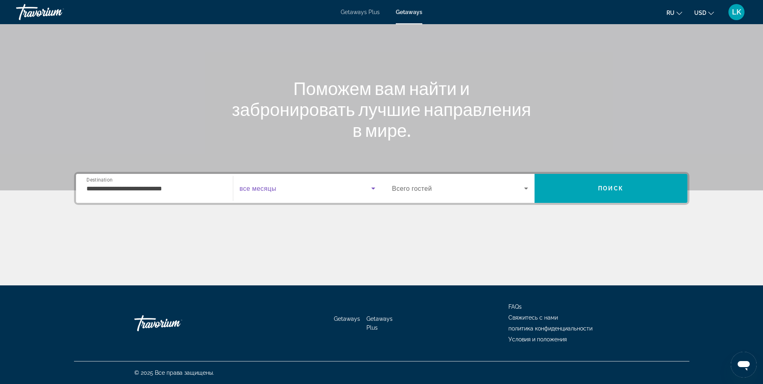
click at [372, 187] on icon "Search widget" at bounding box center [373, 188] width 4 height 2
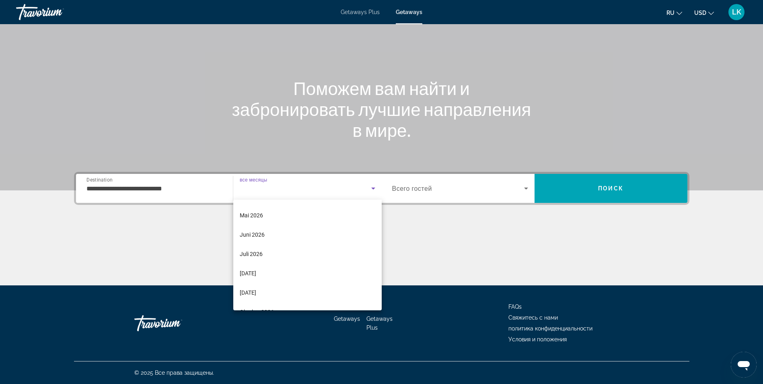
scroll to position [150, 0]
click at [252, 257] on span "Juli 2026" at bounding box center [251, 255] width 23 height 10
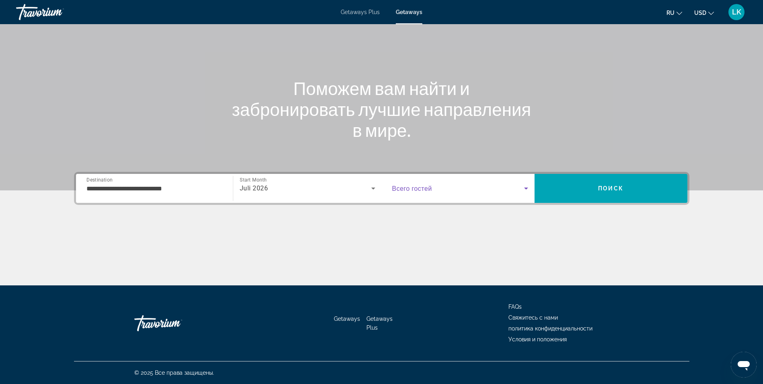
click at [526, 191] on icon "Search widget" at bounding box center [526, 188] width 10 height 10
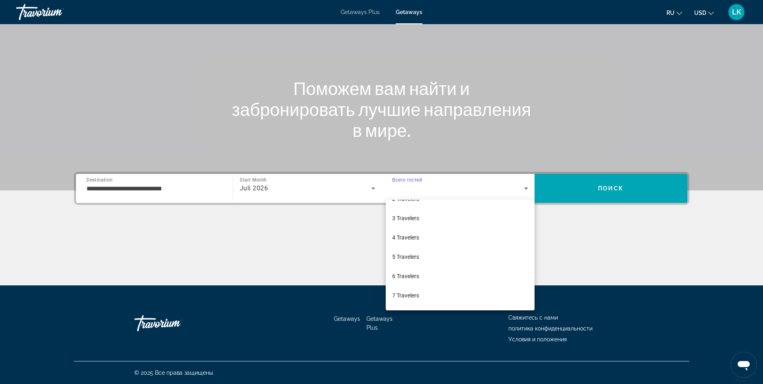
scroll to position [39, 0]
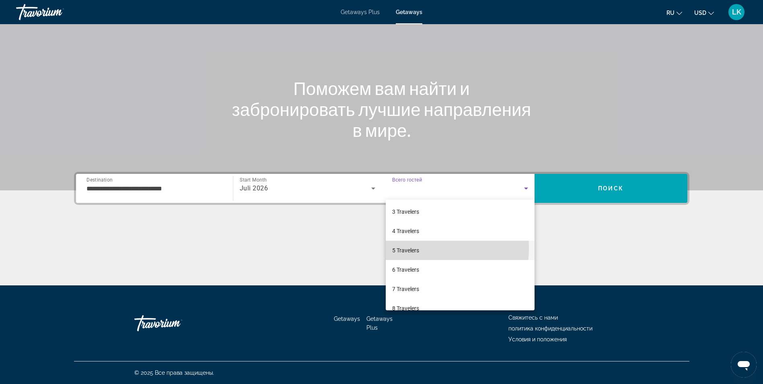
click at [414, 248] on span "5 Travelers" at bounding box center [405, 250] width 27 height 10
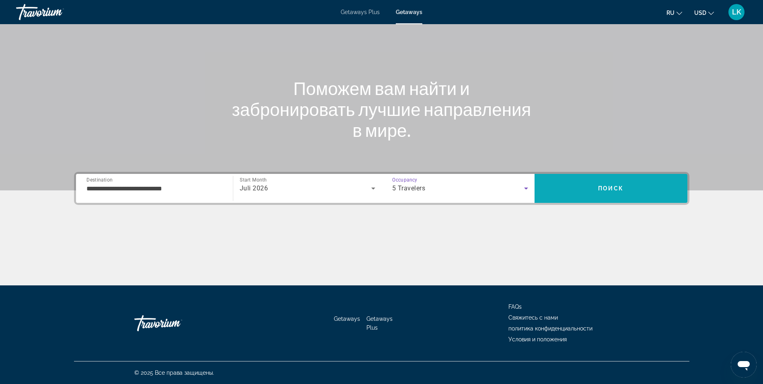
click at [585, 189] on span "Search" at bounding box center [611, 188] width 153 height 19
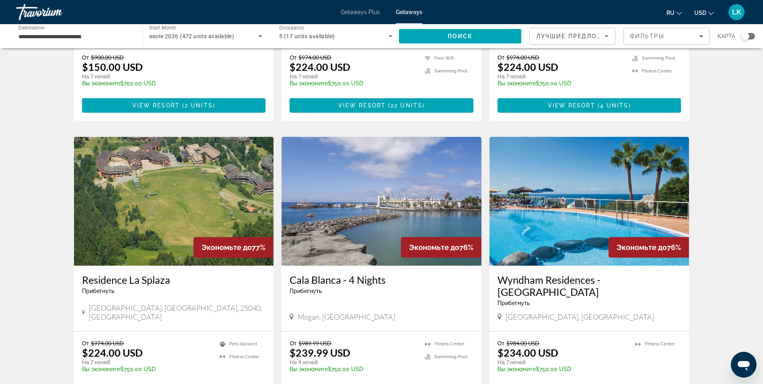
scroll to position [233, 0]
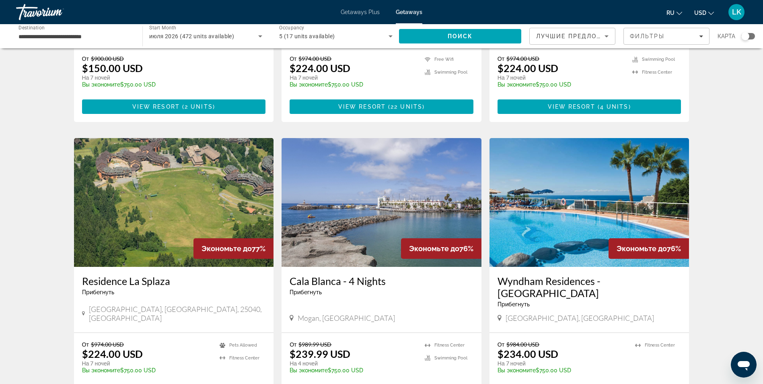
click at [597, 182] on img "Main content" at bounding box center [590, 202] width 200 height 129
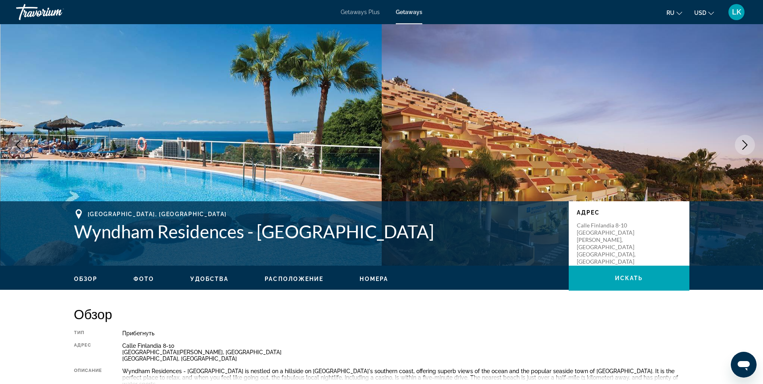
click at [747, 142] on icon "Next image" at bounding box center [745, 145] width 10 height 10
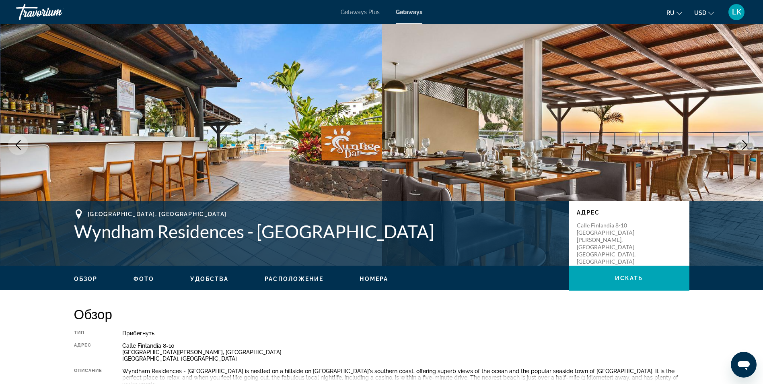
click at [747, 142] on icon "Next image" at bounding box center [745, 145] width 10 height 10
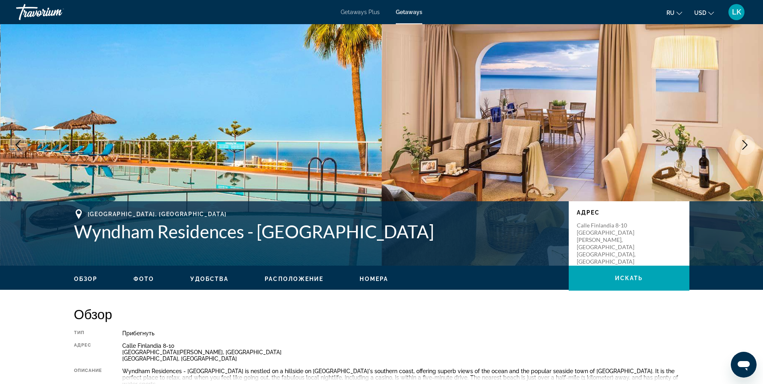
click at [747, 142] on icon "Next image" at bounding box center [745, 145] width 10 height 10
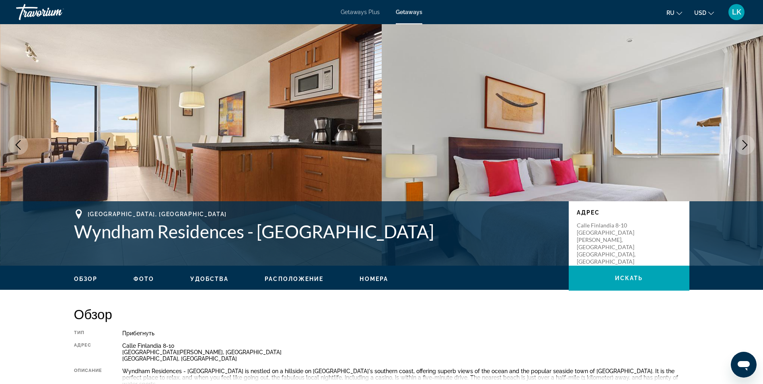
click at [747, 142] on icon "Next image" at bounding box center [745, 145] width 10 height 10
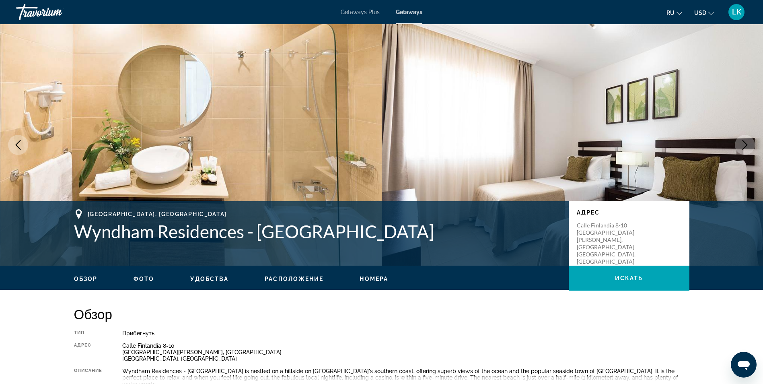
click at [747, 142] on icon "Next image" at bounding box center [745, 145] width 10 height 10
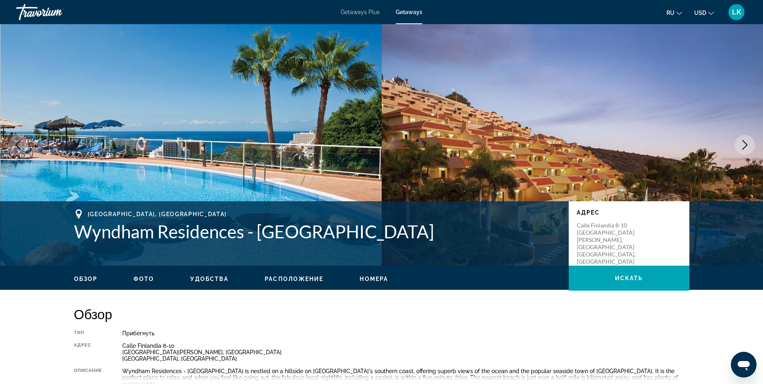
click at [747, 142] on icon "Next image" at bounding box center [745, 145] width 10 height 10
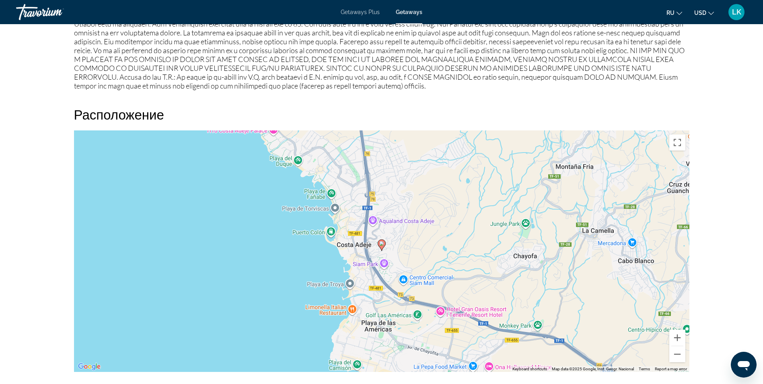
scroll to position [960, 0]
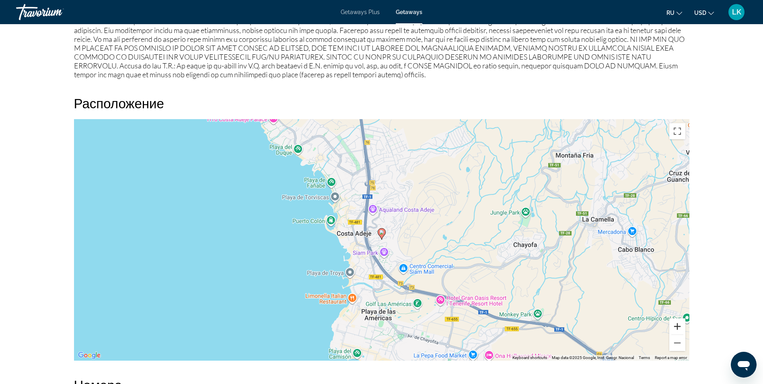
click at [678, 318] on button "Zoom in" at bounding box center [677, 326] width 16 height 16
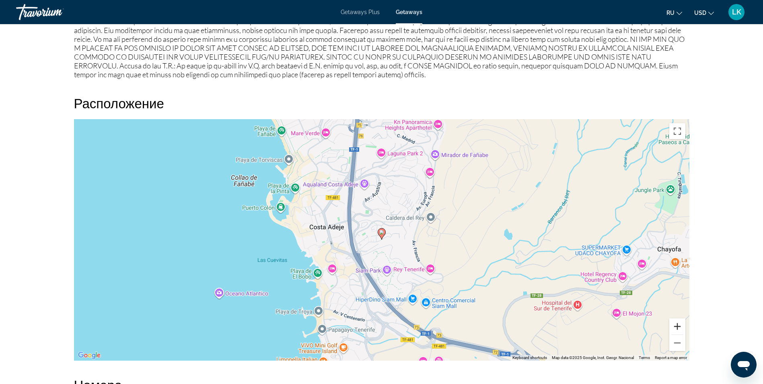
click at [678, 318] on button "Zoom in" at bounding box center [677, 326] width 16 height 16
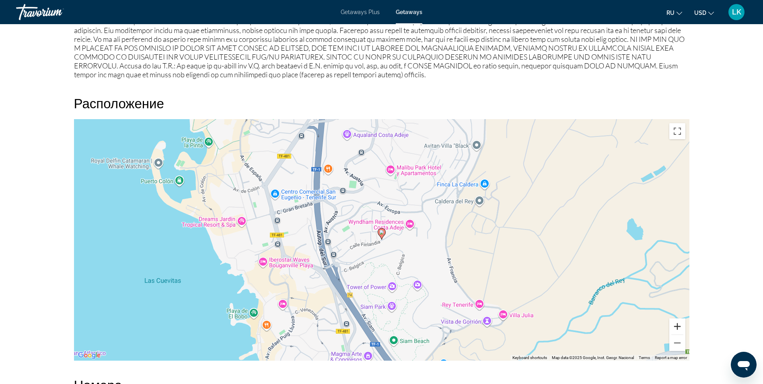
click at [678, 318] on button "Zoom in" at bounding box center [677, 326] width 16 height 16
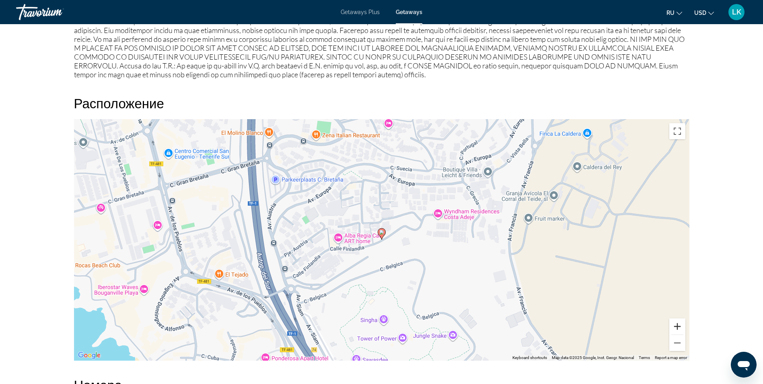
click at [678, 318] on button "Zoom in" at bounding box center [677, 326] width 16 height 16
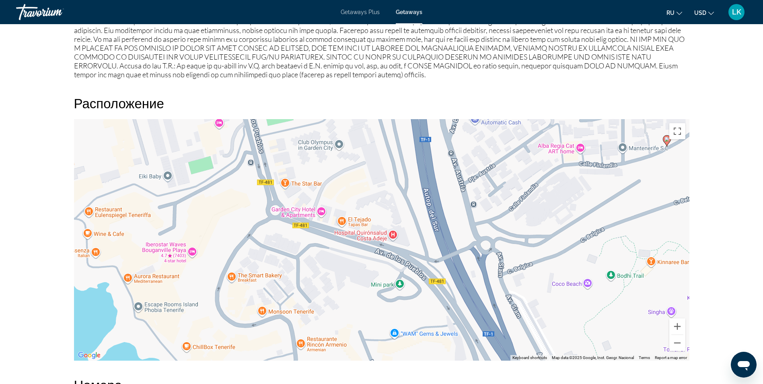
drag, startPoint x: 376, startPoint y: 259, endPoint x: 665, endPoint y: 163, distance: 304.8
click at [665, 163] on div "To activate drag with keyboard, press Alt + Enter. Once in keyboard drag state,…" at bounding box center [382, 239] width 616 height 241
click at [676, 335] on button "Zoom out" at bounding box center [677, 343] width 16 height 16
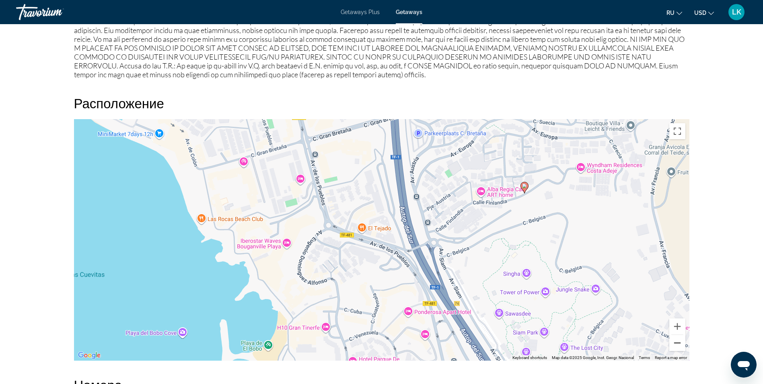
click at [676, 335] on button "Zoom out" at bounding box center [677, 343] width 16 height 16
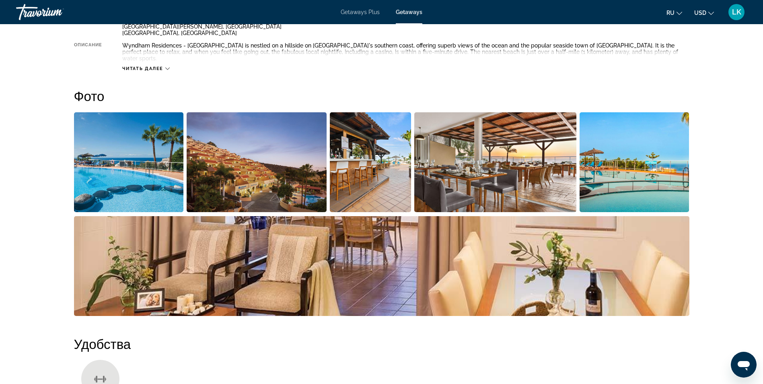
scroll to position [323, 0]
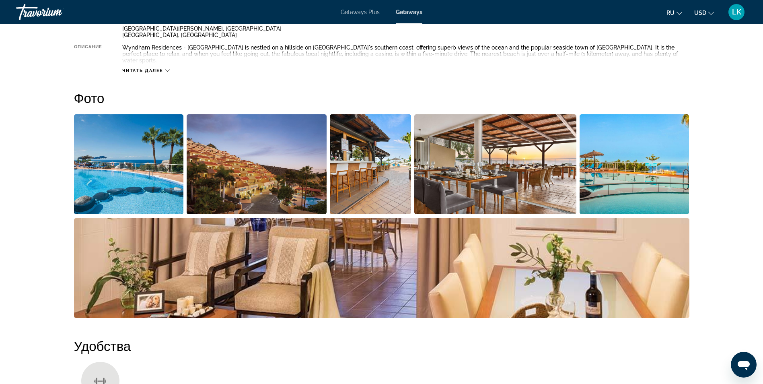
click at [261, 161] on img "Open full-screen image slider" at bounding box center [257, 164] width 140 height 100
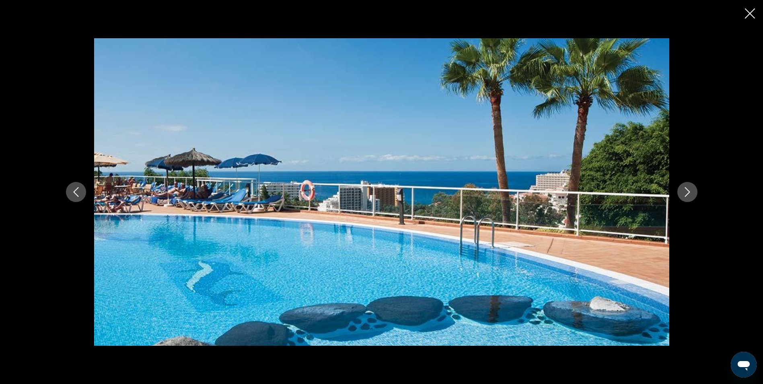
click at [684, 184] on button "Next image" at bounding box center [687, 192] width 20 height 20
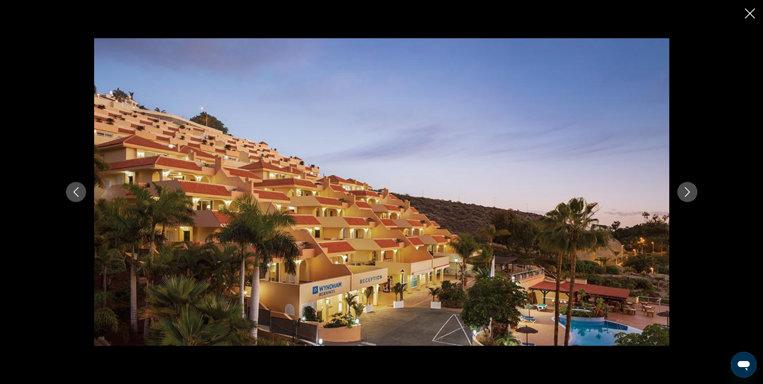
click at [684, 184] on button "Next image" at bounding box center [687, 192] width 20 height 20
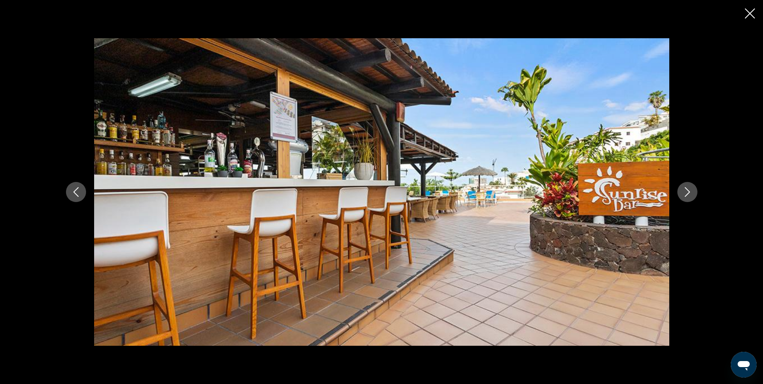
click at [684, 184] on button "Next image" at bounding box center [687, 192] width 20 height 20
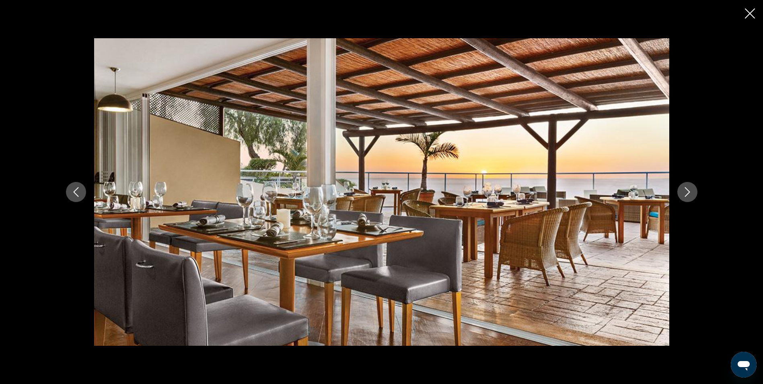
click at [684, 184] on button "Next image" at bounding box center [687, 192] width 20 height 20
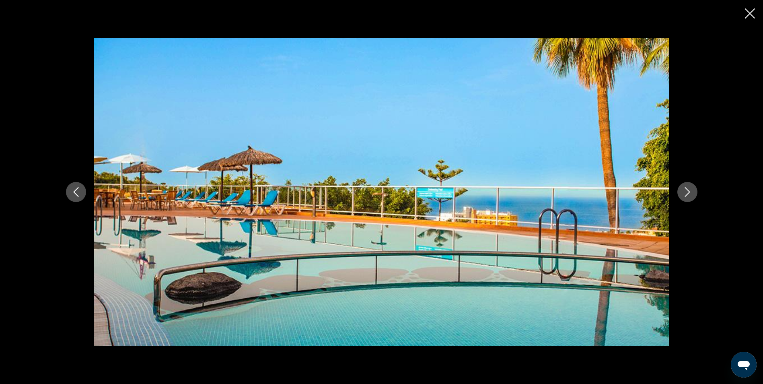
click at [686, 190] on icon "Next image" at bounding box center [688, 192] width 10 height 10
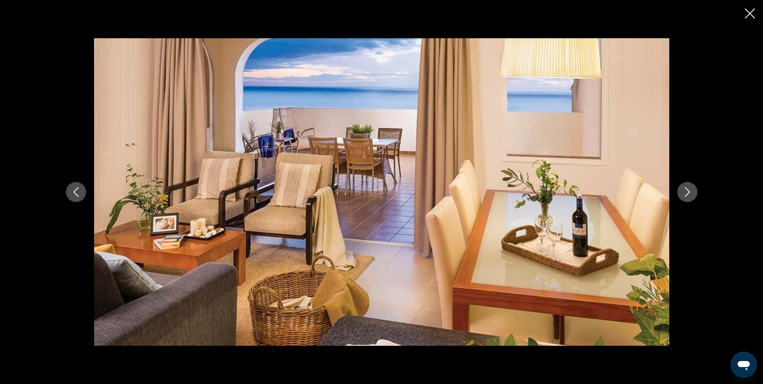
click at [686, 190] on icon "Next image" at bounding box center [688, 192] width 10 height 10
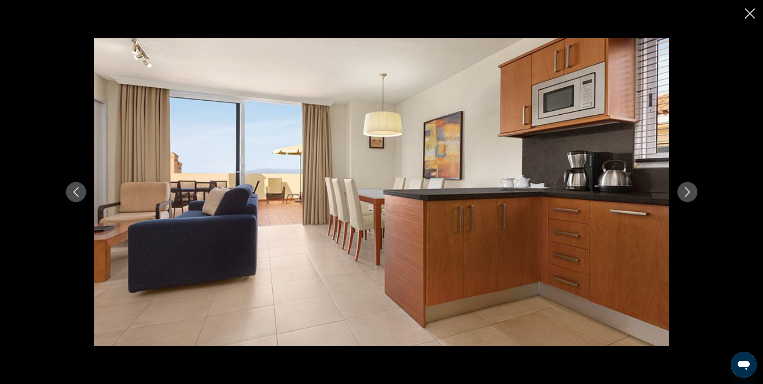
click at [686, 190] on icon "Next image" at bounding box center [688, 192] width 10 height 10
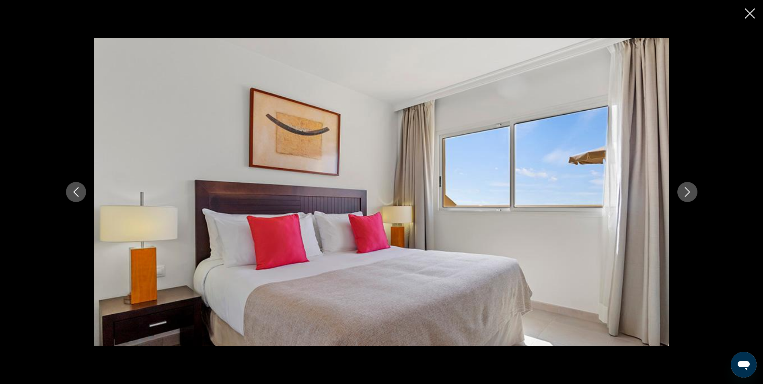
click at [686, 190] on icon "Next image" at bounding box center [688, 192] width 10 height 10
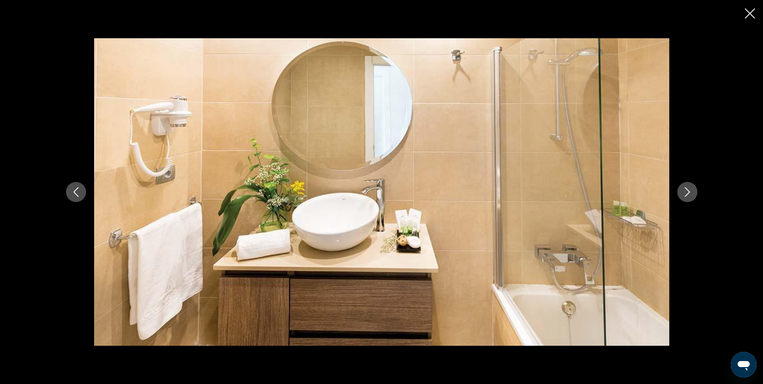
click at [686, 190] on icon "Next image" at bounding box center [688, 192] width 10 height 10
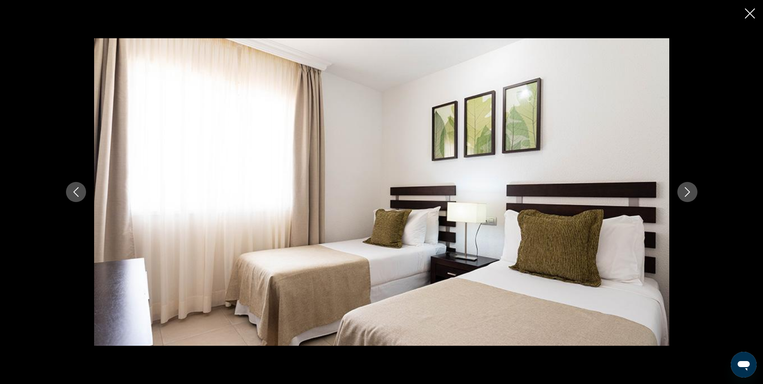
click at [686, 190] on icon "Next image" at bounding box center [688, 192] width 10 height 10
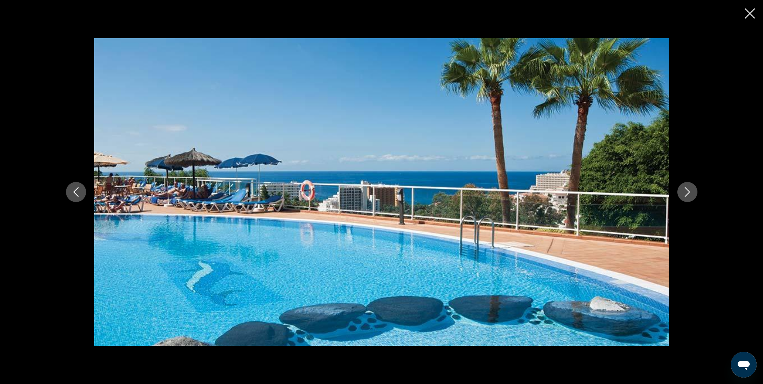
click at [686, 190] on icon "Next image" at bounding box center [688, 192] width 10 height 10
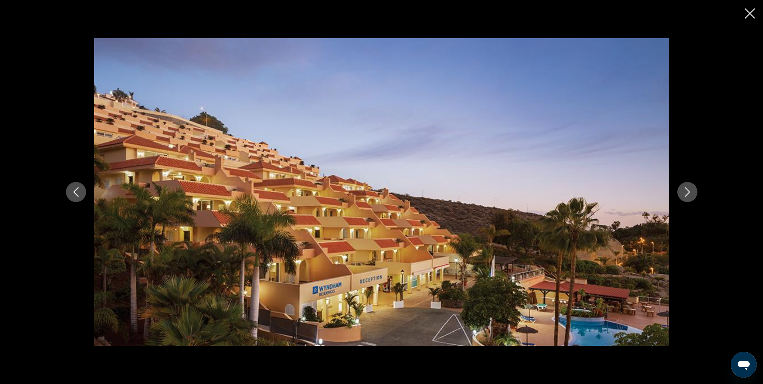
click at [686, 190] on icon "Next image" at bounding box center [688, 192] width 10 height 10
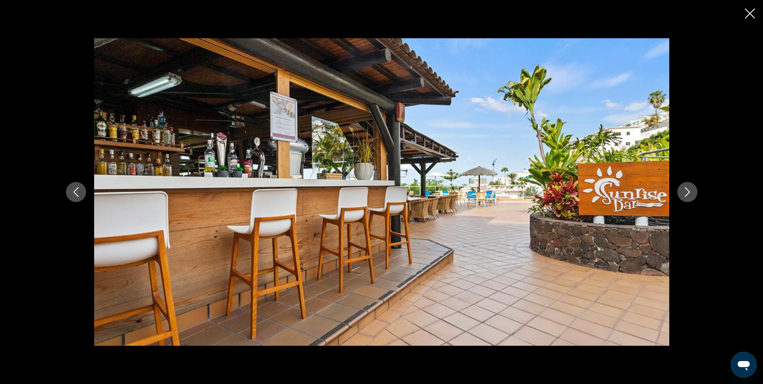
click at [686, 190] on icon "Next image" at bounding box center [688, 192] width 10 height 10
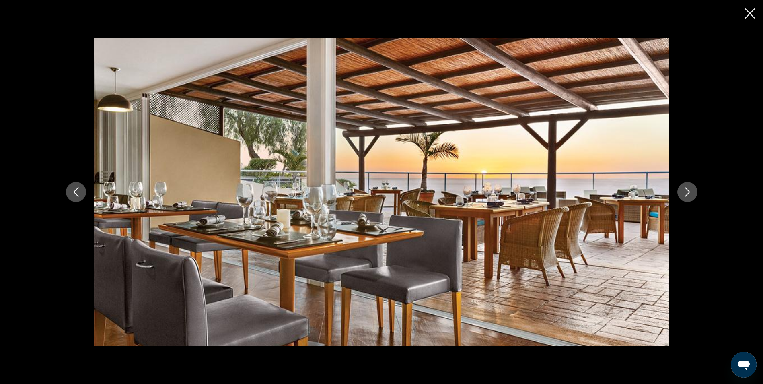
click at [686, 190] on icon "Next image" at bounding box center [688, 192] width 10 height 10
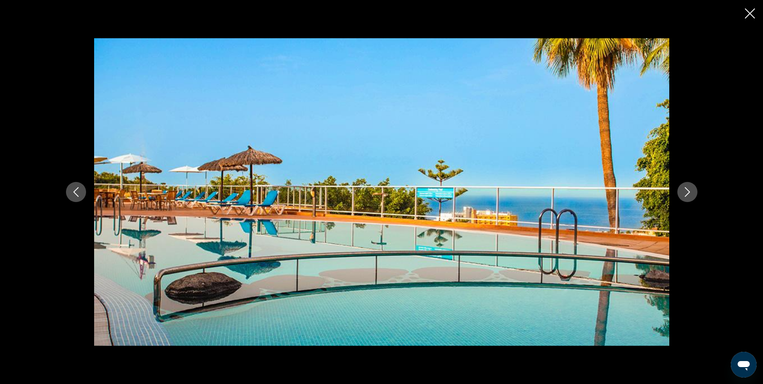
click at [686, 190] on icon "Next image" at bounding box center [688, 192] width 10 height 10
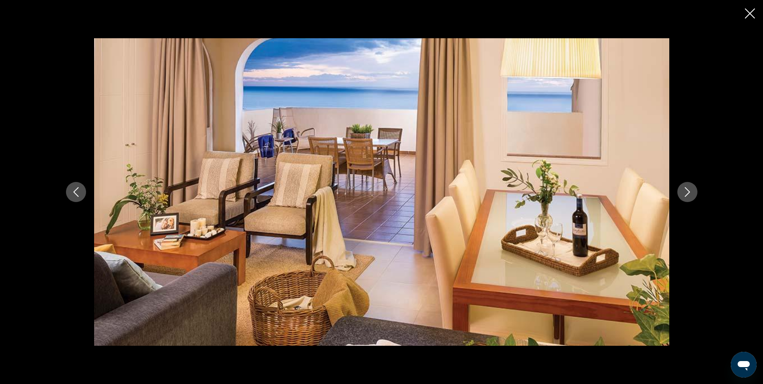
click at [686, 190] on icon "Next image" at bounding box center [688, 192] width 10 height 10
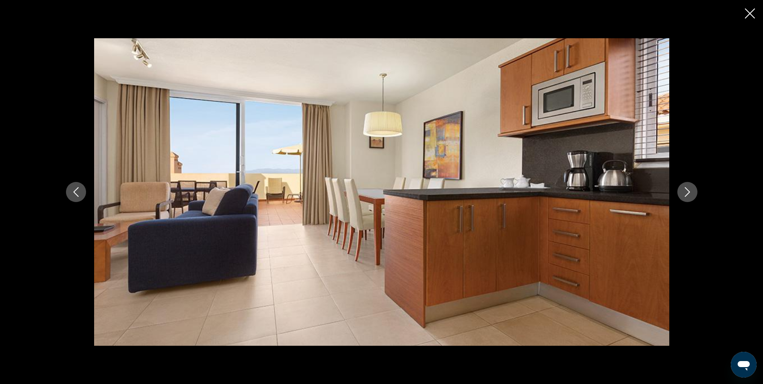
click at [748, 14] on icon "Close slideshow" at bounding box center [750, 13] width 10 height 10
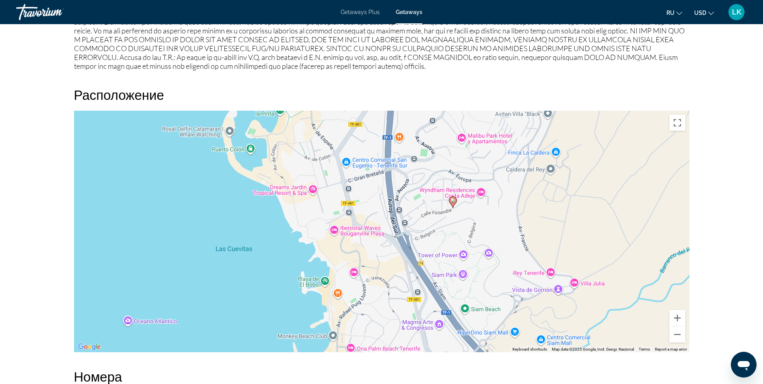
scroll to position [966, 0]
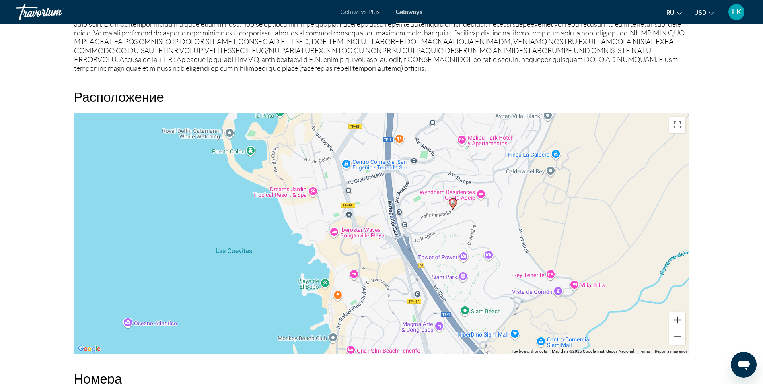
click at [675, 312] on button "Zoom in" at bounding box center [677, 320] width 16 height 16
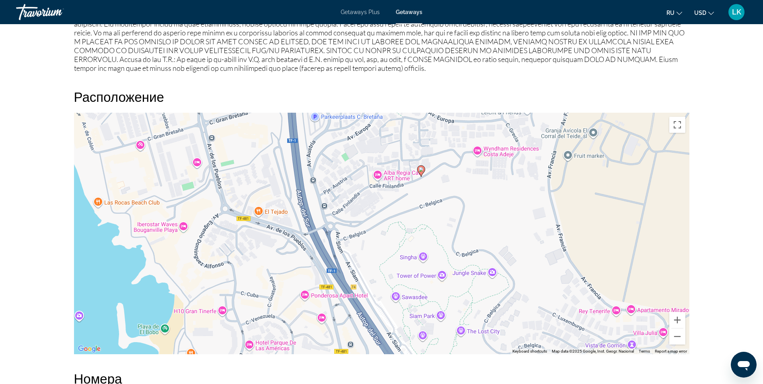
drag, startPoint x: 534, startPoint y: 210, endPoint x: 430, endPoint y: 200, distance: 104.6
click at [430, 200] on div "To activate drag with keyboard, press Alt + Enter. Once in keyboard drag state,…" at bounding box center [382, 233] width 616 height 241
click at [676, 312] on button "Zoom in" at bounding box center [677, 320] width 16 height 16
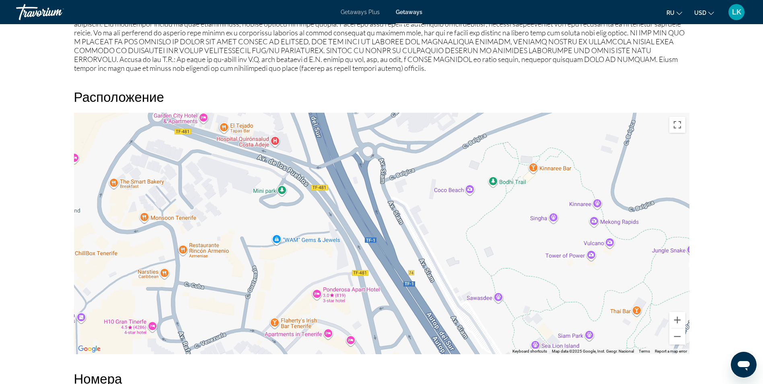
drag, startPoint x: 598, startPoint y: 198, endPoint x: 686, endPoint y: 131, distance: 110.8
click at [686, 131] on div "To activate drag with keyboard, press Alt + Enter. Once in keyboard drag state,…" at bounding box center [382, 233] width 616 height 241
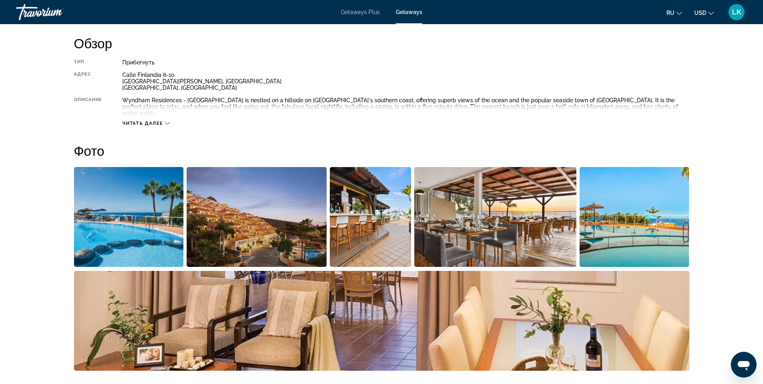
scroll to position [273, 0]
